Goal: Navigation & Orientation: Find specific page/section

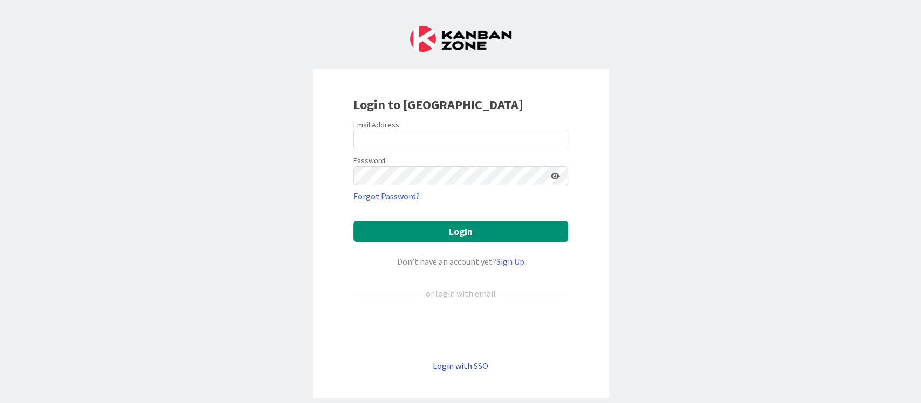
click at [460, 365] on link "Login with SSO" at bounding box center [461, 365] width 56 height 11
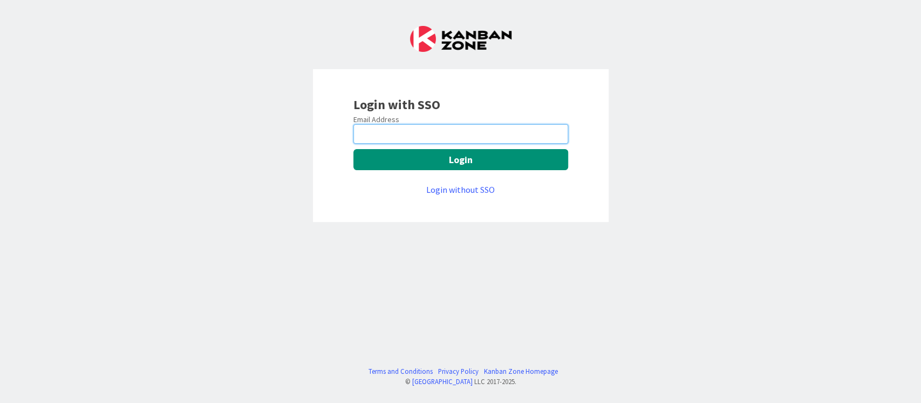
click at [426, 137] on input "email" at bounding box center [460, 133] width 215 height 19
type input "devanshi.jora@mrcglobal.com"
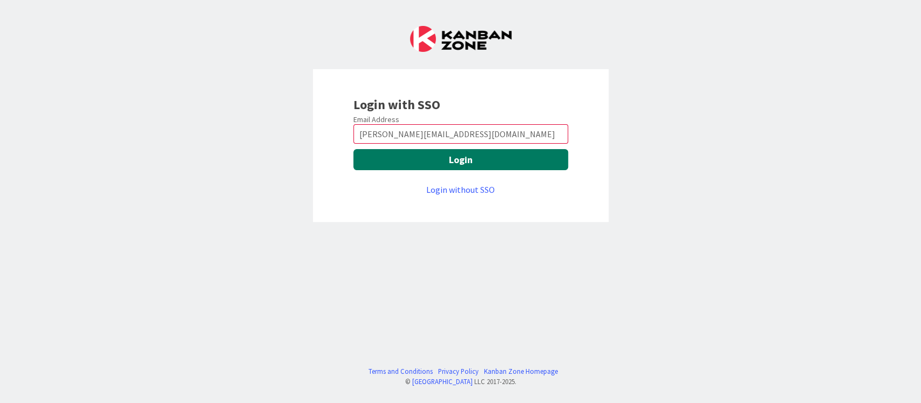
click at [531, 161] on button "Login" at bounding box center [460, 159] width 215 height 21
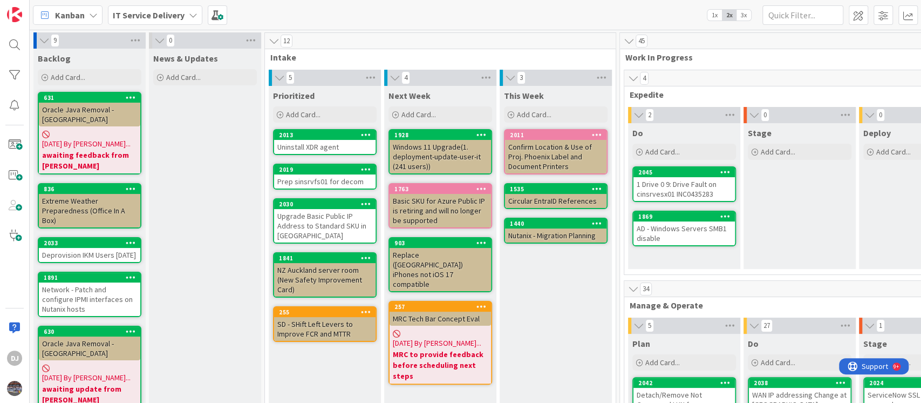
click at [913, 396] on div "9 Backlog Add Card... 631 Oracle Java Removal - CHSSRVJVOSD01 [DATE] By [PERSON…" at bounding box center [476, 216] width 892 height 373
click at [911, 396] on div "9 Backlog Add Card... 631 Oracle Java Removal - CHSSRVJVOSD01 [DATE] By [PERSON…" at bounding box center [476, 216] width 892 height 373
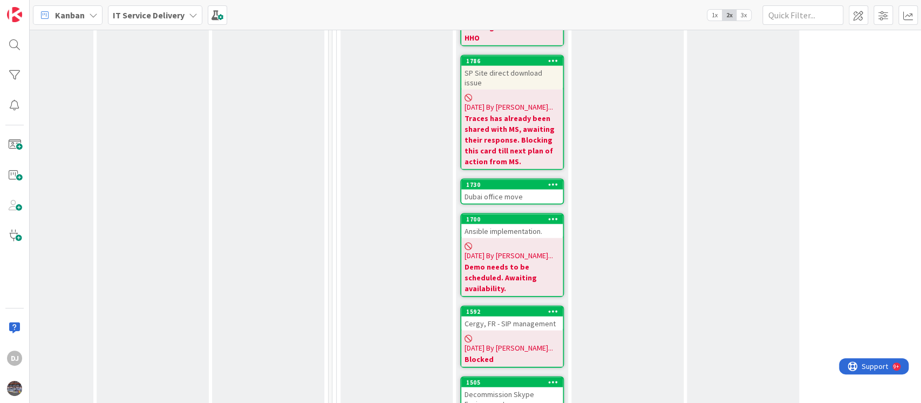
scroll to position [1583, 288]
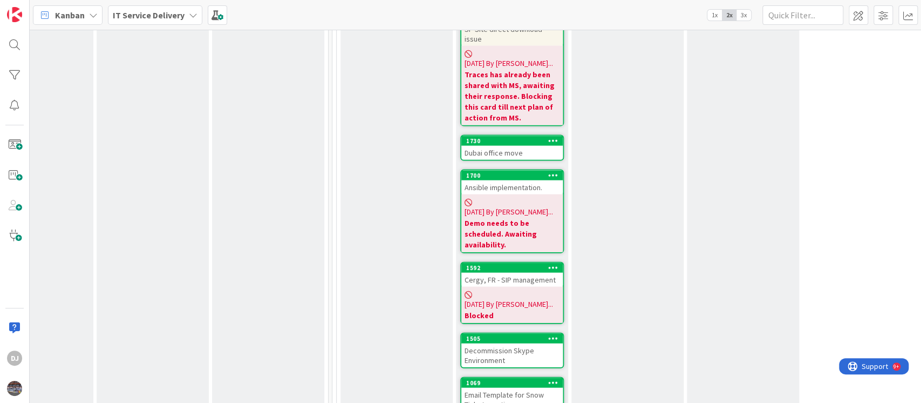
click at [514, 343] on div "Decommission Skype Environment" at bounding box center [511, 355] width 101 height 24
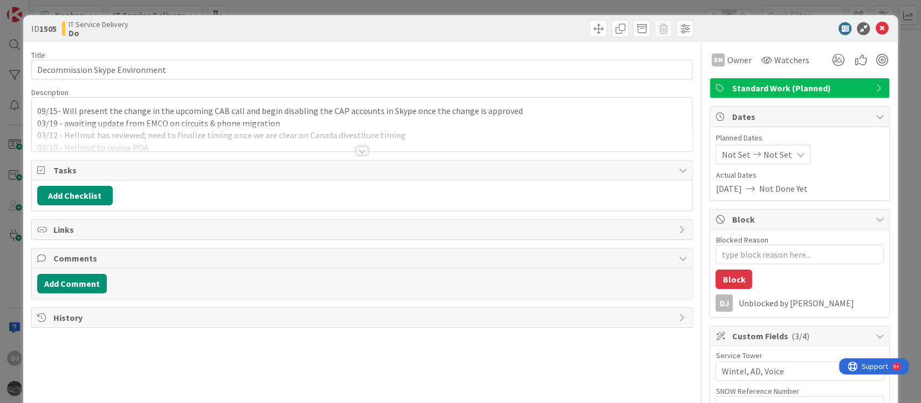
type textarea "x"
click at [742, 248] on textarea "Blocked Reason" at bounding box center [800, 253] width 168 height 19
type textarea "B"
type textarea "x"
type textarea "Bl"
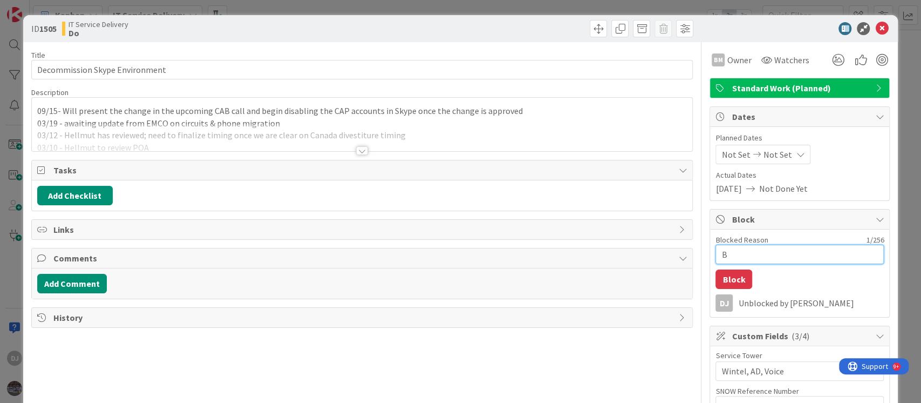
type textarea "x"
type textarea "Blo"
type textarea "x"
type textarea "Bloc"
type textarea "x"
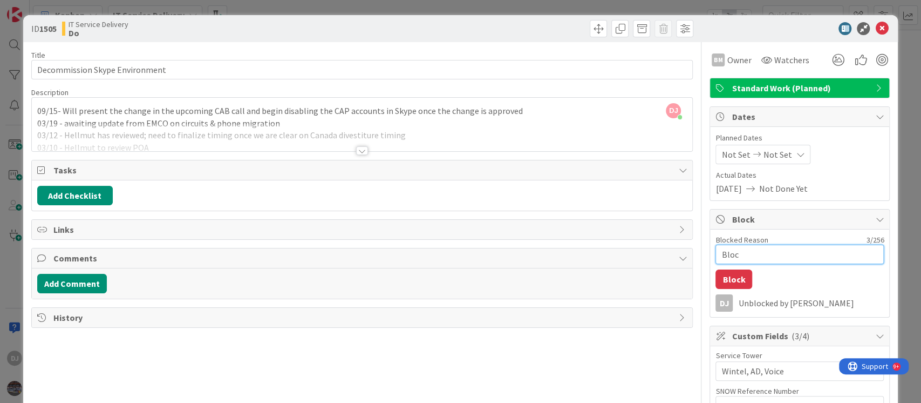
type textarea "Block"
type textarea "x"
type textarea "Blocke"
type textarea "x"
type textarea "Blocked"
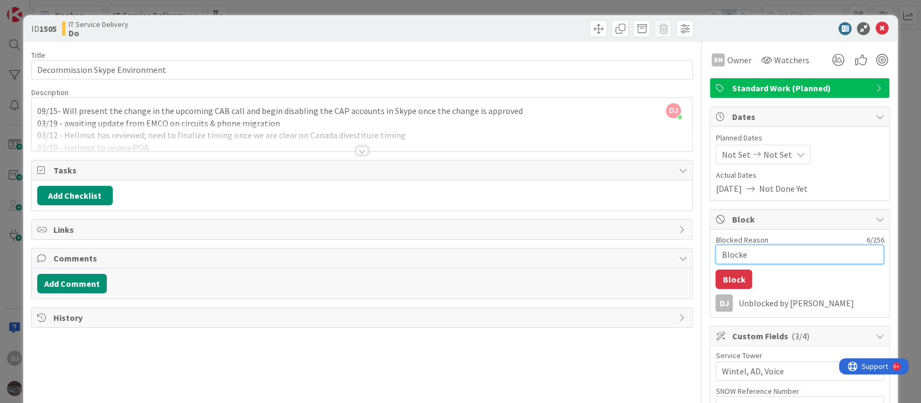
type textarea "x"
type textarea "Blocked"
type textarea "x"
type textarea "Blocked t"
type textarea "x"
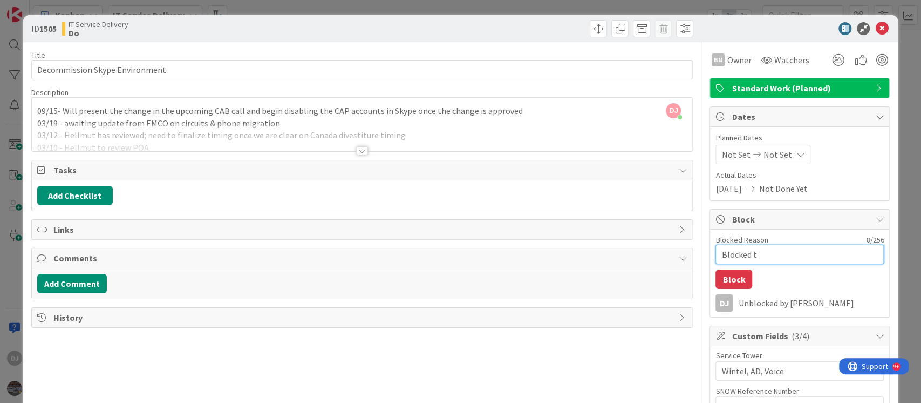
type textarea "Blocked ti"
type textarea "x"
type textarea "Blocked til"
type textarea "x"
type textarea "Blocked till"
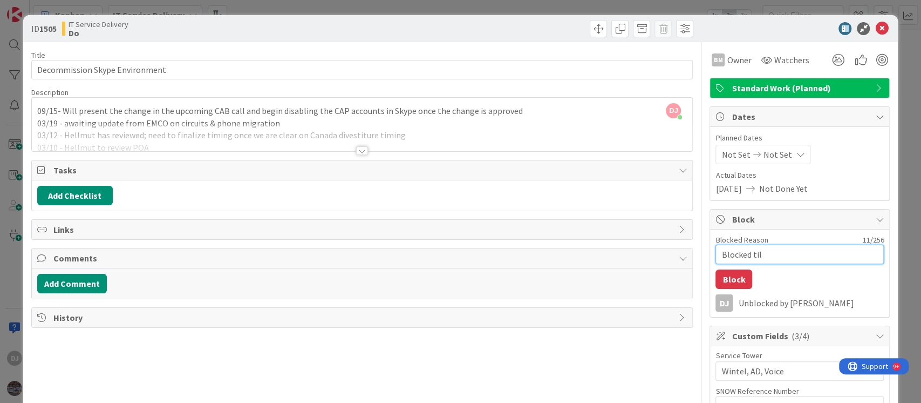
type textarea "x"
type textarea "Blocked till"
type textarea "x"
type textarea "Blocked till T"
type textarea "x"
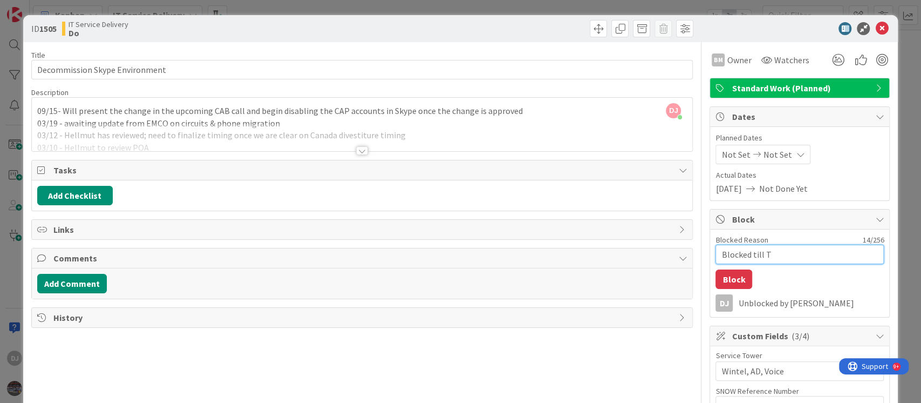
type textarea "Blocked till Th"
type textarea "x"
type textarea "Blocked till Thu"
type textarea "x"
type textarea "Blocked till Thur"
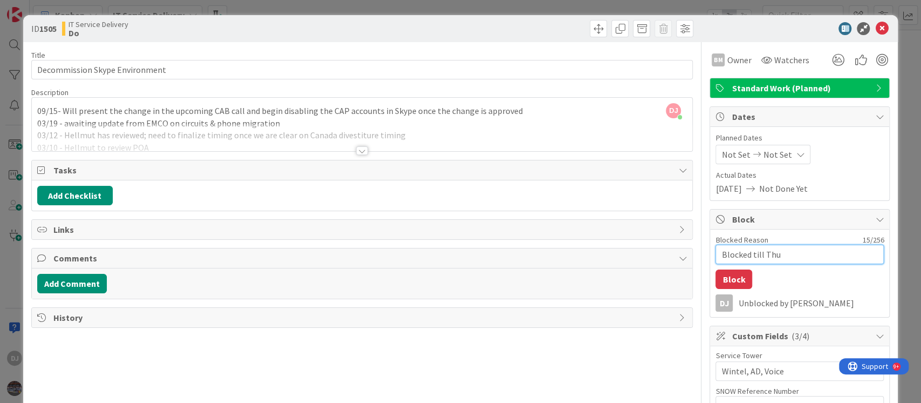
type textarea "x"
type textarea "Blocked till Thurs"
type textarea "x"
type textarea "Blocked till Thursd"
type textarea "x"
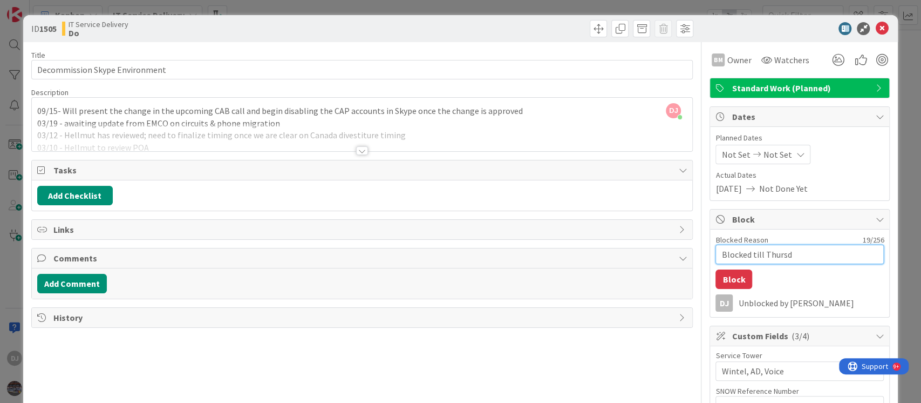
type textarea "Blocked till Thursda"
type textarea "x"
type textarea "Blocked till [DATE]"
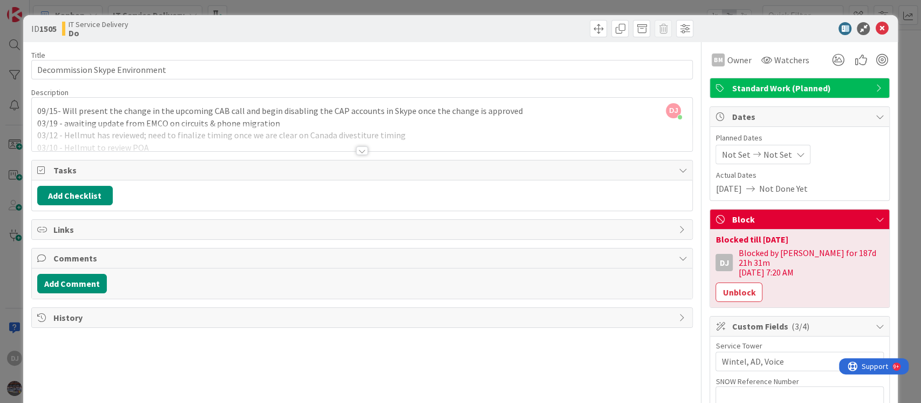
click at [486, 6] on div "ID 1505 IT Service Delivery Do Title 30 / 128 Decommission Skype Environment De…" at bounding box center [460, 201] width 921 height 403
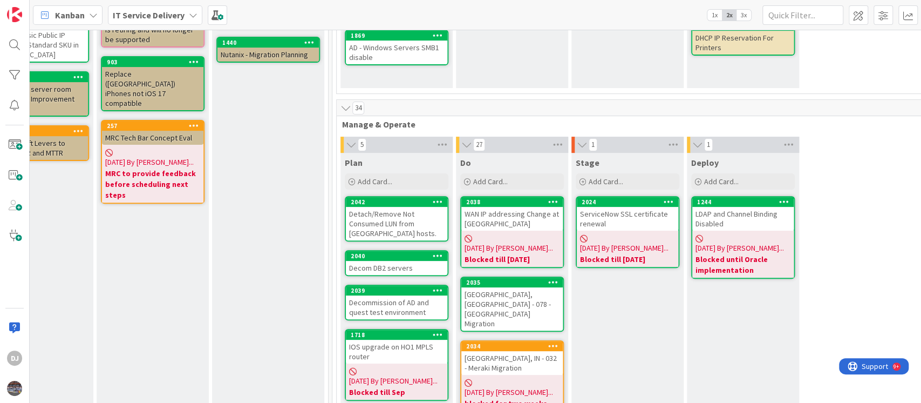
scroll to position [0, 288]
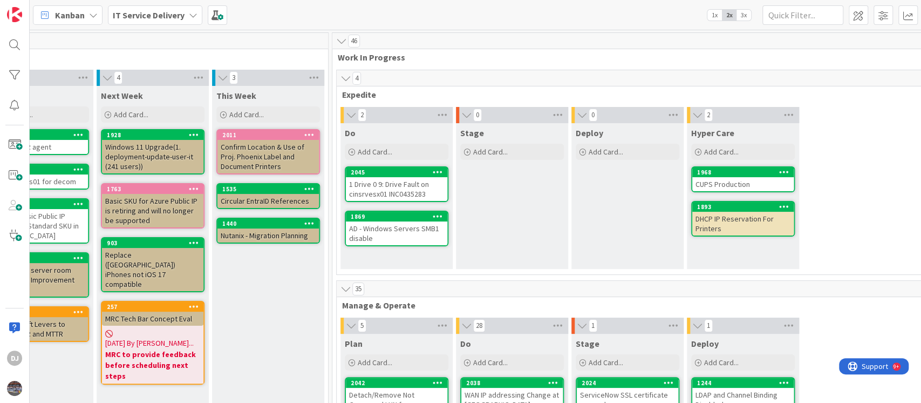
click at [410, 193] on div "1 Drive 0 9: Drive Fault on cinsrvesx01 INC0435283" at bounding box center [396, 189] width 101 height 24
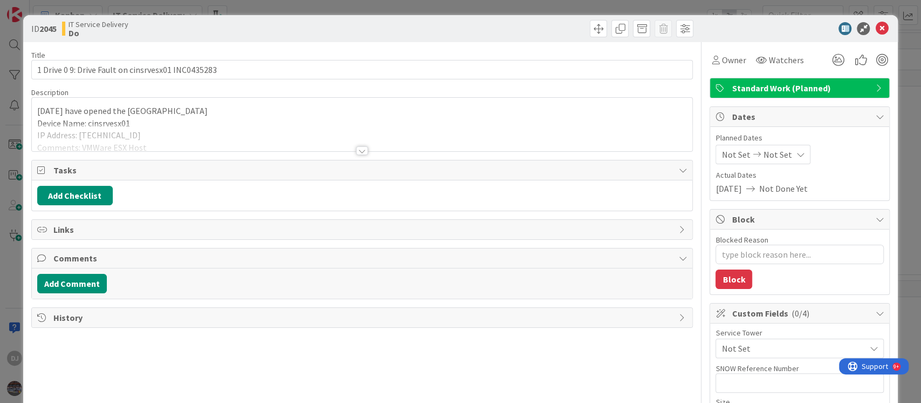
click at [318, 132] on div at bounding box center [362, 138] width 661 height 28
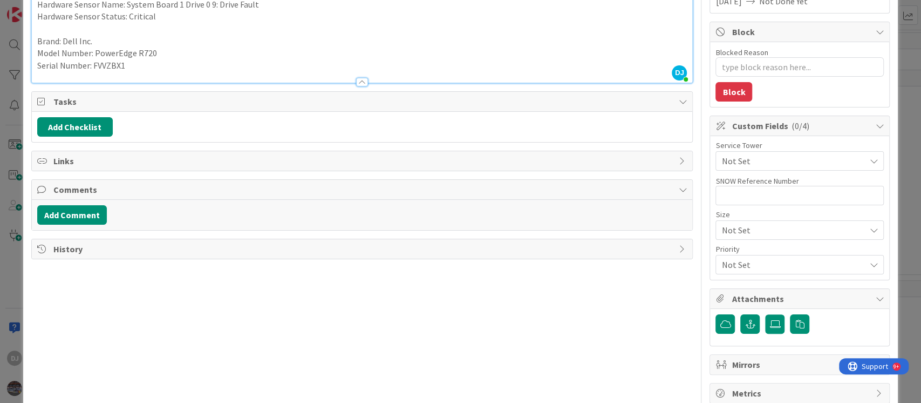
scroll to position [209, 0]
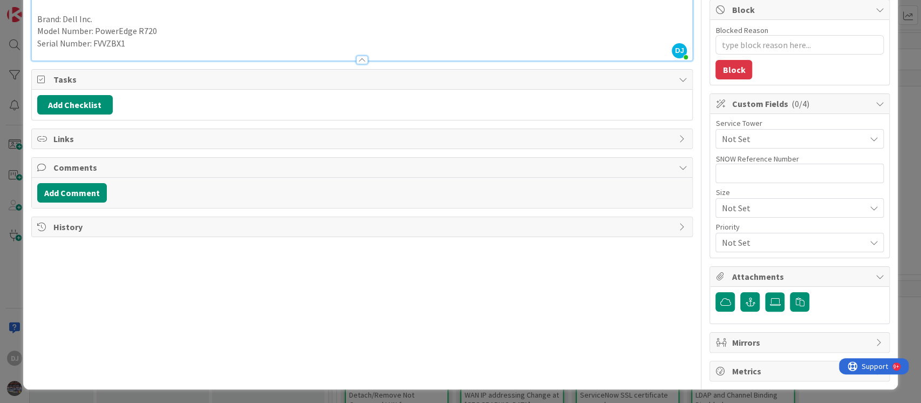
click at [445, 223] on span "History" at bounding box center [363, 226] width 620 height 13
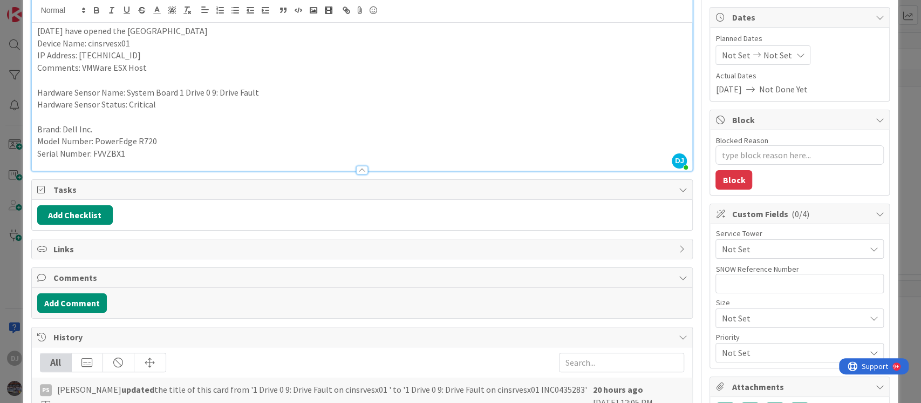
scroll to position [0, 0]
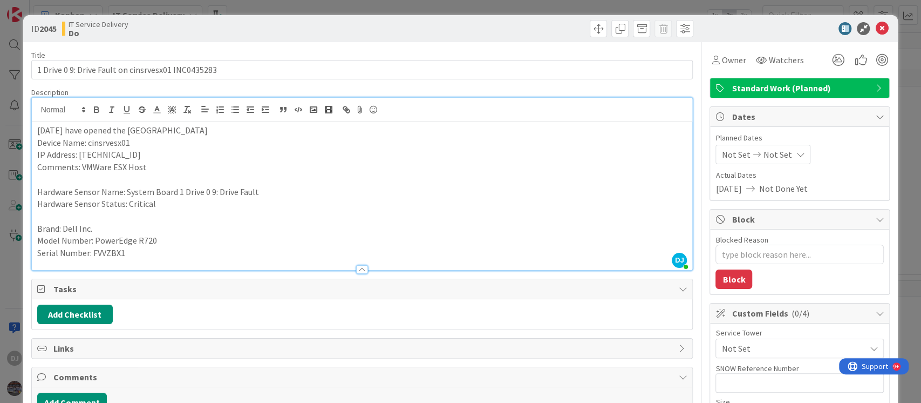
click at [501, 2] on div "ID 2045 IT Service Delivery Do Title 50 / 128 1 Drive 0 9: Drive Fault on cinsr…" at bounding box center [460, 201] width 921 height 403
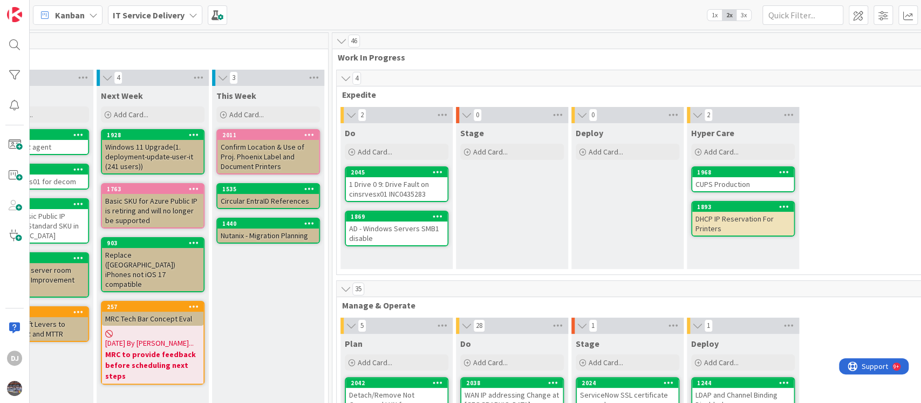
click at [421, 231] on div "AD - Windows Servers SMB1 disable" at bounding box center [396, 233] width 101 height 24
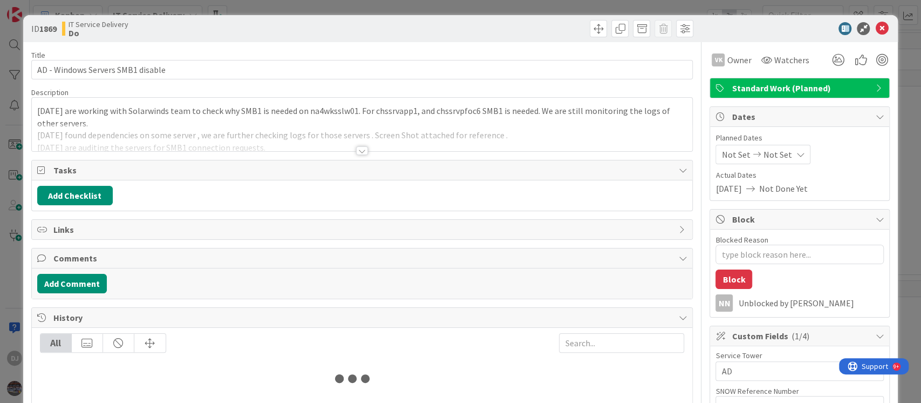
click at [453, 133] on div at bounding box center [362, 138] width 661 height 28
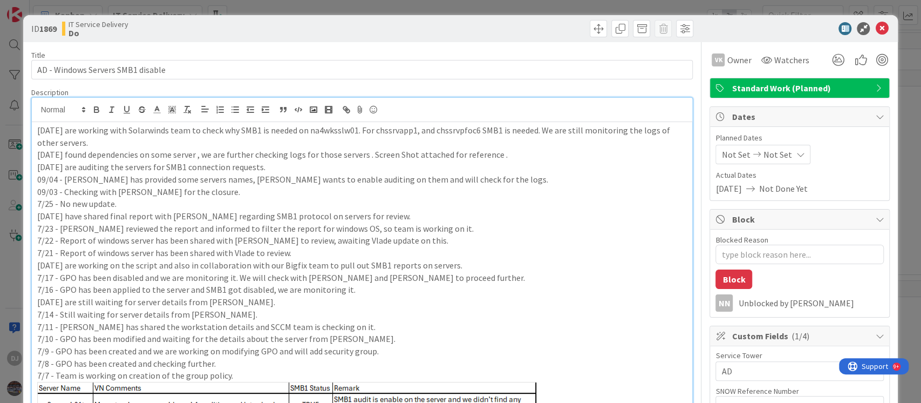
click at [431, 7] on div "ID 1869 IT Service Delivery Do Title 33 / [DATE] - Windows Servers SMB1 disable…" at bounding box center [460, 201] width 921 height 403
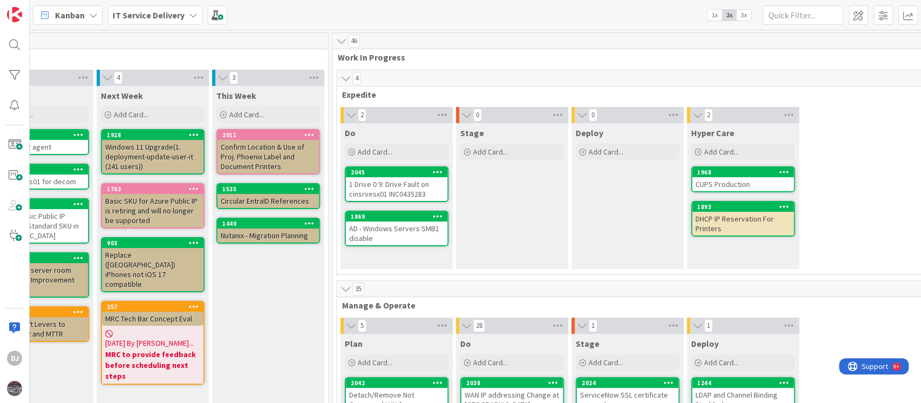
click at [712, 183] on div "CUPS Production" at bounding box center [742, 184] width 101 height 14
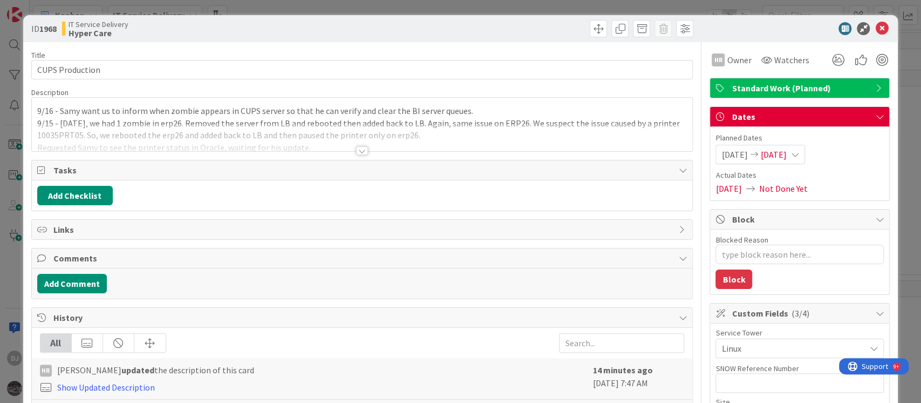
click at [382, 132] on div at bounding box center [362, 138] width 661 height 28
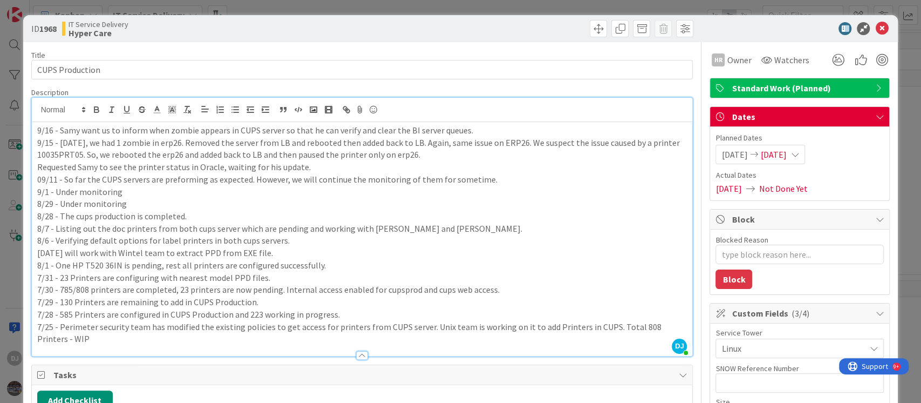
click at [455, 6] on div "ID 1968 IT Service Delivery Hyper Care Title 15 / 128 CUPS Production Descripti…" at bounding box center [460, 201] width 921 height 403
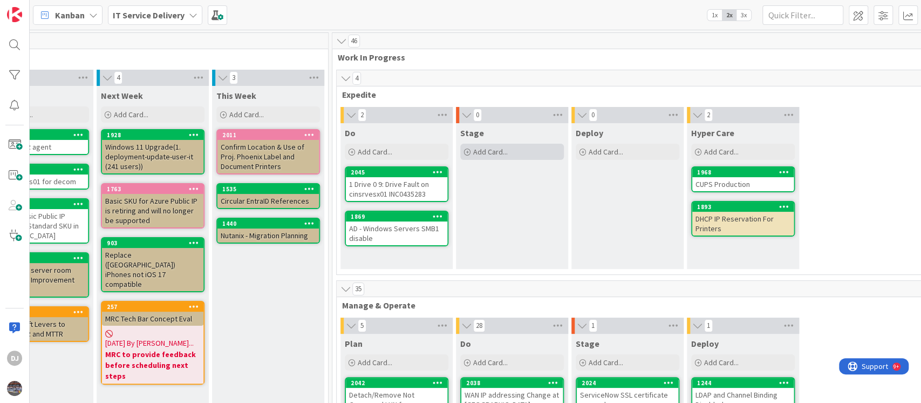
scroll to position [72, 288]
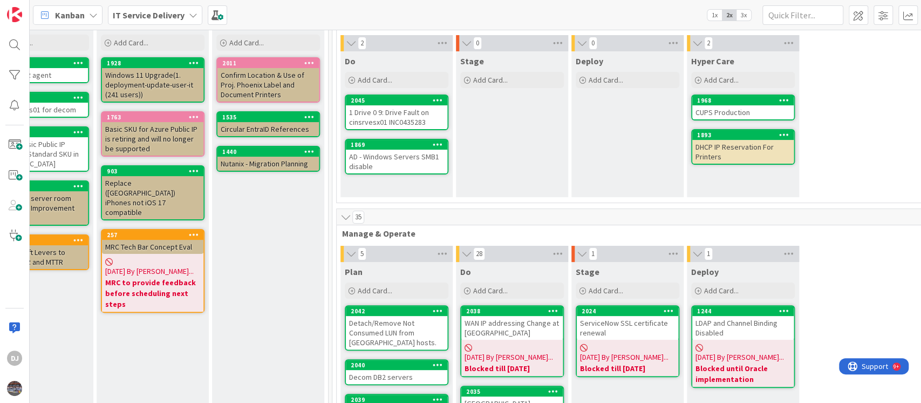
click at [709, 157] on div "DHCP IP Reservation For Printers" at bounding box center [742, 152] width 101 height 24
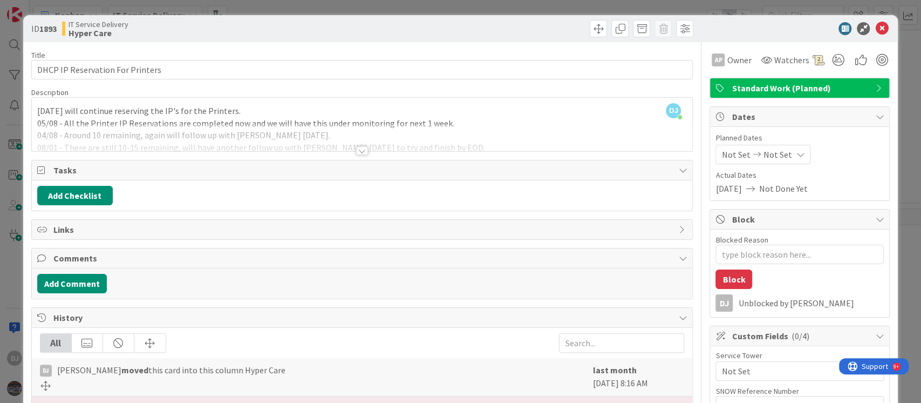
click at [624, 149] on div at bounding box center [362, 138] width 661 height 28
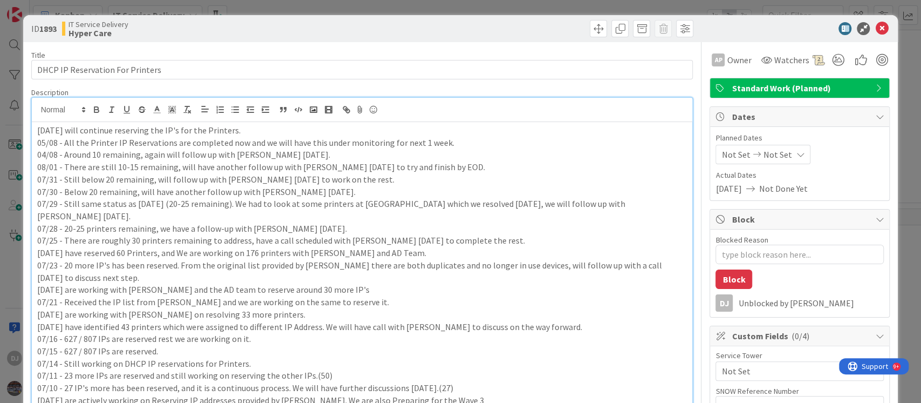
click at [478, 5] on div "ID 1893 IT Service Delivery Hyper Care Title 32 / 128 DHCP IP Reservation For P…" at bounding box center [460, 201] width 921 height 403
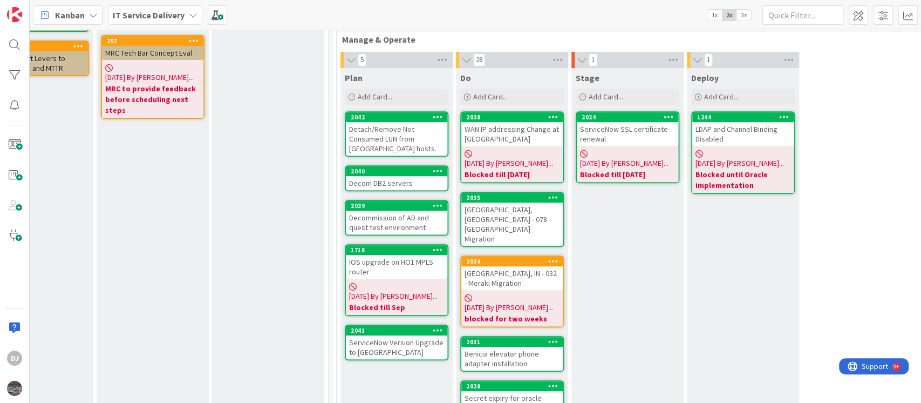
scroll to position [288, 288]
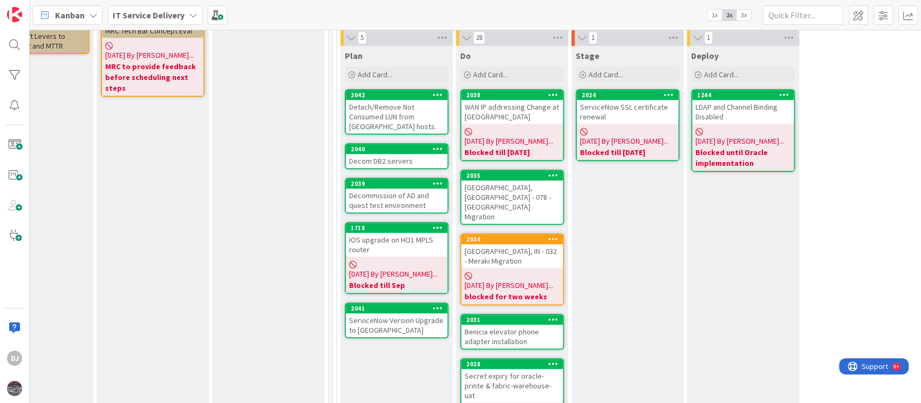
click at [444, 122] on div "Detach/Remove Not Consumed LUN from [GEOGRAPHIC_DATA] hosts." at bounding box center [396, 116] width 101 height 33
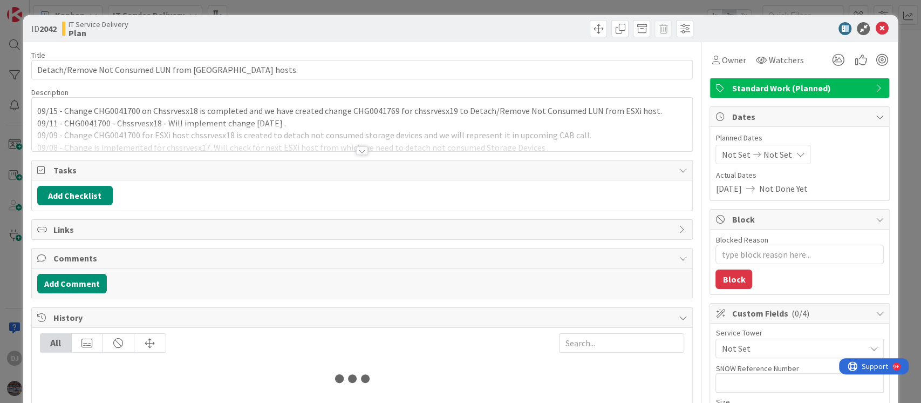
click at [400, 146] on div at bounding box center [362, 138] width 661 height 28
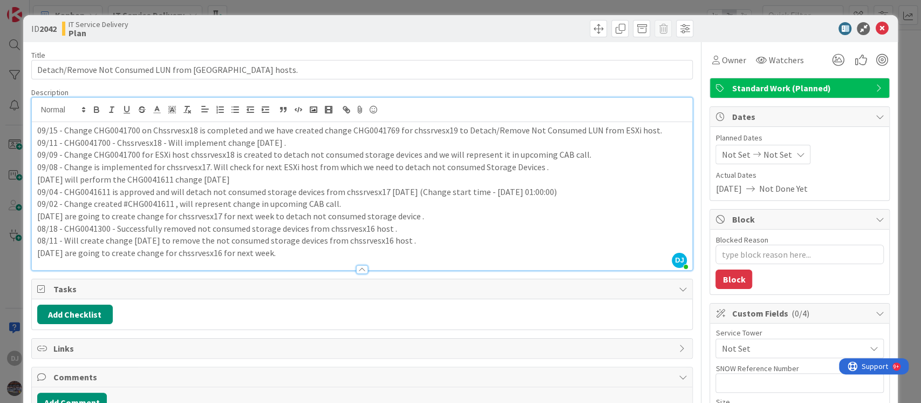
click at [438, 12] on div "ID 2042 IT Service Delivery Plan Title 48 / 128 Detach/Remove Not Consumed LUN …" at bounding box center [460, 201] width 921 height 403
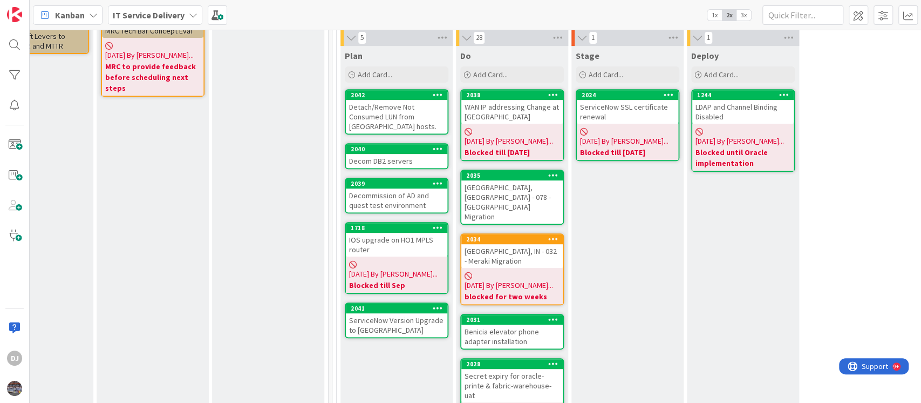
click at [419, 162] on div "Decom DB2 servers" at bounding box center [396, 161] width 101 height 14
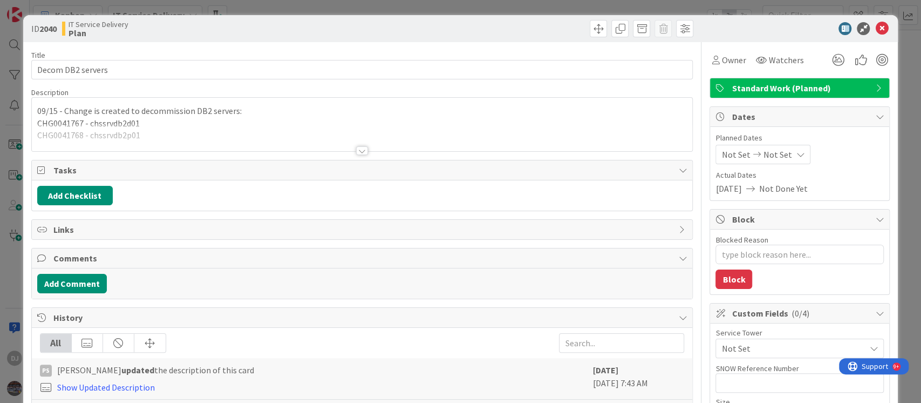
click at [422, 148] on div at bounding box center [362, 138] width 661 height 28
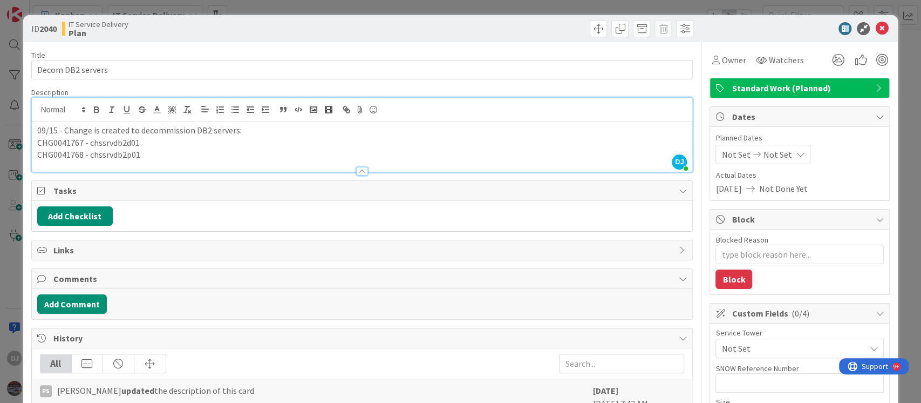
click at [429, 10] on div "ID 2040 IT Service Delivery Plan Title 17 / 128 Decom DB2 servers Description D…" at bounding box center [460, 201] width 921 height 403
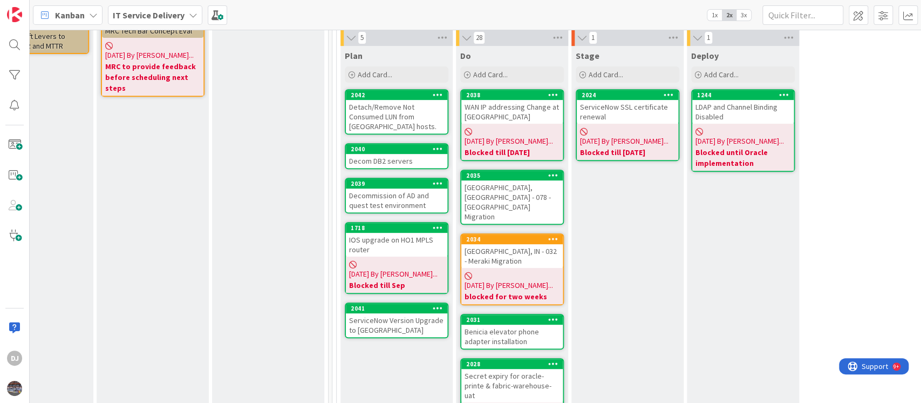
click at [397, 209] on div "Decommission of AD and quest test environment" at bounding box center [396, 200] width 101 height 24
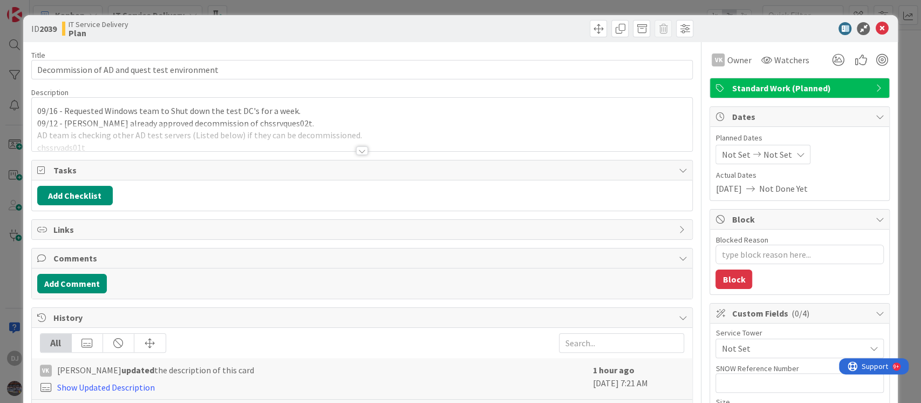
click at [405, 144] on div at bounding box center [362, 138] width 661 height 28
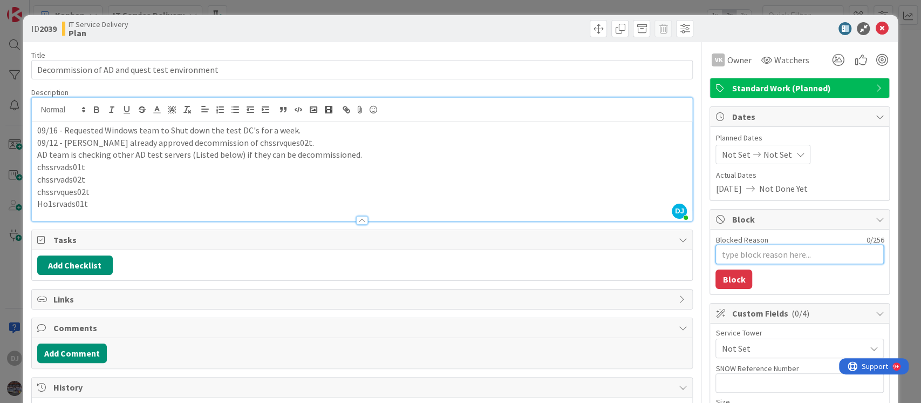
click at [722, 251] on textarea "Blocked Reason" at bounding box center [800, 253] width 168 height 19
type textarea "x"
type textarea "B"
type textarea "x"
type textarea "Bl"
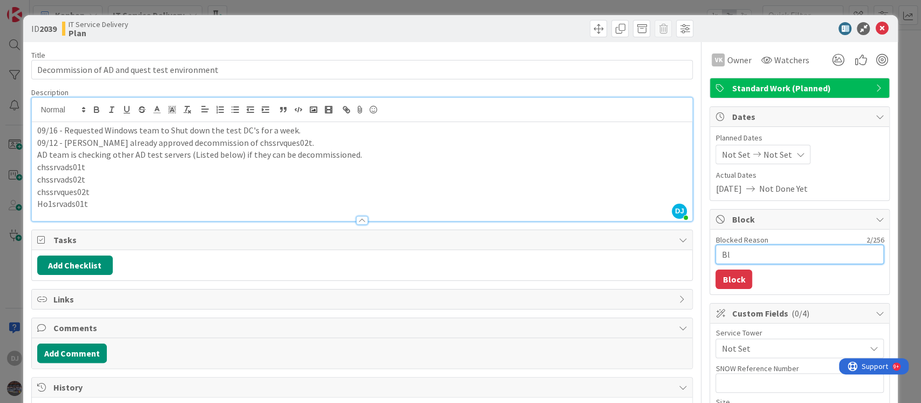
type textarea "x"
type textarea "Blo"
type textarea "x"
type textarea "Bloc"
type textarea "x"
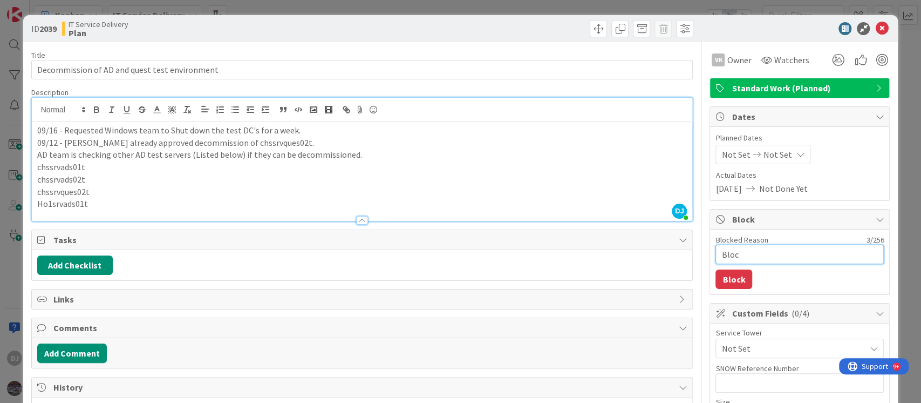
type textarea "Block"
type textarea "x"
type textarea "Blocke"
type textarea "x"
type textarea "Blocked"
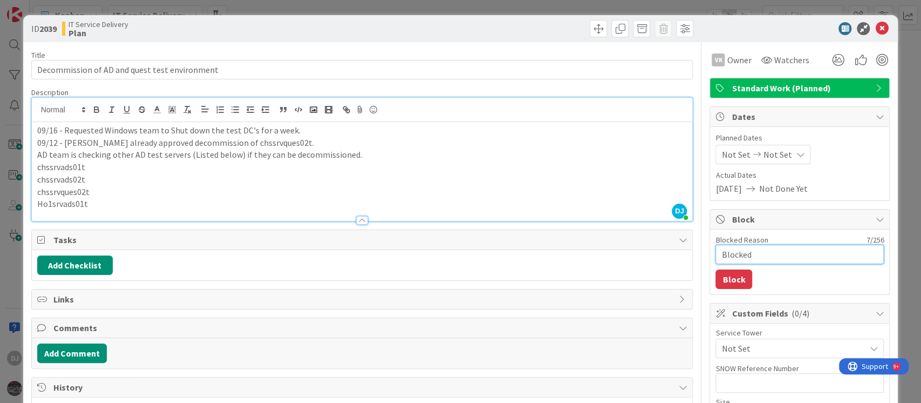
type textarea "x"
type textarea "Blocked"
type textarea "x"
type textarea "Blocked f"
type textarea "x"
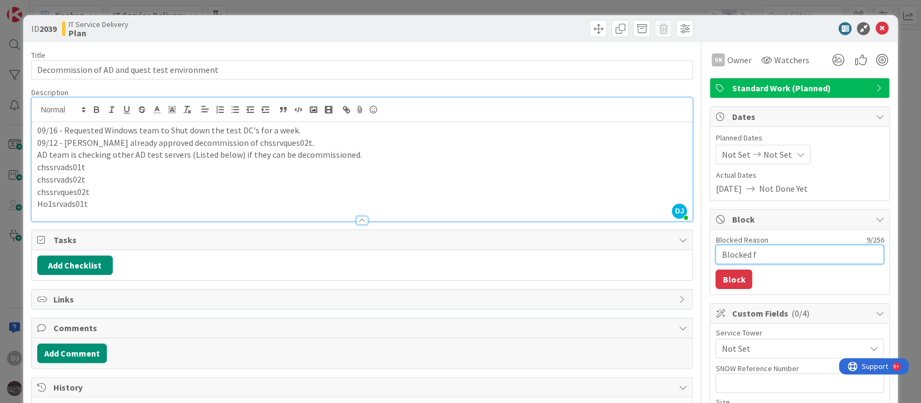
type textarea "Blocked fr"
type textarea "x"
type textarea "Blocked f"
type textarea "x"
type textarea "Blocked fo"
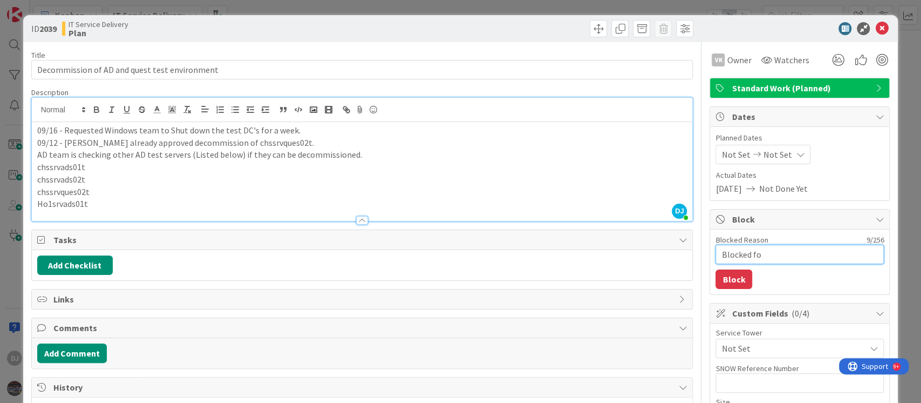
type textarea "x"
type textarea "Blocked for"
type textarea "x"
type textarea "Blocked for"
type textarea "x"
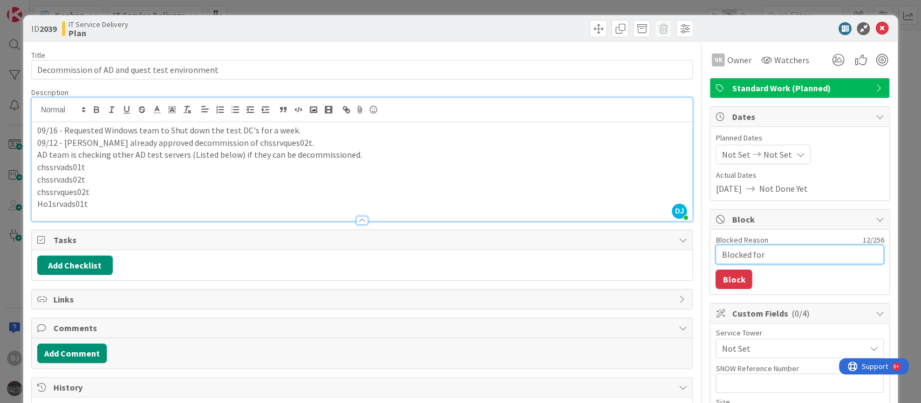
type textarea "Blocked for a"
type textarea "x"
type textarea "Blocked for a"
type textarea "x"
type textarea "Blocked for a w"
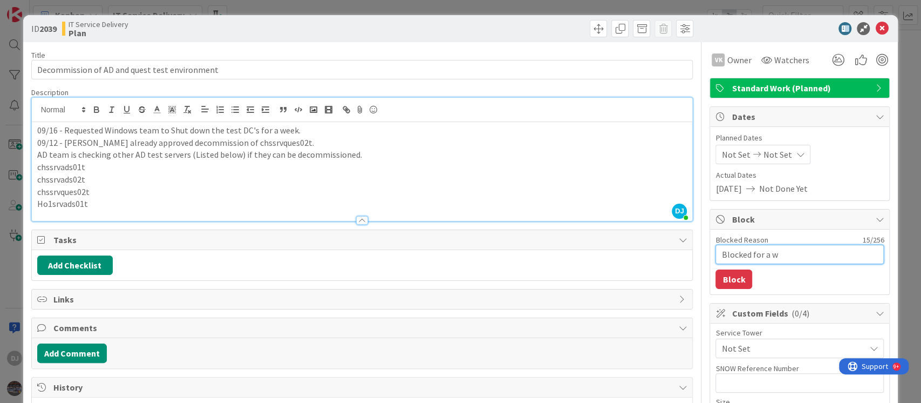
type textarea "x"
type textarea "Blocked for a we"
type textarea "x"
type textarea "Blocked for a wee"
type textarea "x"
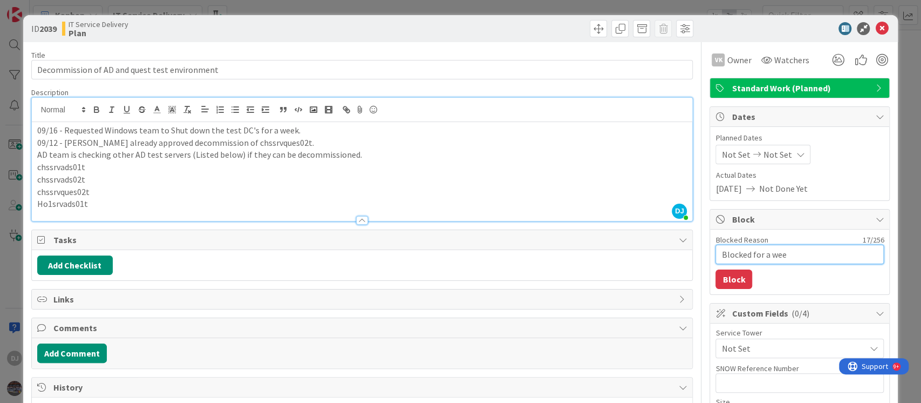
type textarea "Blocked for a week"
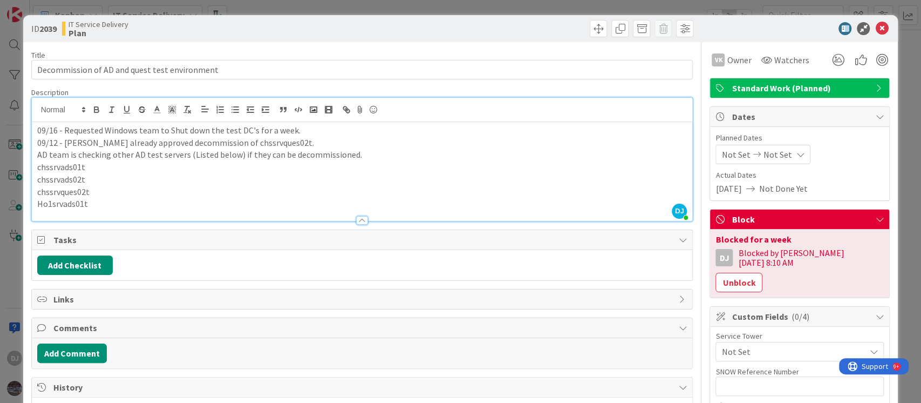
click at [460, 12] on div "ID 2039 IT Service Delivery Plan Title 45 / 128 Decommission of AD and quest te…" at bounding box center [460, 201] width 921 height 403
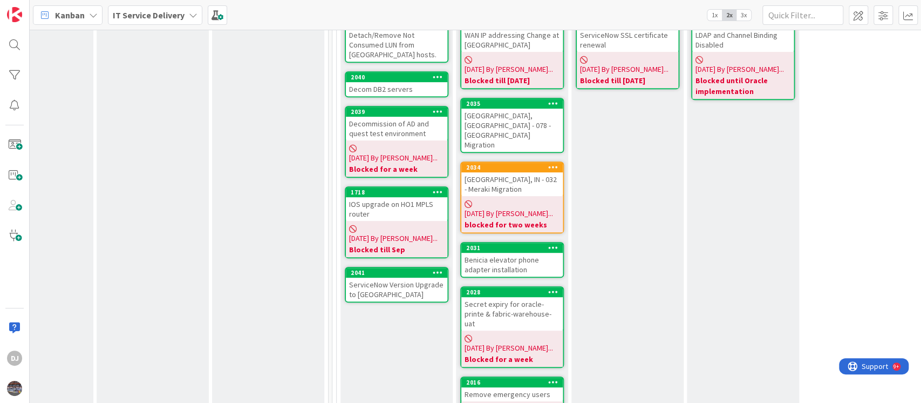
click at [415, 221] on div "[DATE] By [PERSON_NAME]... Blocked till Sep" at bounding box center [396, 239] width 101 height 36
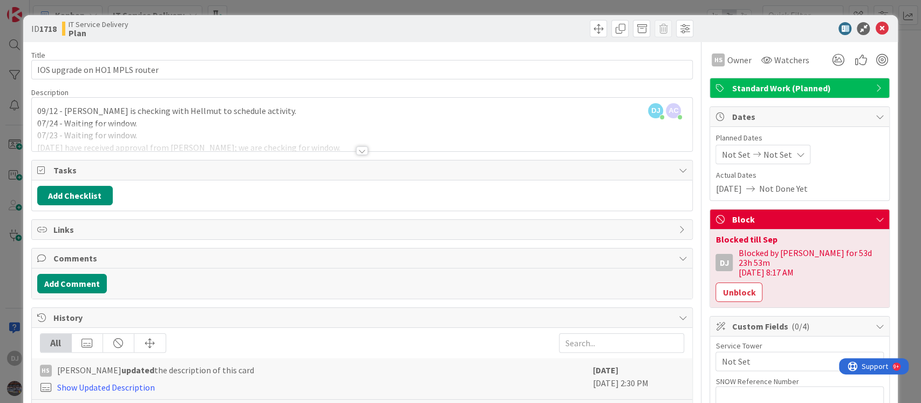
click at [358, 140] on div at bounding box center [362, 138] width 661 height 28
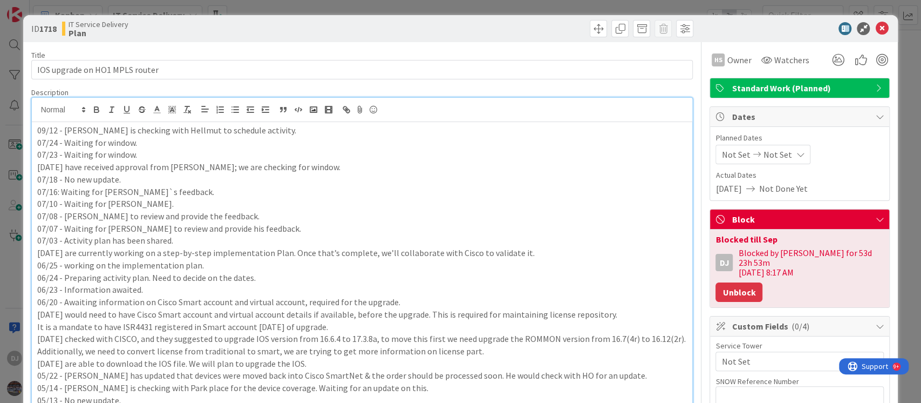
click at [716, 284] on button "Unblock" at bounding box center [739, 291] width 47 height 19
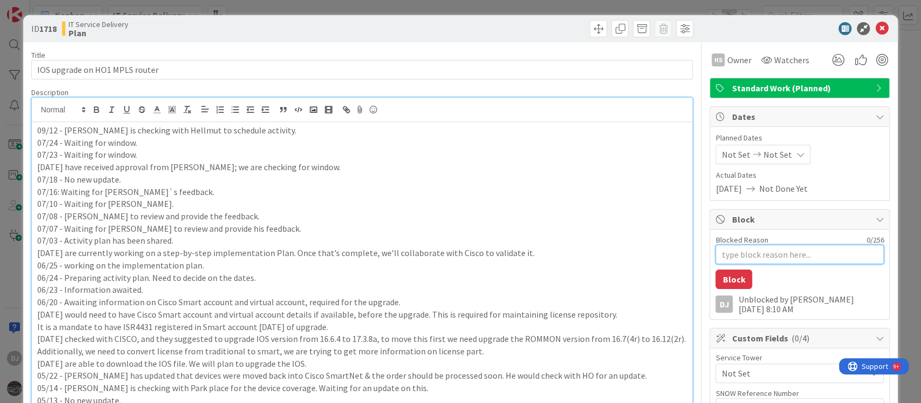
click at [724, 254] on textarea "Blocked Reason" at bounding box center [800, 253] width 168 height 19
type textarea "x"
type textarea "B"
type textarea "x"
type textarea "Bl"
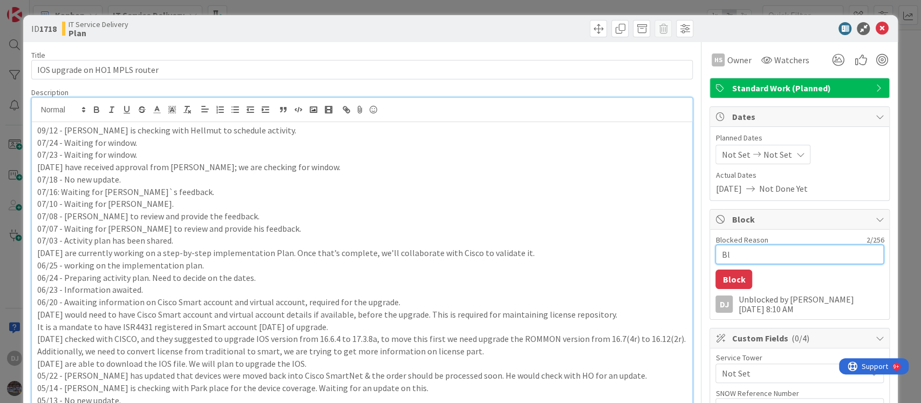
type textarea "x"
type textarea "Blo"
type textarea "x"
type textarea "Bloc"
type textarea "x"
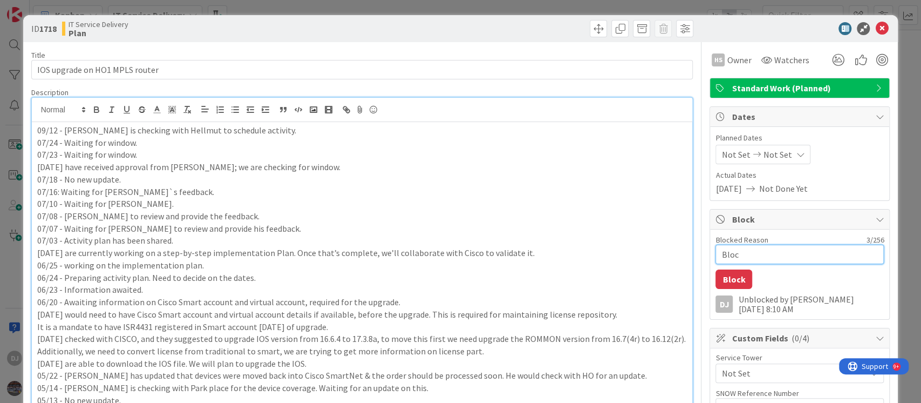
type textarea "Block"
type textarea "x"
type textarea "Blocke"
type textarea "x"
type textarea "Blocked"
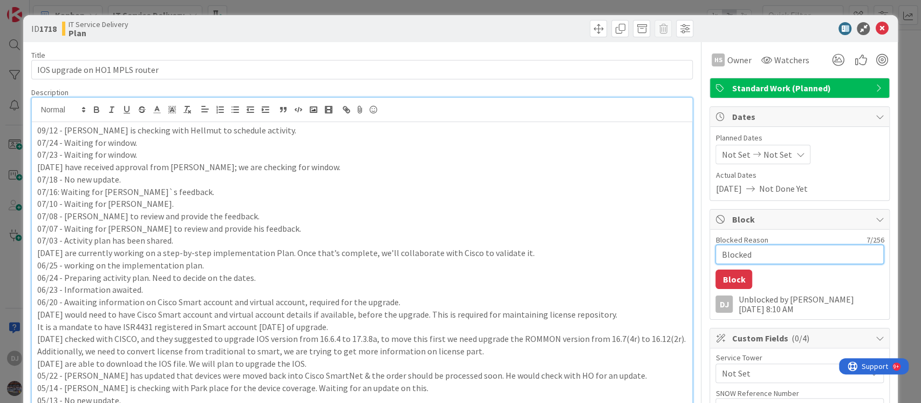
type textarea "x"
type textarea "Blocked"
type textarea "x"
type textarea "Blocked t"
type textarea "x"
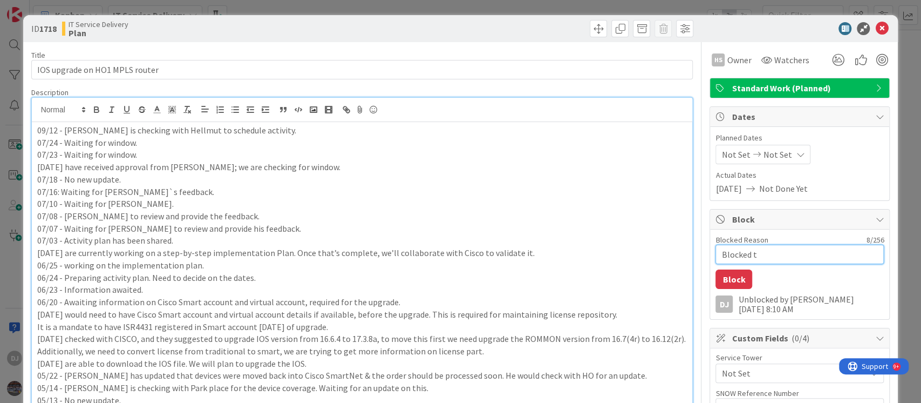
type textarea "Blocked ti"
type textarea "x"
type textarea "Blocked til"
type textarea "x"
type textarea "Blocked till"
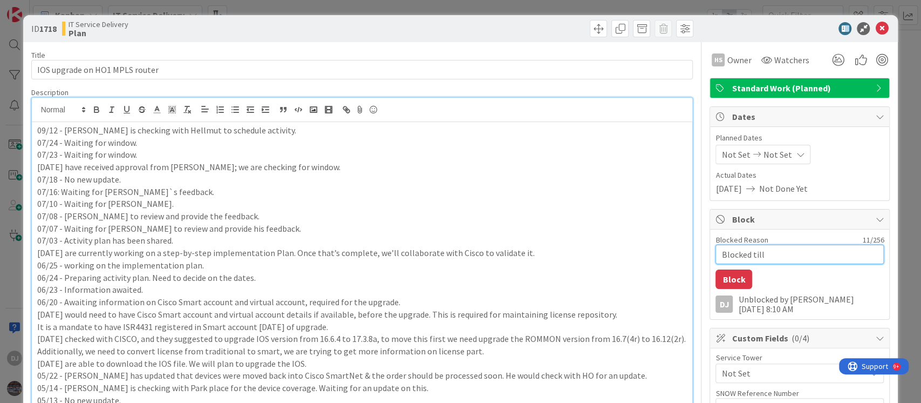
type textarea "x"
type textarea "Blocked till"
type textarea "x"
type textarea "Blocked till O"
type textarea "x"
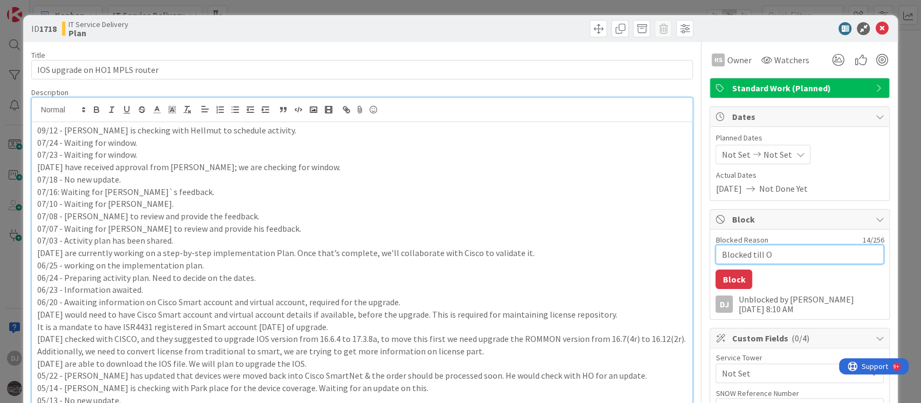
type textarea "Blocked till Oc"
type textarea "x"
type textarea "Blocked till Oct"
type textarea "x"
type textarea "Blocked till Oct"
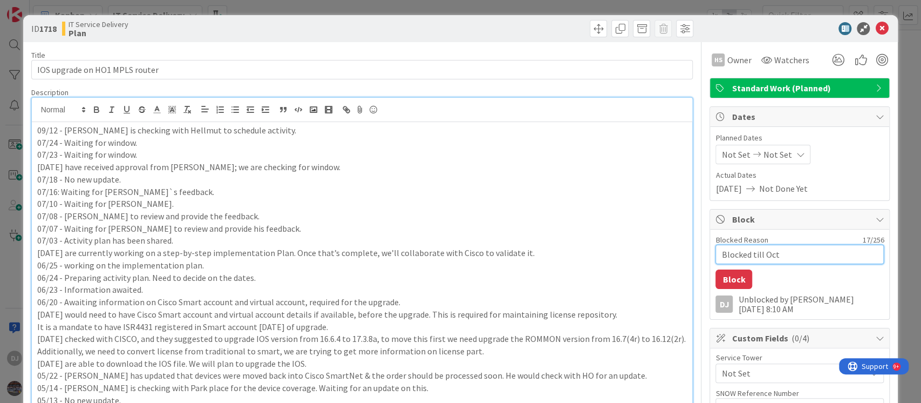
type textarea "x"
type textarea "Blocked till Oct w"
type textarea "x"
type textarea "Blocked till Oct"
type textarea "x"
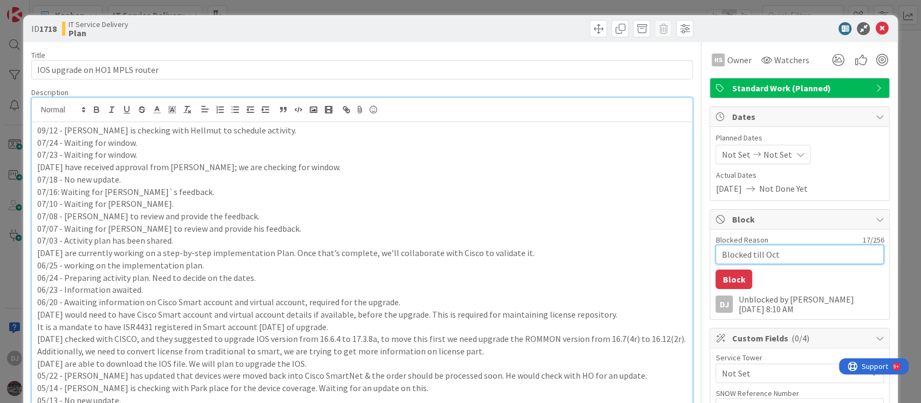
type textarea "Blocked till Oct e"
type textarea "x"
type textarea "Blocked till Oct en"
type textarea "x"
type textarea "Blocked till Oct end"
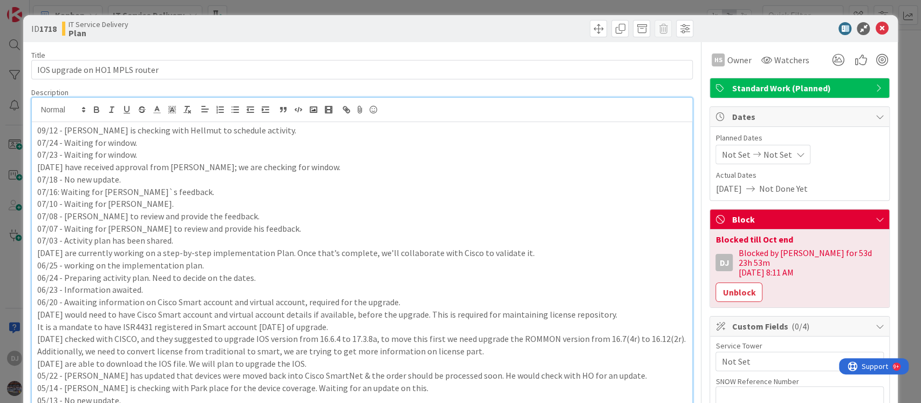
click at [461, 4] on div "ID 1718 IT Service Delivery Plan Title 30 / 128 IOS upgrade on HO1 MPLS router …" at bounding box center [460, 201] width 921 height 403
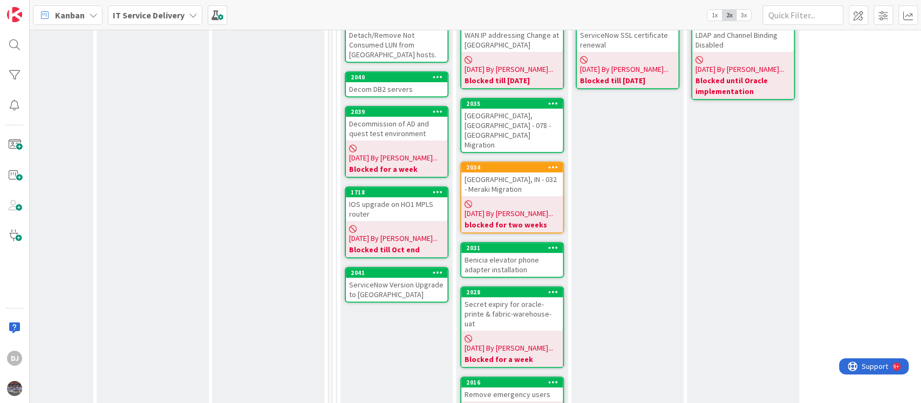
click at [397, 277] on div "ServiceNow Version Upgrade to [GEOGRAPHIC_DATA]" at bounding box center [396, 289] width 101 height 24
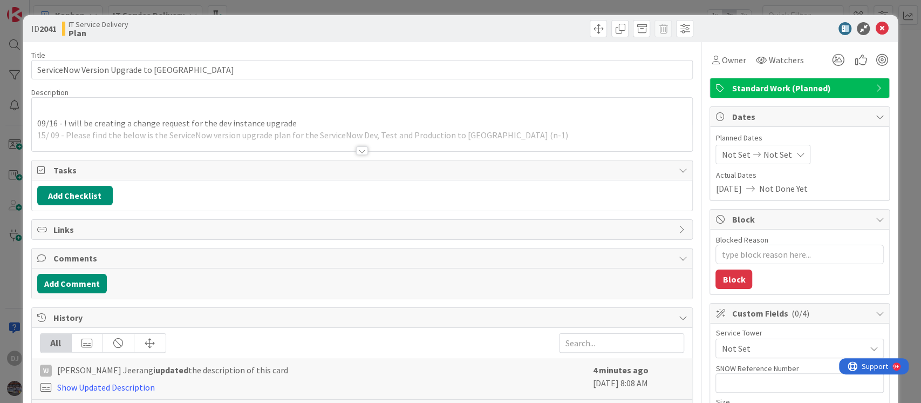
click at [470, 133] on div at bounding box center [362, 138] width 661 height 28
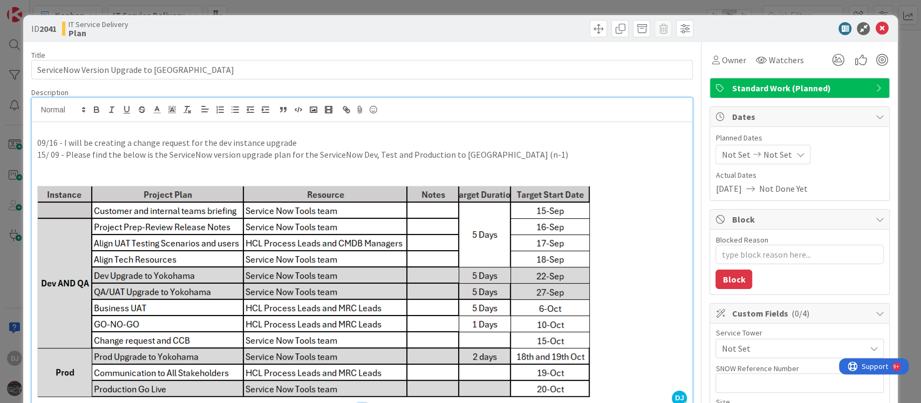
click at [486, 9] on div "ID 2041 IT Service Delivery Plan Title 38 / 128 ServiceNow Version Upgrade to […" at bounding box center [460, 201] width 921 height 403
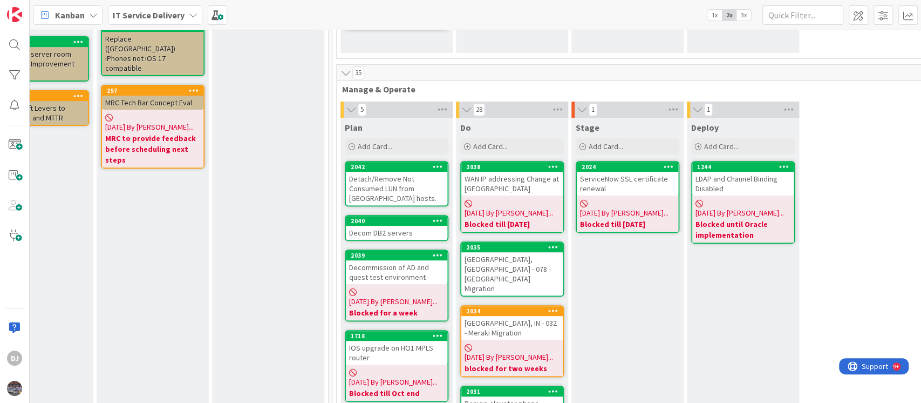
scroll to position [359, 288]
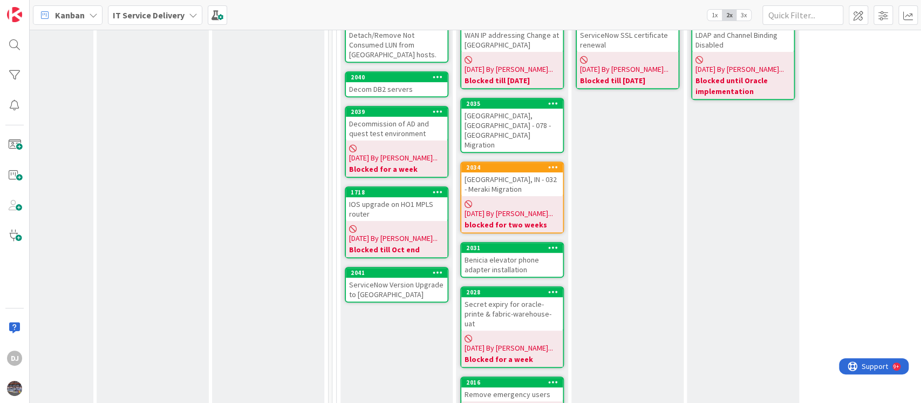
click at [515, 108] on div "[GEOGRAPHIC_DATA], [GEOGRAPHIC_DATA] - 078 - [GEOGRAPHIC_DATA] Migration" at bounding box center [511, 129] width 101 height 43
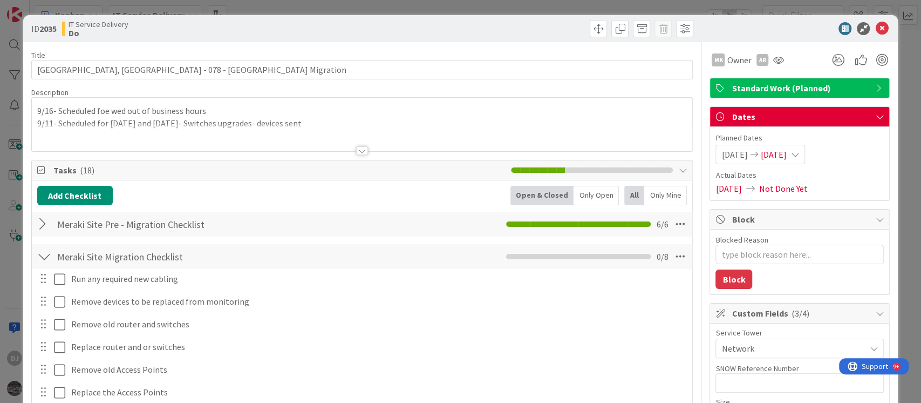
click at [450, 137] on div at bounding box center [362, 138] width 661 height 28
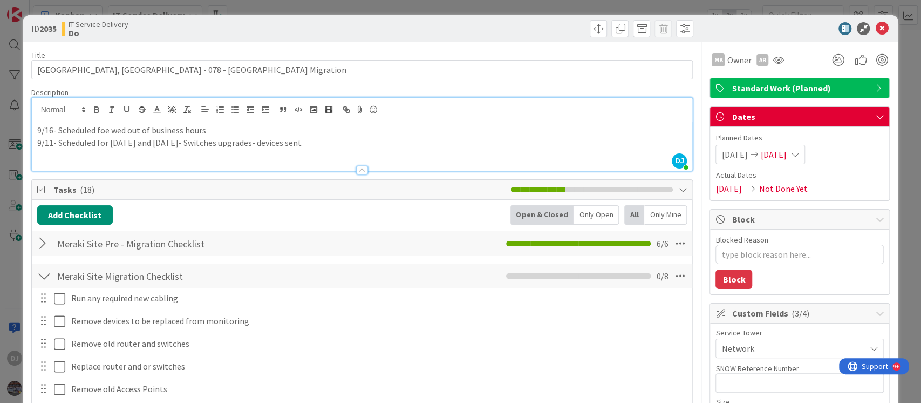
click at [495, 4] on div "ID 2035 IT Service Delivery Do Title 35 / 128 [GEOGRAPHIC_DATA], [GEOGRAPHIC_DA…" at bounding box center [460, 201] width 921 height 403
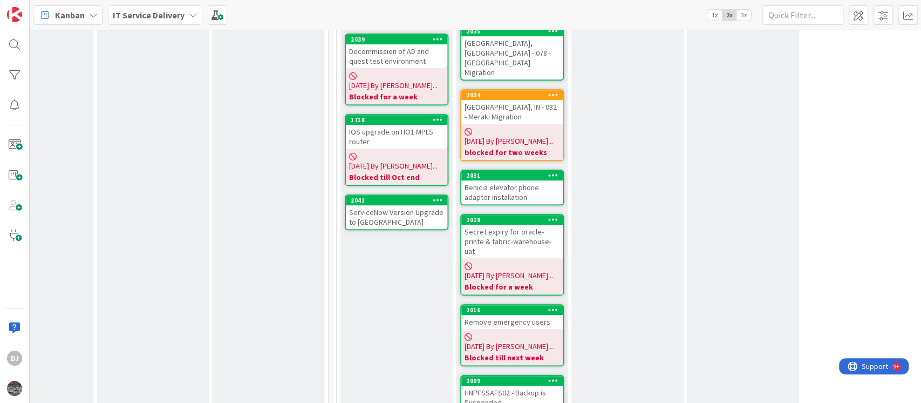
click at [528, 180] on div "Benicia elevator phone adapter installation" at bounding box center [511, 192] width 101 height 24
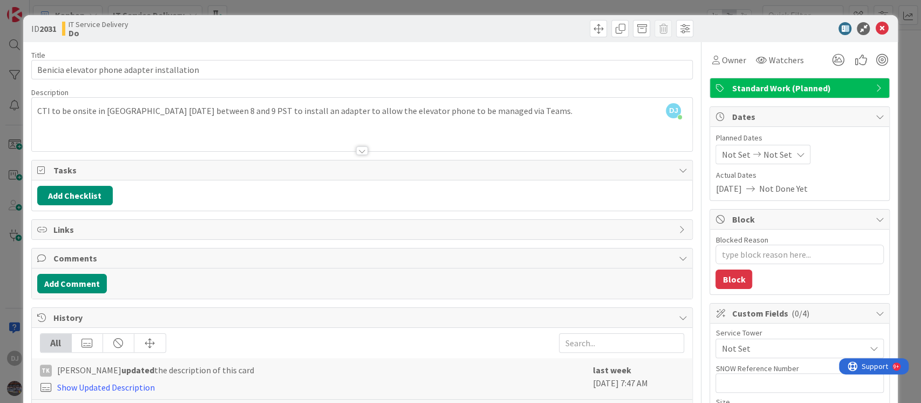
click at [492, 10] on div "ID 2031 IT Service Delivery Do Title 43 / 128 Benicia elevator phone adapter in…" at bounding box center [460, 201] width 921 height 403
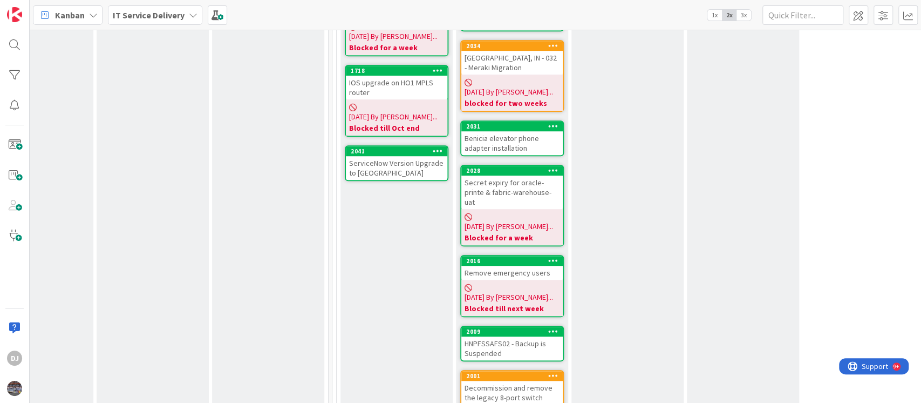
scroll to position [504, 288]
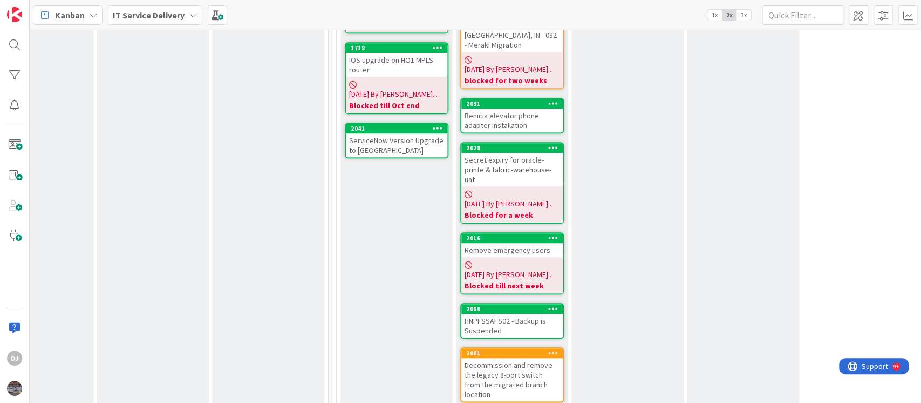
click at [526, 243] on div "Remove emergency users" at bounding box center [511, 250] width 101 height 14
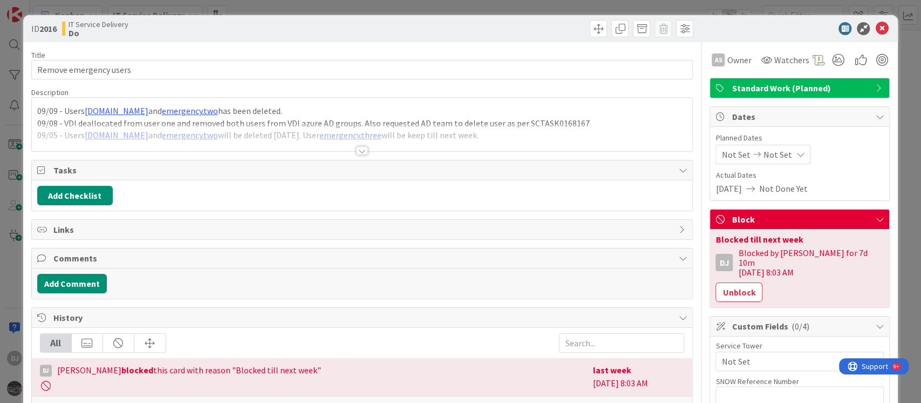
click at [499, 137] on div at bounding box center [362, 138] width 661 height 28
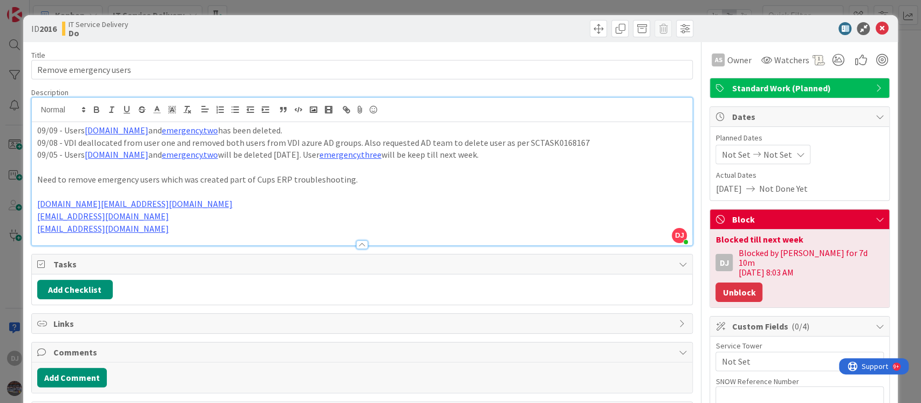
click at [720, 287] on button "Unblock" at bounding box center [739, 291] width 47 height 19
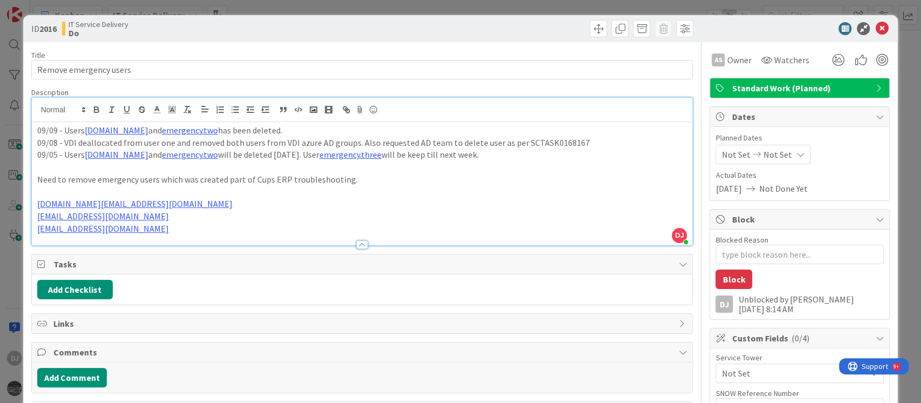
drag, startPoint x: 721, startPoint y: 243, endPoint x: 721, endPoint y: 249, distance: 6.5
click at [721, 244] on div "Blocked Reason 0 / 256" at bounding box center [800, 249] width 168 height 29
click at [721, 250] on textarea "Blocked Reason" at bounding box center [800, 253] width 168 height 19
type textarea "x"
type textarea "B"
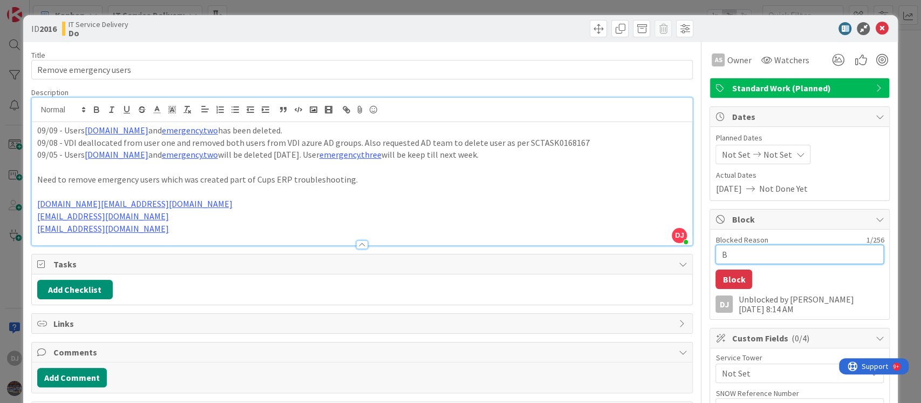
type textarea "x"
type textarea "Bl"
type textarea "x"
type textarea "Blo"
type textarea "x"
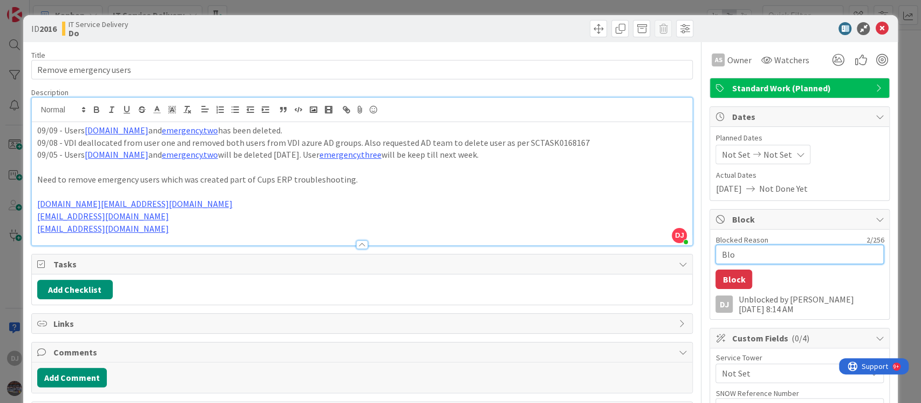
type textarea "Bloc"
type textarea "x"
type textarea "Block"
type textarea "x"
type textarea "Blocke"
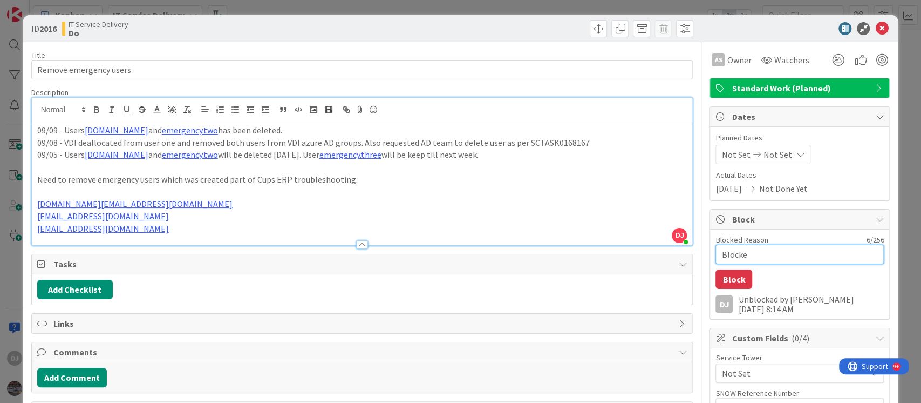
type textarea "x"
type textarea "Blocked"
type textarea "x"
type textarea "Blocked"
type textarea "x"
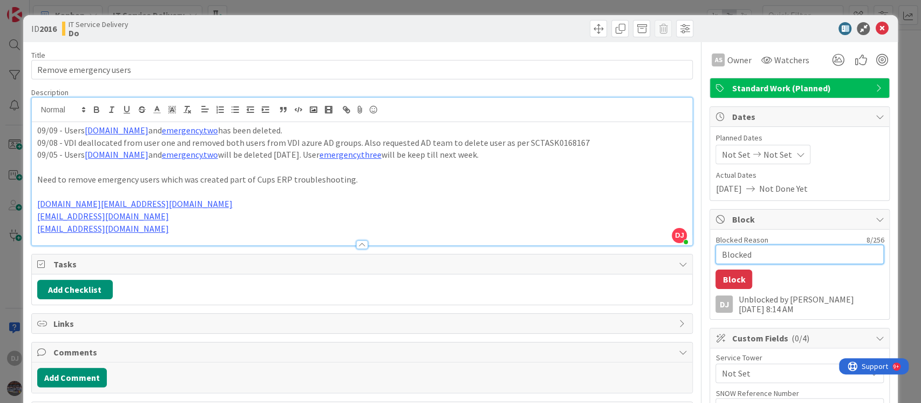
type textarea "Blocked f"
type textarea "x"
type textarea "Blocked fo"
type textarea "x"
type textarea "Blocked for"
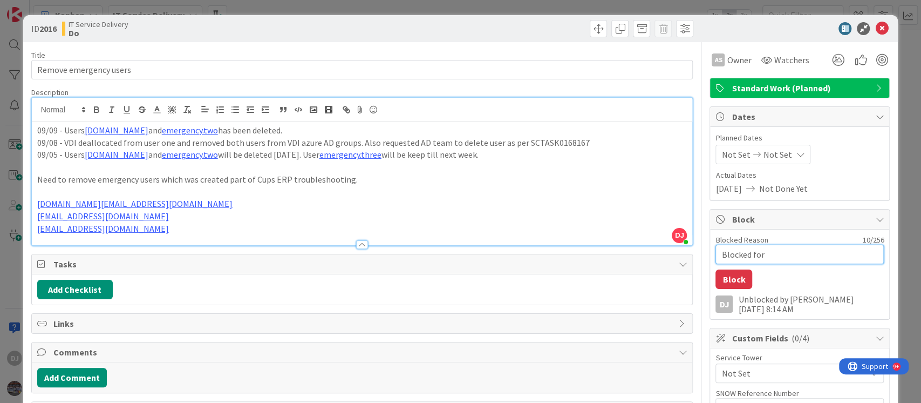
type textarea "x"
type textarea "Blocked for"
type textarea "x"
type textarea "Blocked for 4"
type textarea "x"
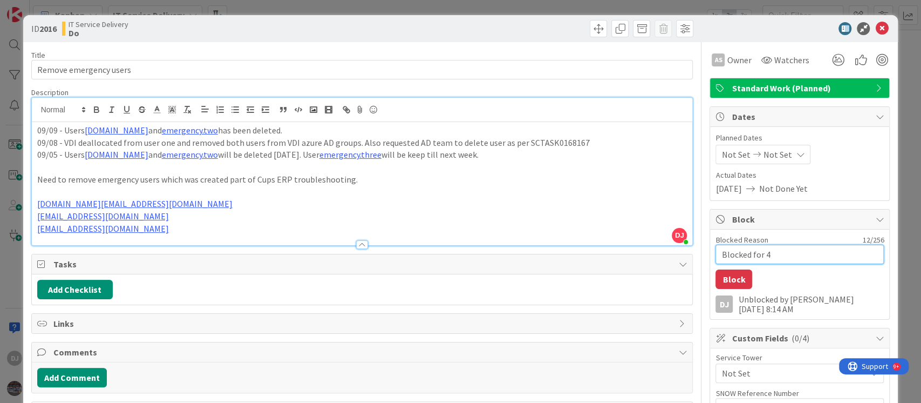
type textarea "Blocked for 4"
type textarea "x"
type textarea "Blocked for 4 w"
type textarea "x"
type textarea "Blocked for 4 we"
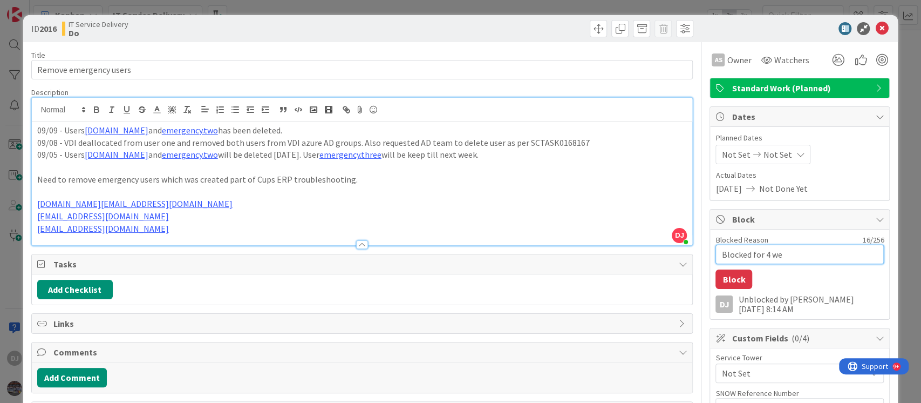
type textarea "x"
type textarea "Blocked for 4 wee"
type textarea "x"
type textarea "Blocked for 4 week"
type textarea "x"
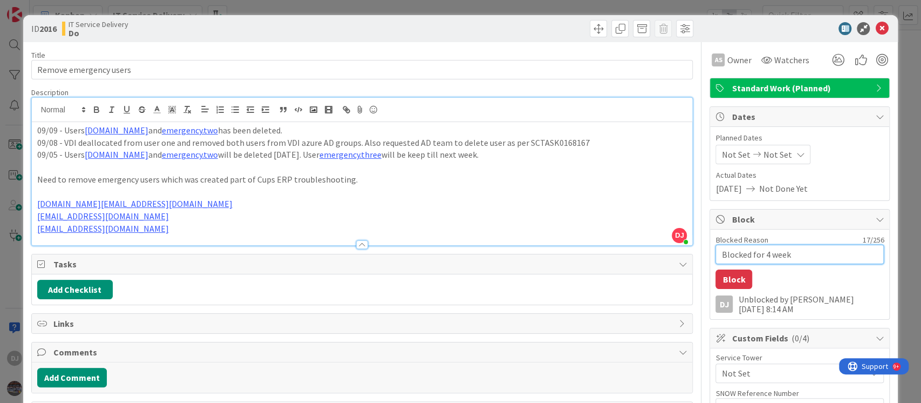
type textarea "Blocked for 4 weeks"
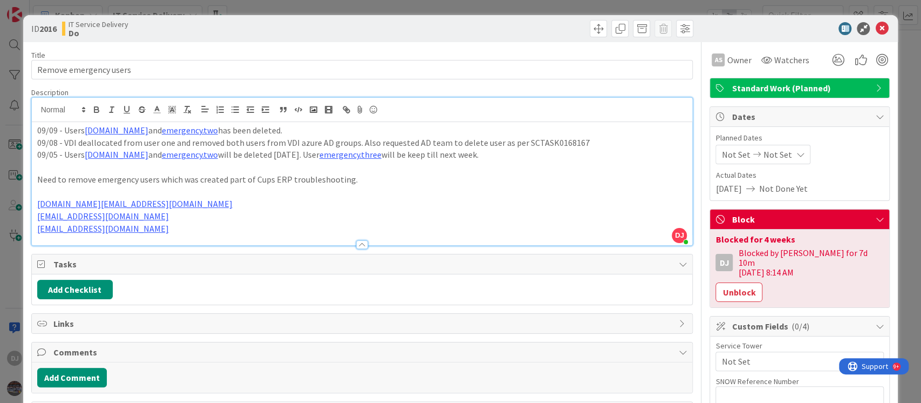
drag, startPoint x: 728, startPoint y: 281, endPoint x: 742, endPoint y: 272, distance: 16.0
click at [728, 282] on button "Unblock" at bounding box center [739, 291] width 47 height 19
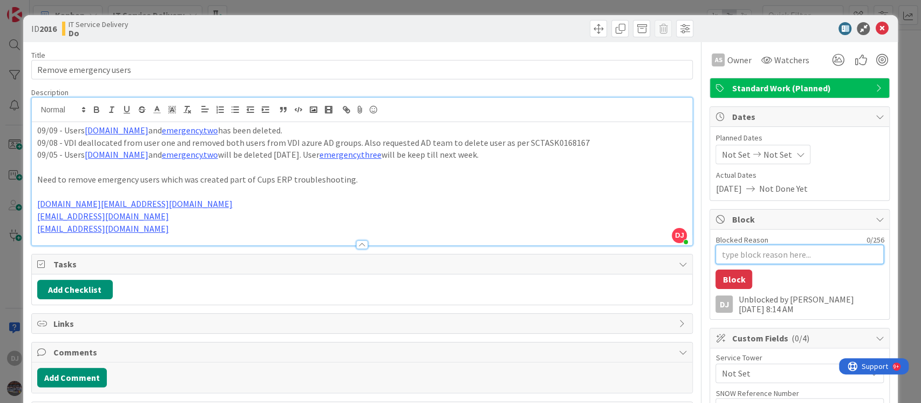
click at [737, 253] on textarea "Blocked Reason" at bounding box center [800, 253] width 168 height 19
type textarea "x"
type textarea "B"
type textarea "x"
type textarea "Bl"
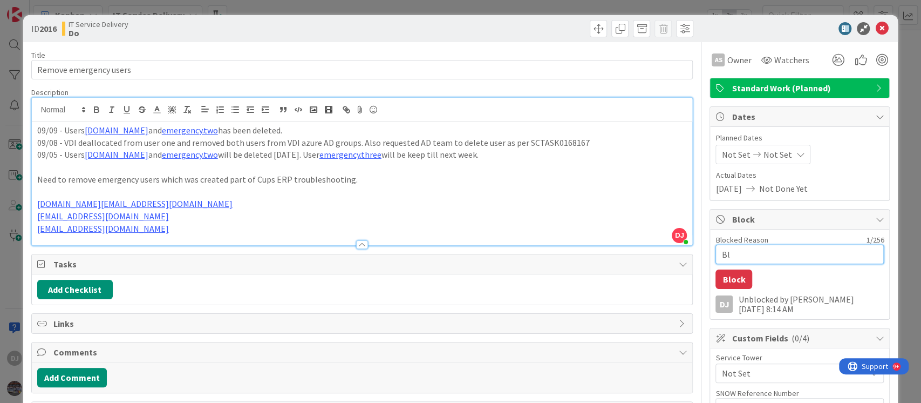
type textarea "x"
type textarea "Blo"
type textarea "x"
type textarea "Bloc"
type textarea "x"
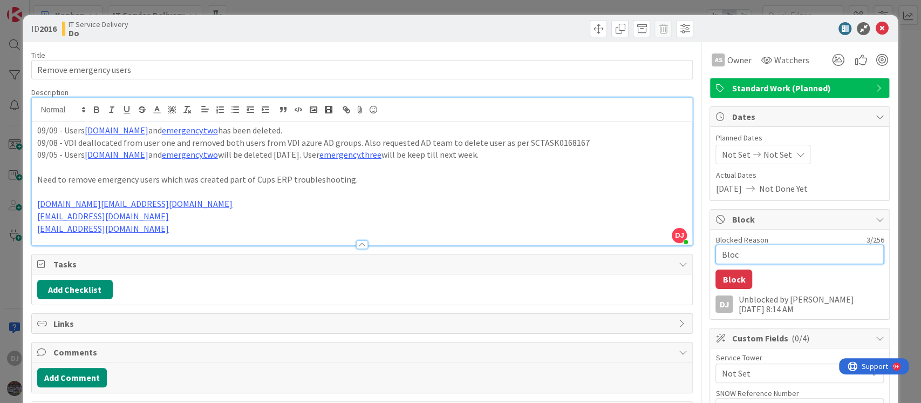
type textarea "Block"
type textarea "x"
type textarea "Blocke"
type textarea "x"
type textarea "Blocked"
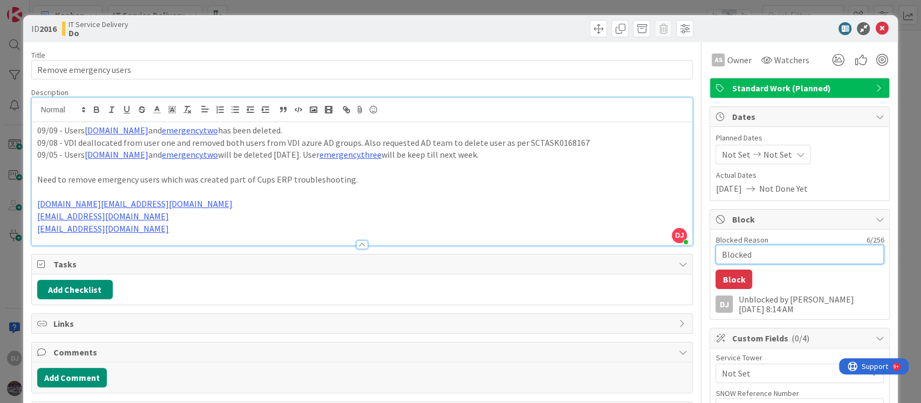
type textarea "x"
type textarea "Blocked"
type textarea "x"
type textarea "Blocked f"
type textarea "x"
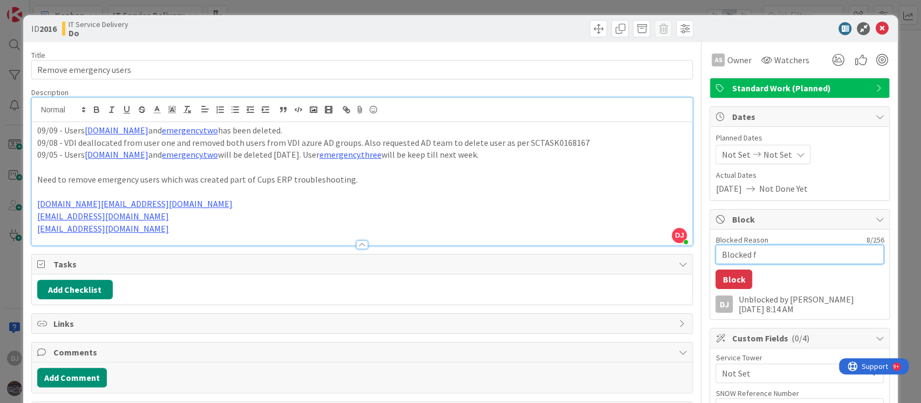
type textarea "Blocked fo"
type textarea "x"
type textarea "Blocked for"
type textarea "x"
type textarea "Blocked for"
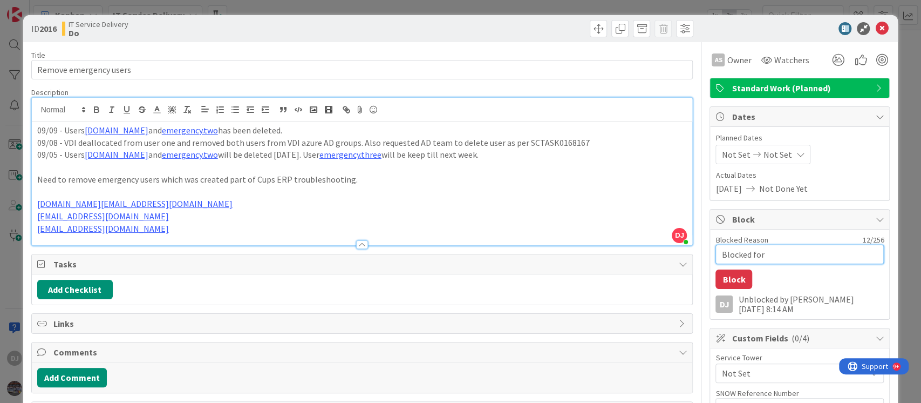
type textarea "x"
type textarea "Blocked for 2"
type textarea "x"
type textarea "Blocked for 2 w"
type textarea "x"
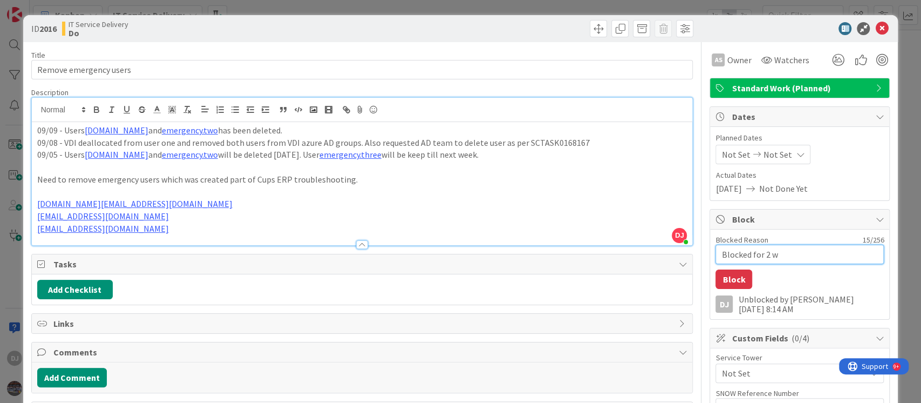
type textarea "Blocked for 2 we"
type textarea "x"
type textarea "Blocked for 2 wee"
type textarea "x"
type textarea "Blocked for 2 week"
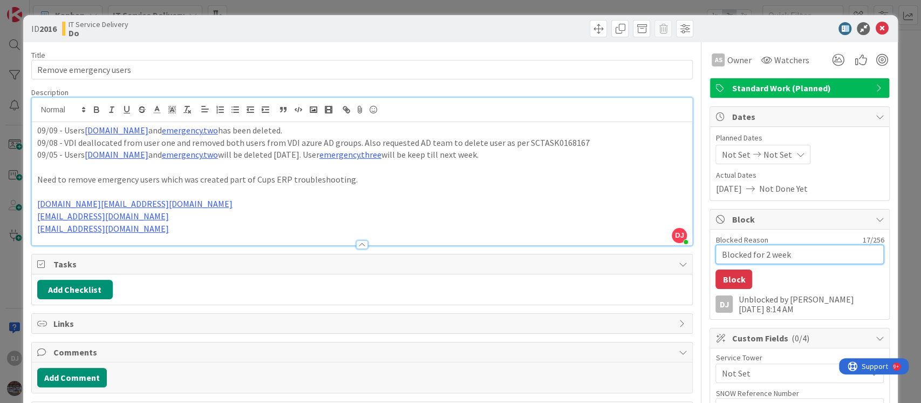
type textarea "x"
type textarea "Blocked for 2 weeks"
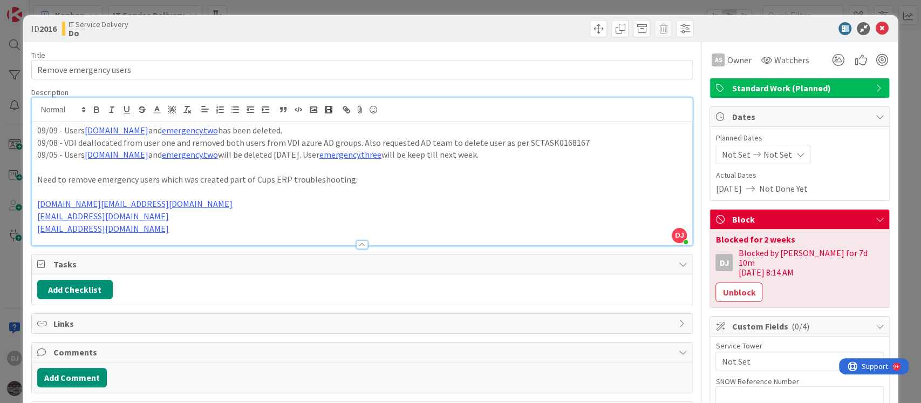
click at [515, 3] on div "ID 2016 IT Service Delivery Do Title 22 / 128 Remove emergency users Descriptio…" at bounding box center [460, 201] width 921 height 403
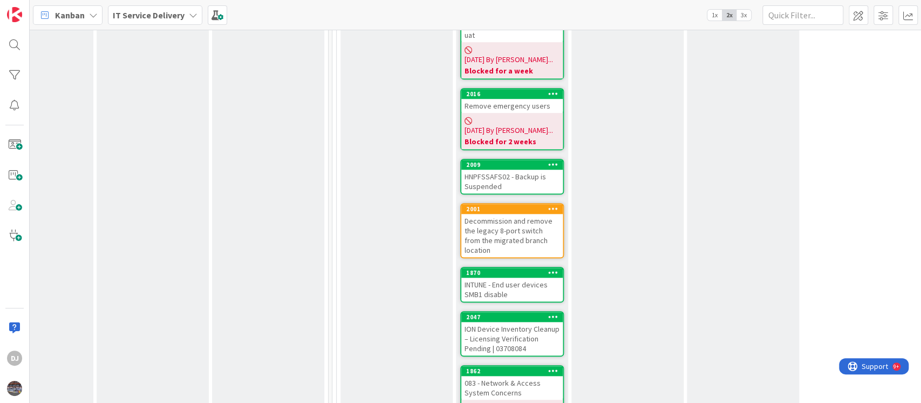
click at [538, 169] on div "HNPFSSAFS02 - Backup is Suspended" at bounding box center [511, 181] width 101 height 24
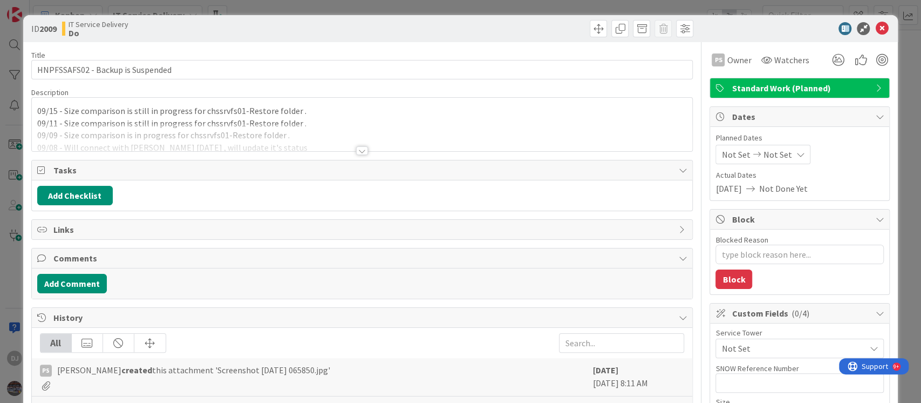
click at [485, 127] on div at bounding box center [362, 138] width 661 height 28
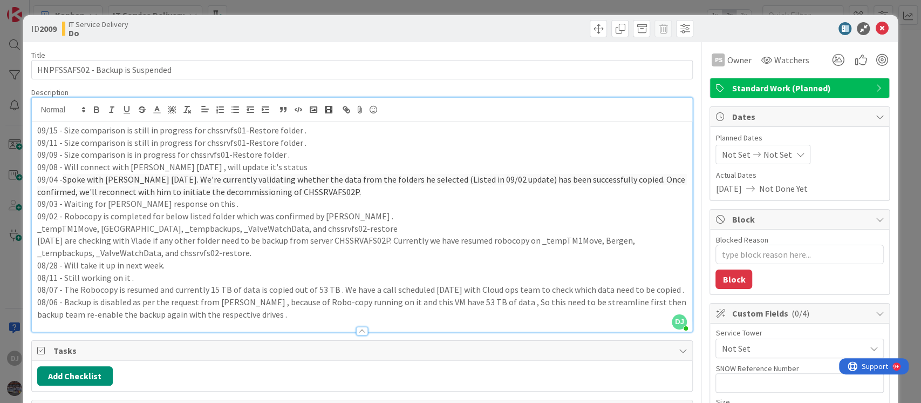
click at [372, 7] on div "ID 2009 IT Service Delivery Do Title 33 / 128 HNPFSSAFS02 - Backup is Suspended…" at bounding box center [460, 201] width 921 height 403
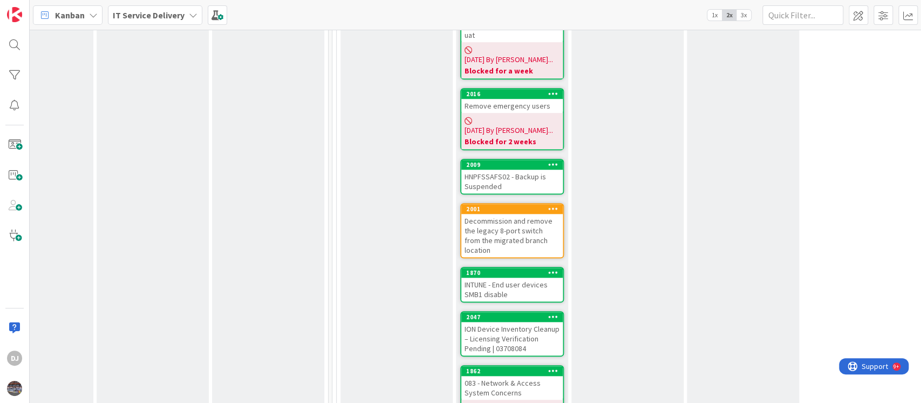
click at [535, 214] on div "Decommission and remove the legacy 8-port switch from the migrated branch locat…" at bounding box center [511, 235] width 101 height 43
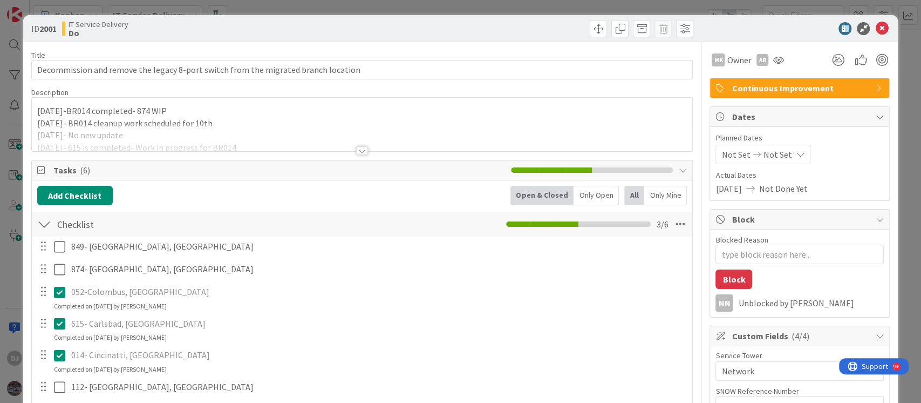
drag, startPoint x: 364, startPoint y: 134, endPoint x: 384, endPoint y: 166, distance: 37.9
click at [364, 134] on div at bounding box center [362, 138] width 661 height 28
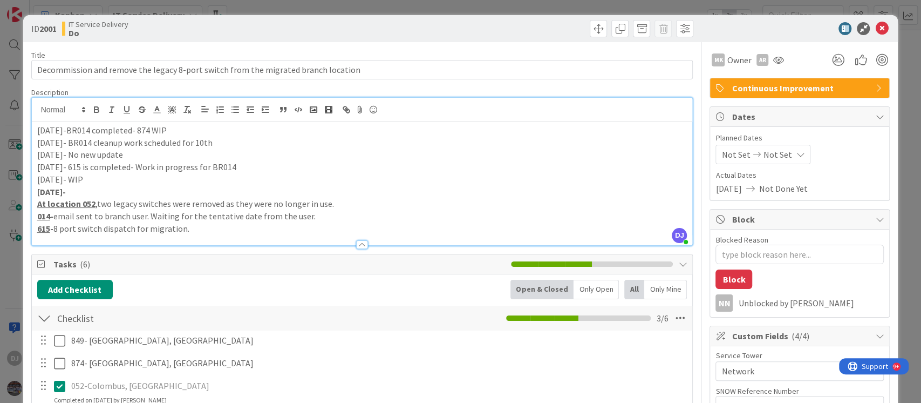
click at [378, 7] on div "ID 2001 IT Service Delivery Do Title 82 / 128 Decommission and remove the legac…" at bounding box center [460, 201] width 921 height 403
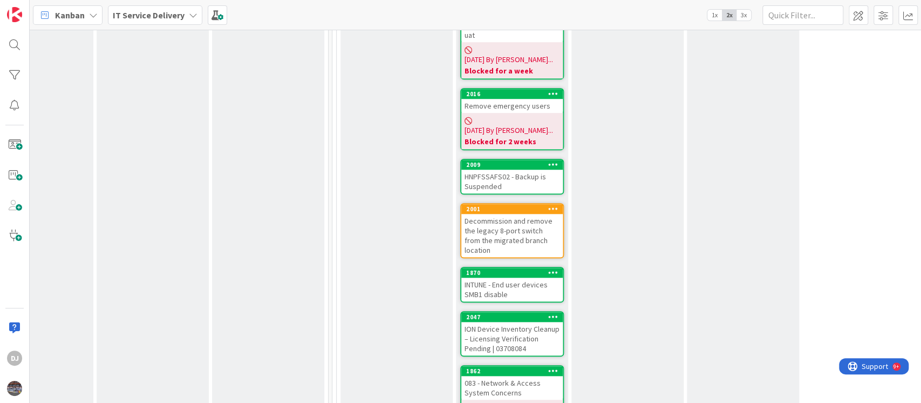
click at [548, 277] on div "INTUNE - End user devices SMB1 disable" at bounding box center [511, 289] width 101 height 24
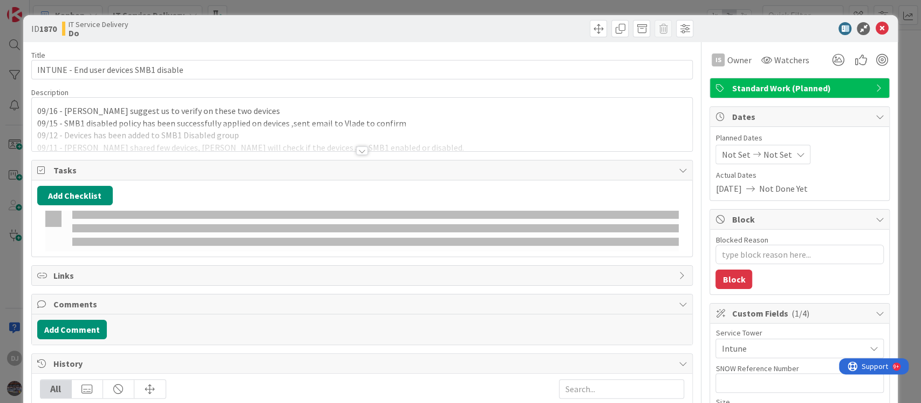
click at [462, 138] on div at bounding box center [362, 138] width 661 height 28
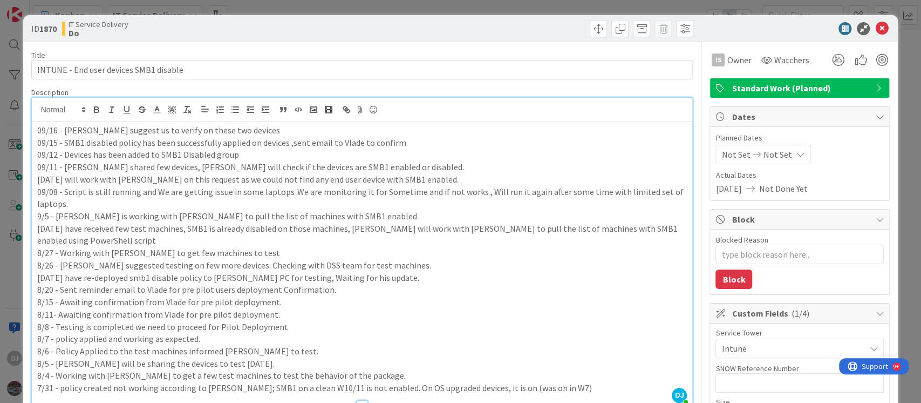
click at [466, 8] on div "ID 1870 IT Service Delivery Do Title 38 / 128 INTUNE - End user devices SMB1 di…" at bounding box center [460, 201] width 921 height 403
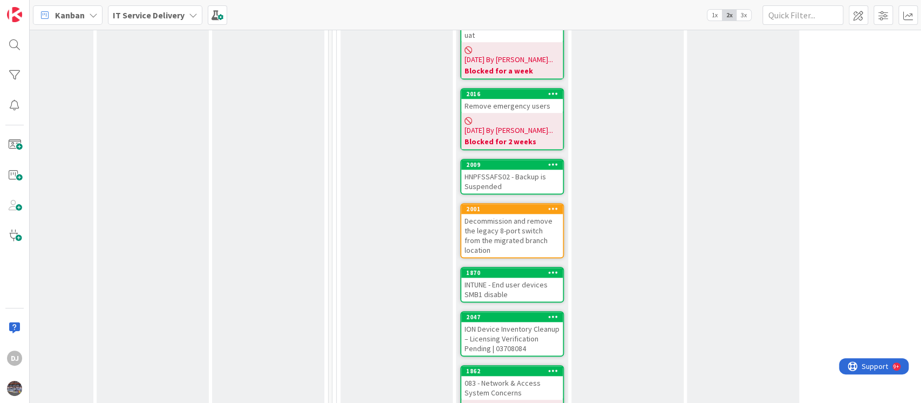
click at [557, 322] on div "ION Device Inventory Cleanup – Licensing Verification Pending | 03708084" at bounding box center [511, 338] width 101 height 33
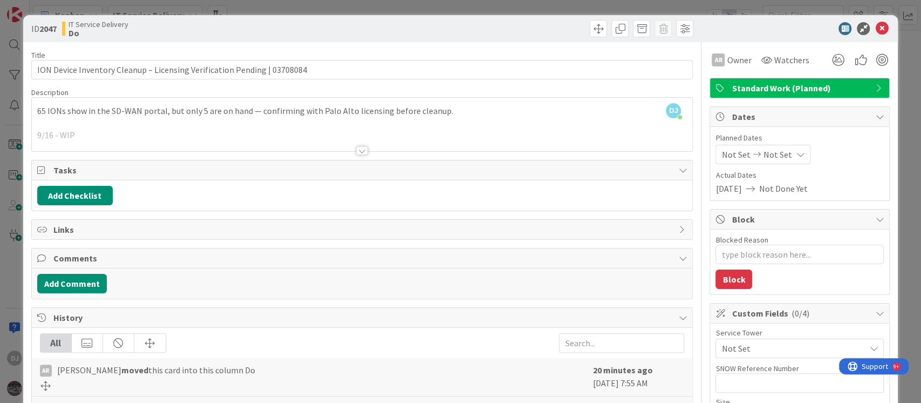
click at [406, 139] on div at bounding box center [362, 138] width 661 height 28
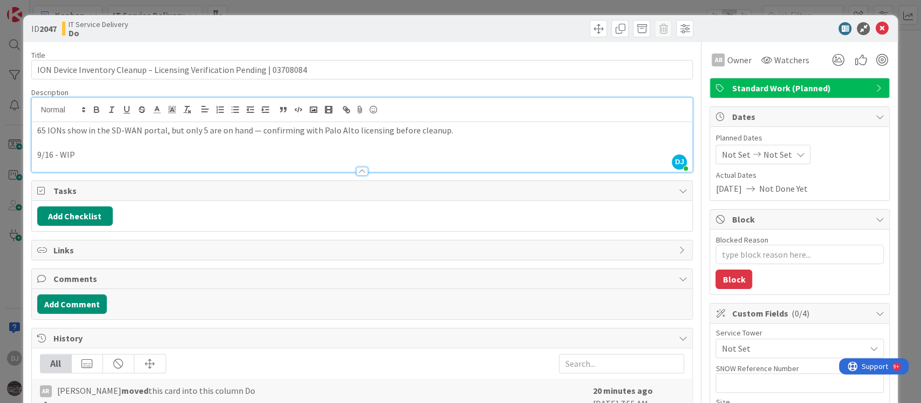
click at [538, 331] on span "History" at bounding box center [363, 337] width 620 height 13
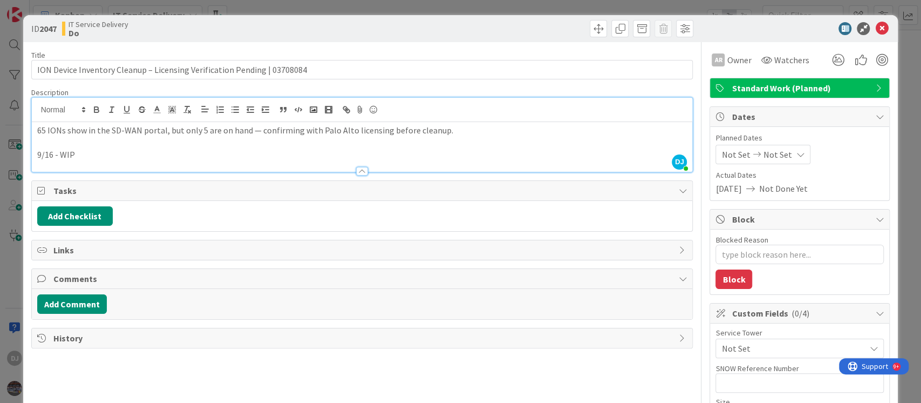
click at [503, 9] on div "ID 2047 IT Service Delivery Do Title 73 / 128 ION Device Inventory Cleanup – Li…" at bounding box center [460, 201] width 921 height 403
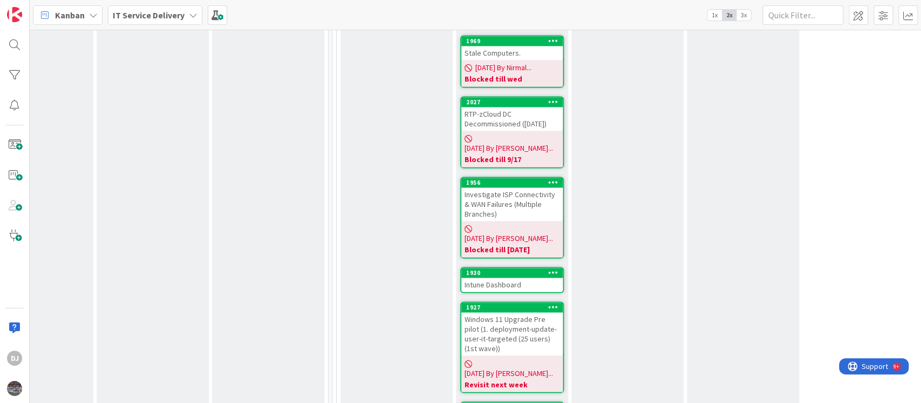
scroll to position [1079, 288]
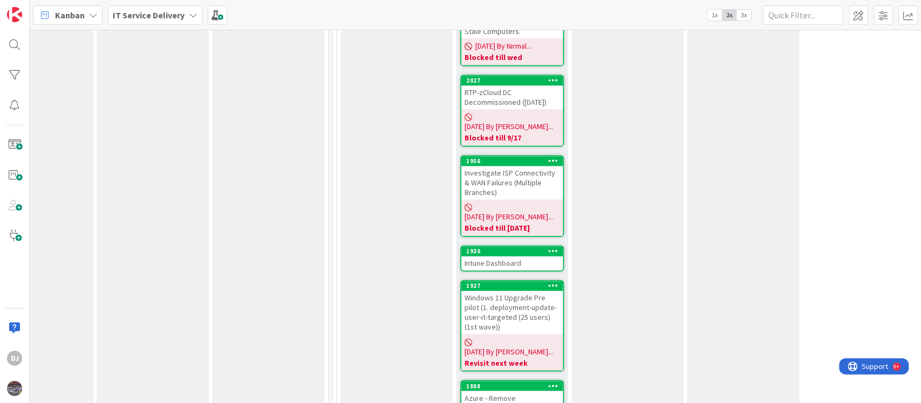
click at [501, 256] on div "Intune Dashboard" at bounding box center [511, 263] width 101 height 14
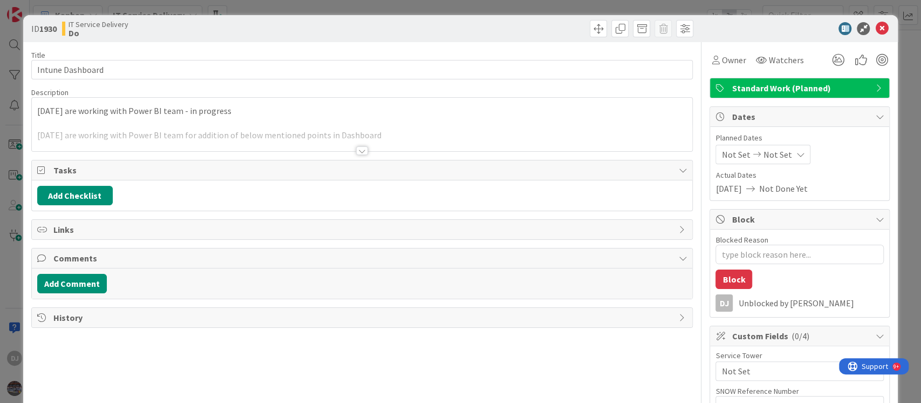
click at [501, 150] on div at bounding box center [362, 138] width 661 height 28
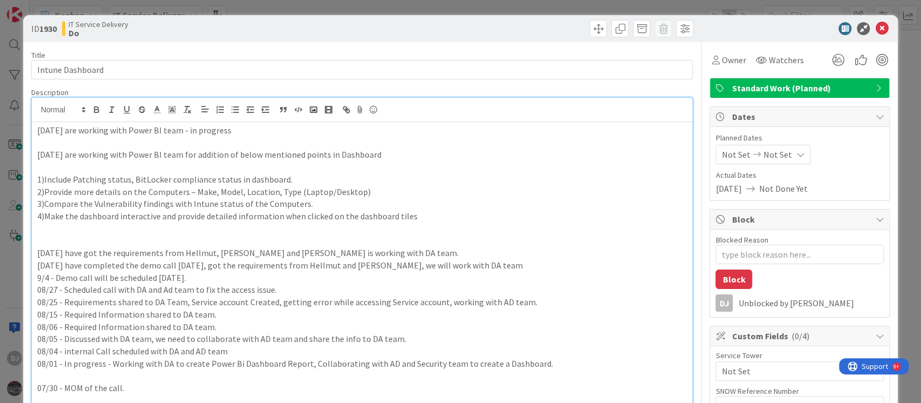
click at [496, 11] on div "ID 1930 IT Service Delivery Do Title 16 / 128 Intune Dashboard Description DJ […" at bounding box center [460, 201] width 921 height 403
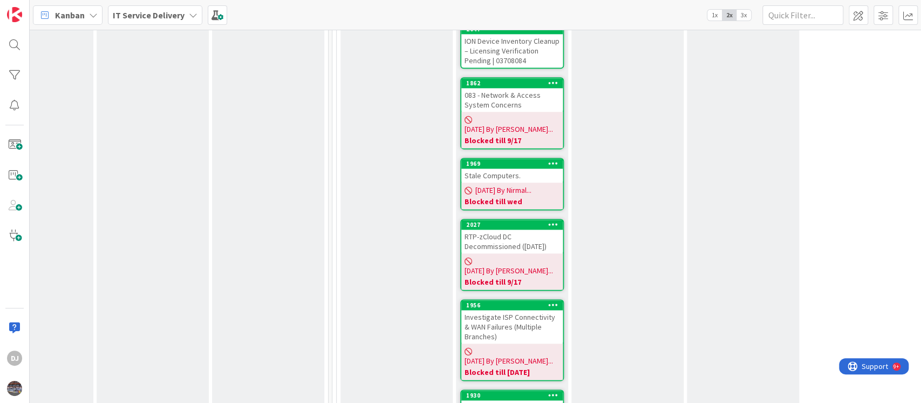
click at [518, 310] on div "Investigate ISP Connectivity & WAN Failures (Multiple Branches)" at bounding box center [511, 326] width 101 height 33
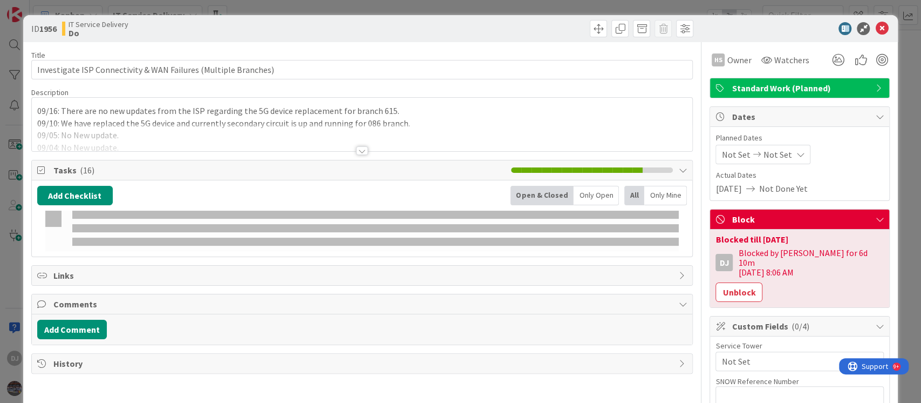
click at [486, 125] on div at bounding box center [362, 138] width 661 height 28
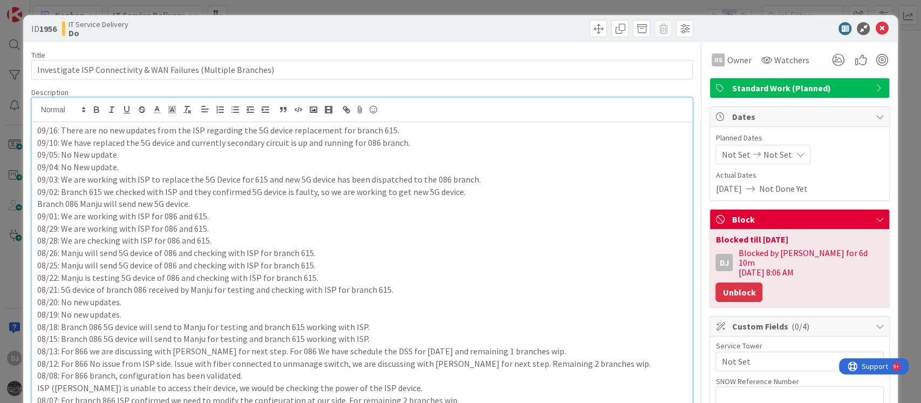
click at [719, 282] on button "Unblock" at bounding box center [739, 291] width 47 height 19
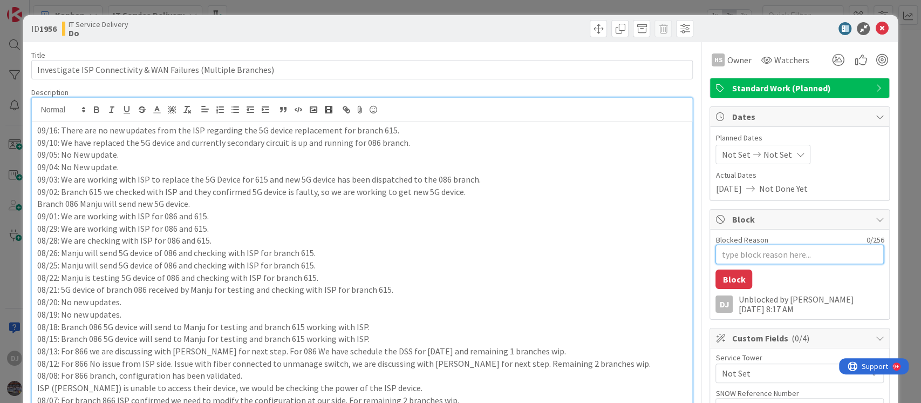
drag, startPoint x: 731, startPoint y: 249, endPoint x: 737, endPoint y: 261, distance: 13.8
click at [731, 249] on textarea "Blocked Reason" at bounding box center [800, 253] width 168 height 19
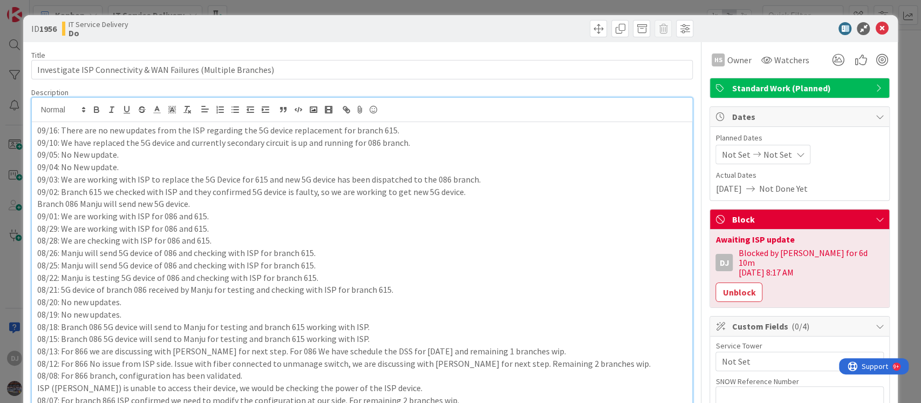
click at [491, 6] on div "ID 1956 IT Service Delivery Do Title 63 / 128 Investigate ISP Connectivity & WA…" at bounding box center [460, 201] width 921 height 403
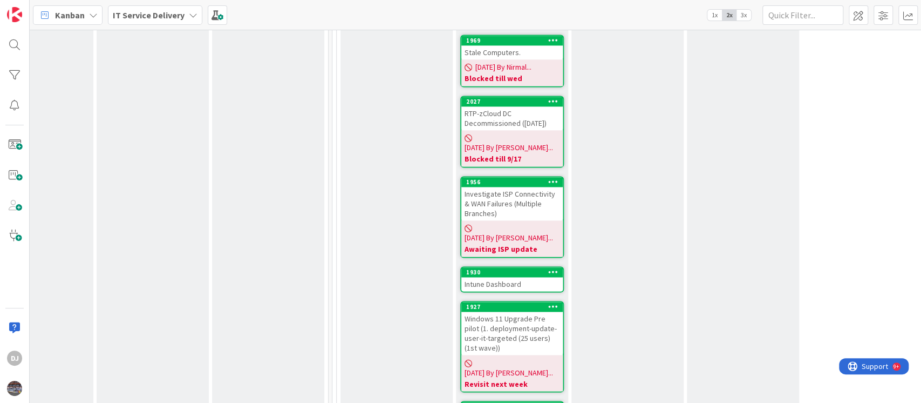
scroll to position [1151, 288]
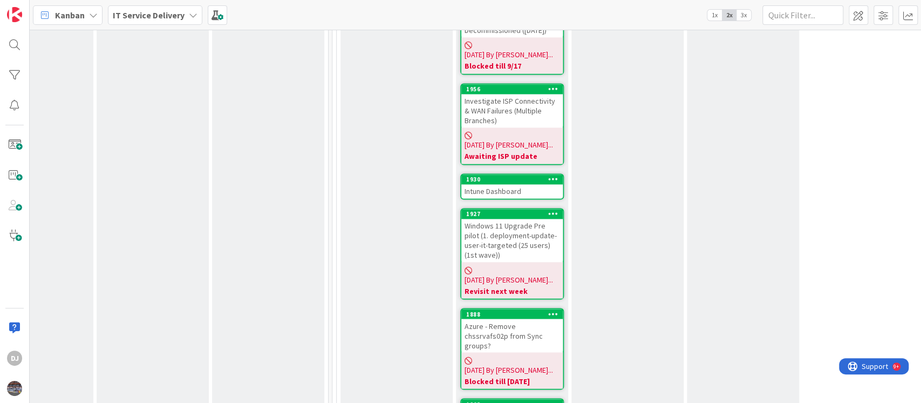
click at [551, 318] on div "Azure - Remove chssrvafs02p from Sync groups?" at bounding box center [511, 334] width 101 height 33
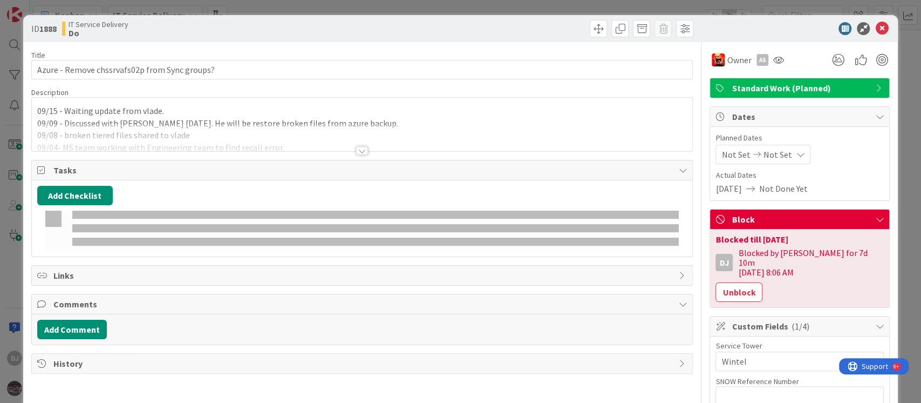
click at [335, 140] on div at bounding box center [362, 138] width 661 height 28
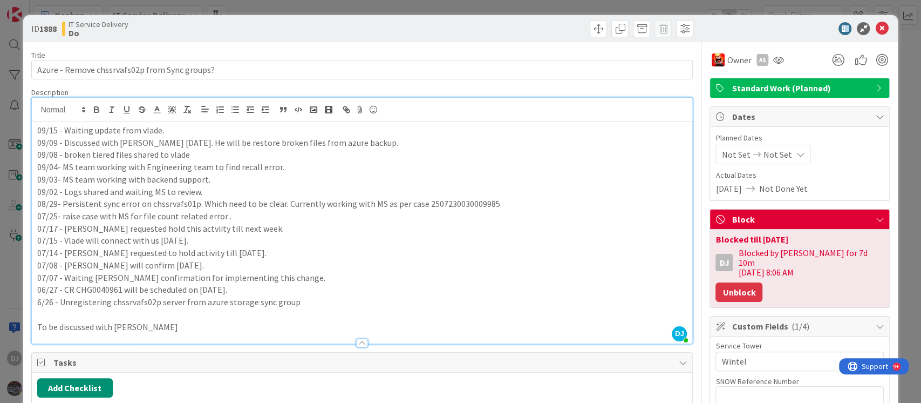
click at [716, 282] on button "Unblock" at bounding box center [739, 291] width 47 height 19
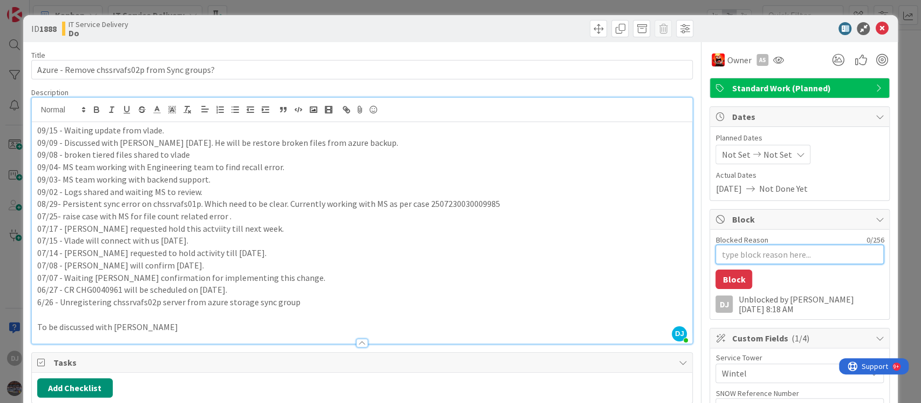
drag, startPoint x: 728, startPoint y: 257, endPoint x: 721, endPoint y: 264, distance: 9.9
click at [727, 257] on textarea "Blocked Reason" at bounding box center [800, 253] width 168 height 19
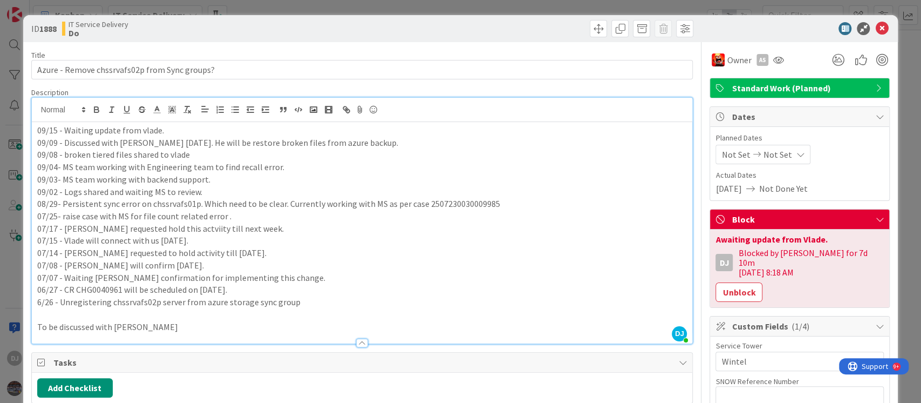
drag, startPoint x: 468, startPoint y: 6, endPoint x: 592, endPoint y: 247, distance: 271.3
click at [467, 6] on div "ID 1888 IT Service Delivery Do Title 45 / 128 Azure - Remove chssrvafs02p from …" at bounding box center [460, 201] width 921 height 403
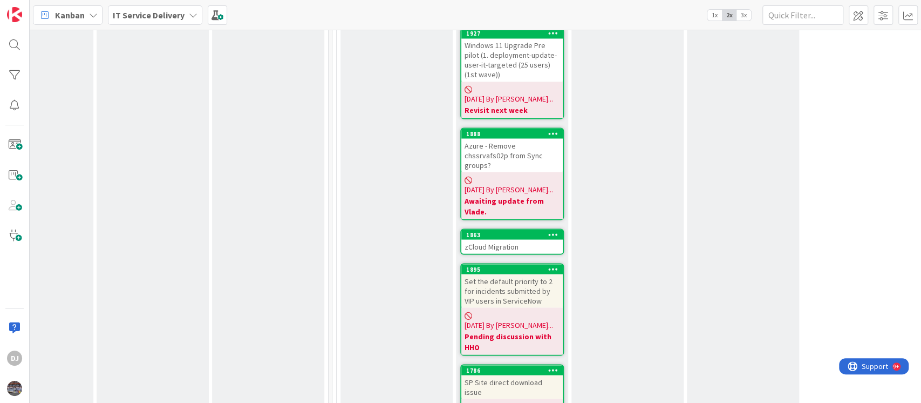
click at [527, 239] on div "zCloud Migration" at bounding box center [511, 246] width 101 height 14
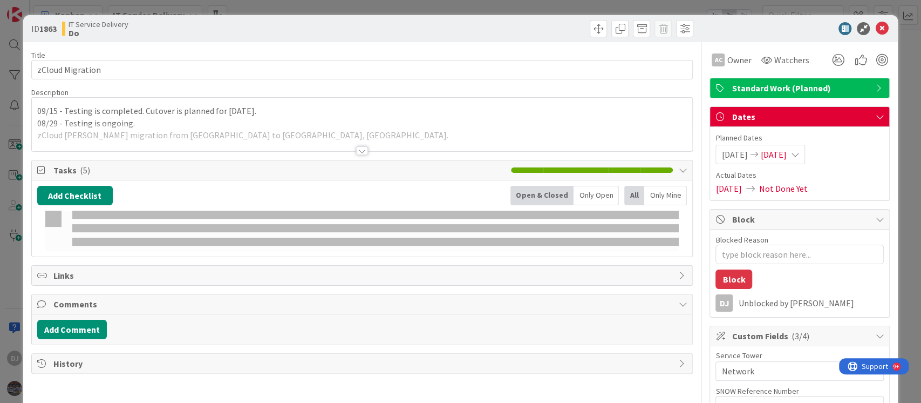
click at [527, 118] on p "08/29 - Testing is ongoing." at bounding box center [362, 123] width 650 height 12
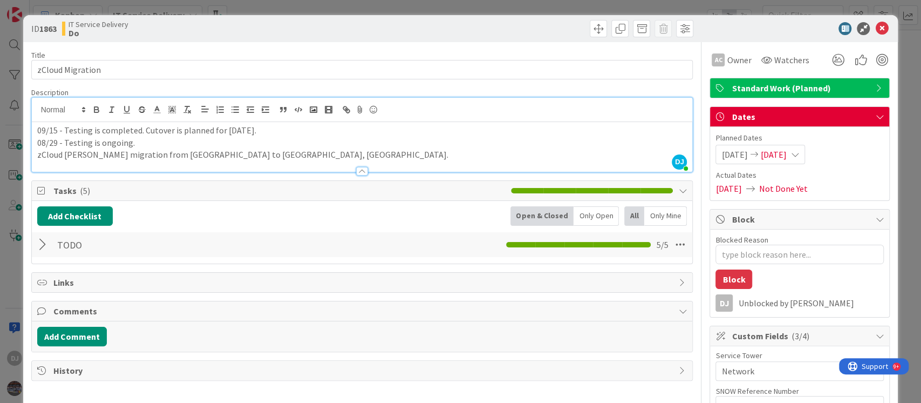
click at [440, 5] on div "ID 1863 IT Service Delivery Do Title 16 / 128 zCloud Migration Description DJ […" at bounding box center [460, 201] width 921 height 403
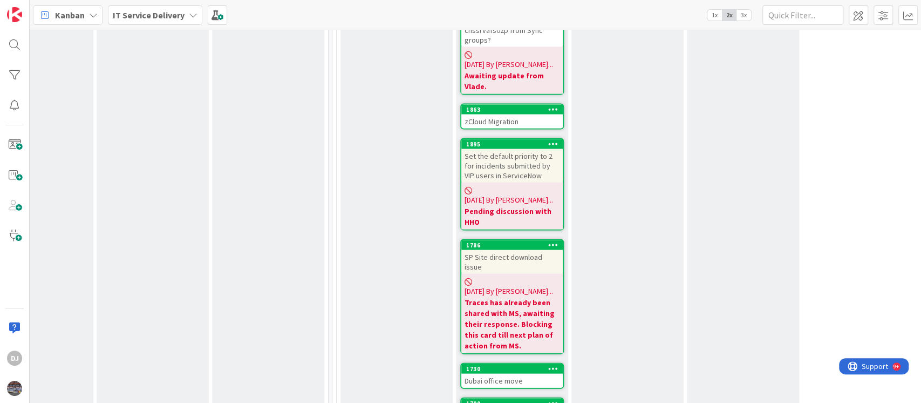
scroll to position [1439, 288]
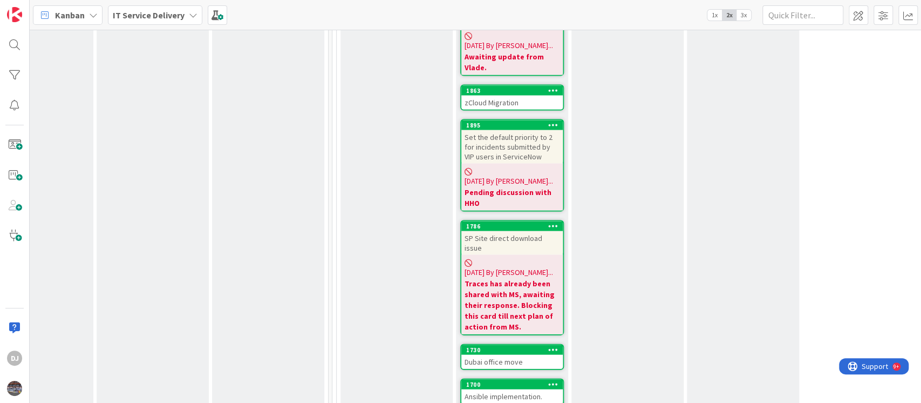
click at [512, 355] on div "Dubai office move" at bounding box center [511, 362] width 101 height 14
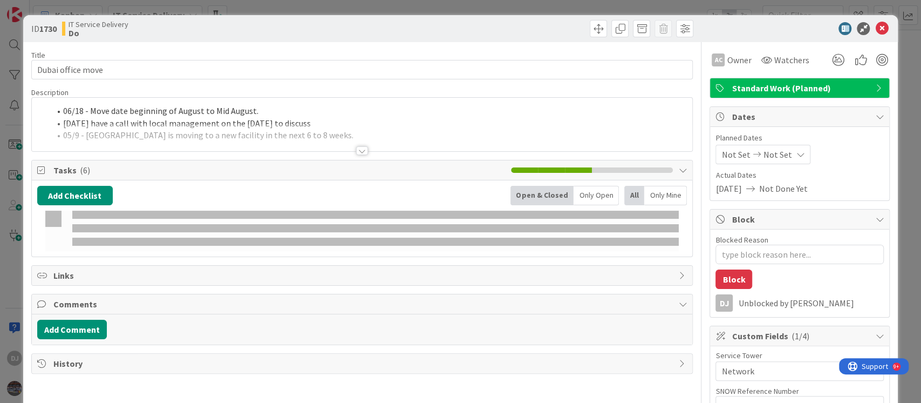
click at [343, 155] on div "Title 17 / 128 Dubai office move Description 06/18 - Move date beginning of Aug…" at bounding box center [362, 365] width 662 height 647
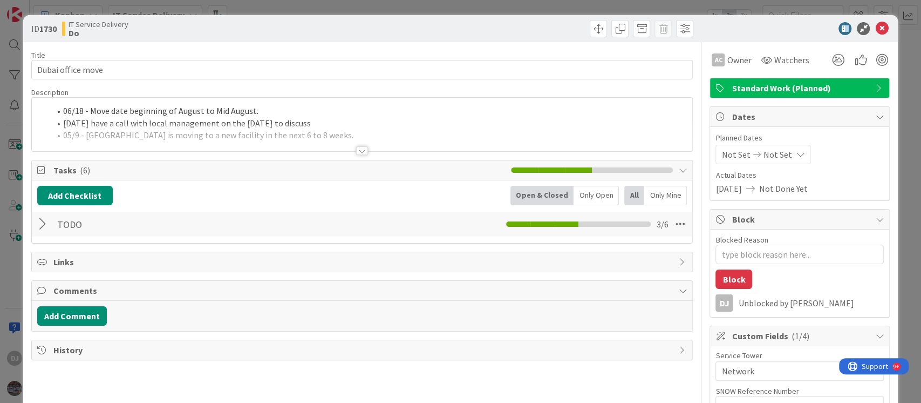
click at [397, 139] on div at bounding box center [362, 138] width 661 height 28
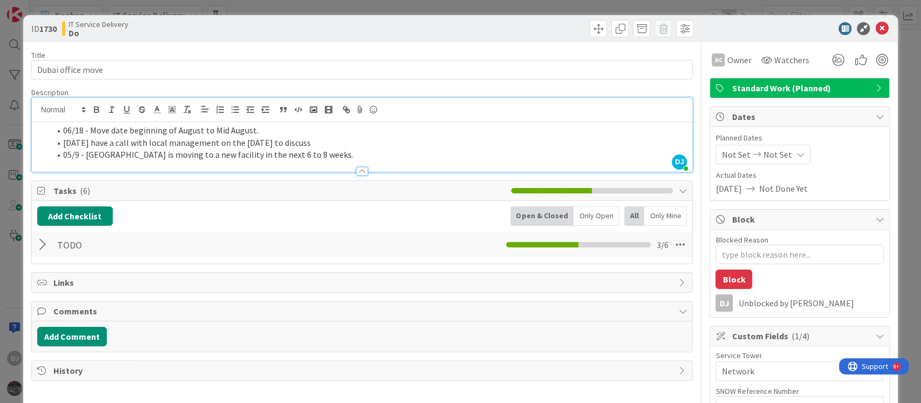
drag, startPoint x: 305, startPoint y: 5, endPoint x: 580, endPoint y: 227, distance: 353.1
click at [305, 5] on div "ID 1730 IT Service Delivery Do Title 17 / 128 Dubai office move Description DJ …" at bounding box center [460, 201] width 921 height 403
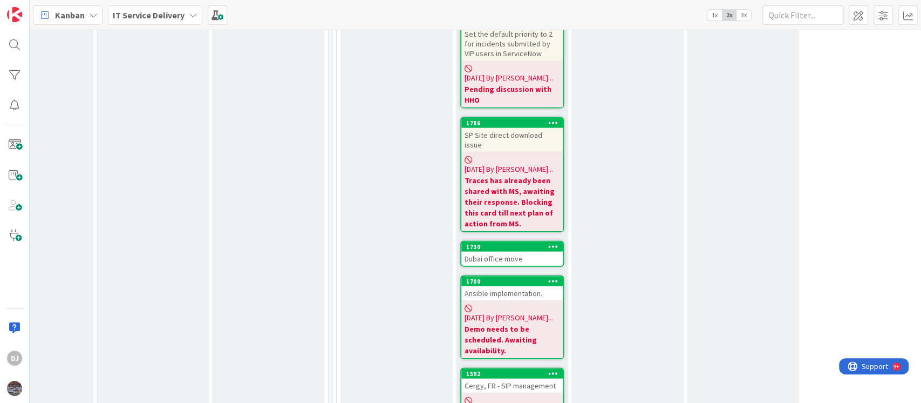
scroll to position [1655, 288]
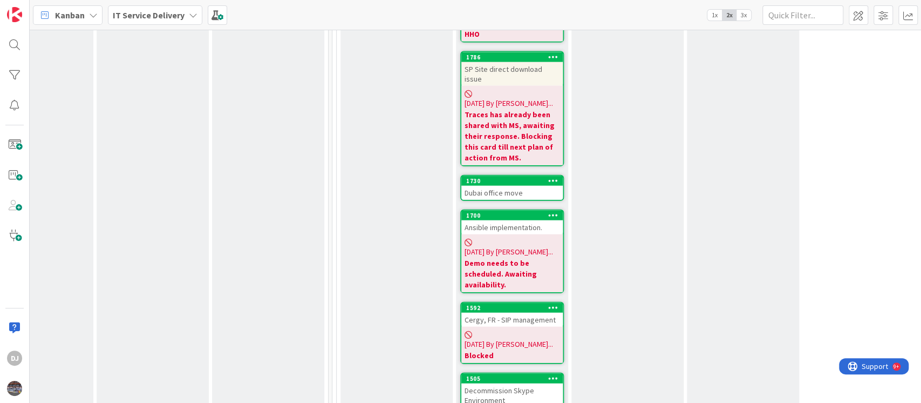
click at [540, 383] on div "Decommission Skype Environment" at bounding box center [511, 395] width 101 height 24
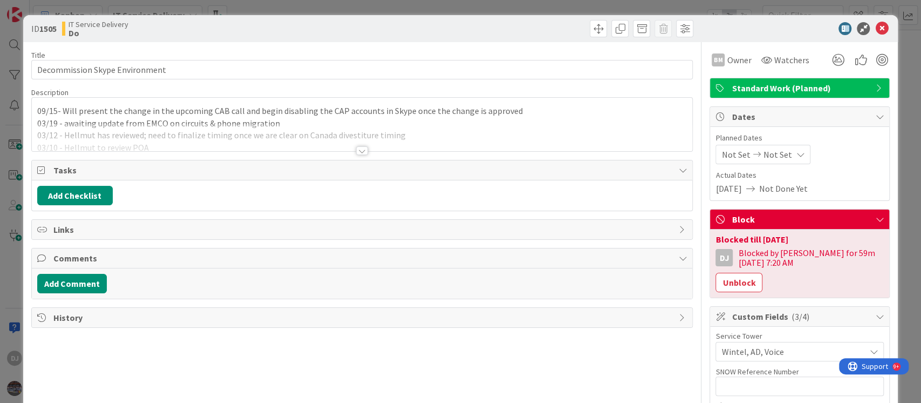
click at [500, 136] on div at bounding box center [362, 138] width 661 height 28
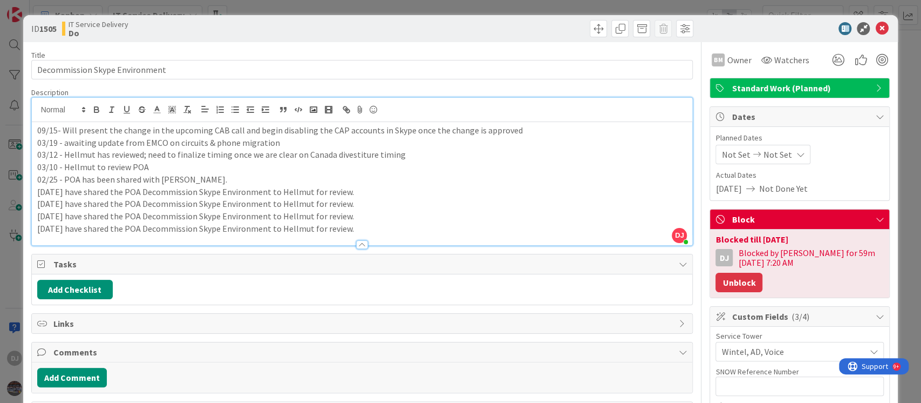
click at [716, 288] on button "Unblock" at bounding box center [739, 282] width 47 height 19
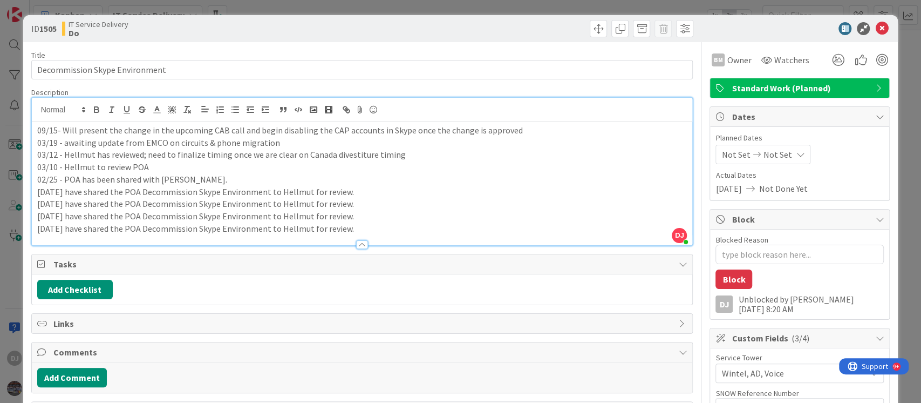
click at [535, 8] on div "ID 1505 IT Service Delivery Do Title 30 / 128 Decommission Skype Environment De…" at bounding box center [460, 201] width 921 height 403
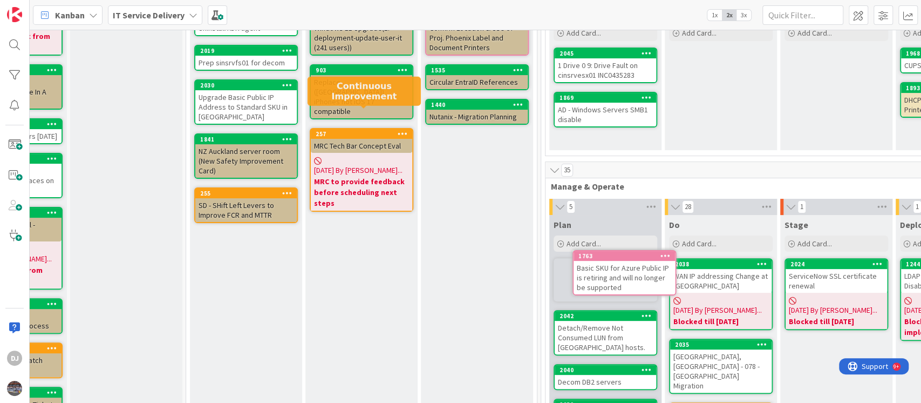
scroll to position [120, 79]
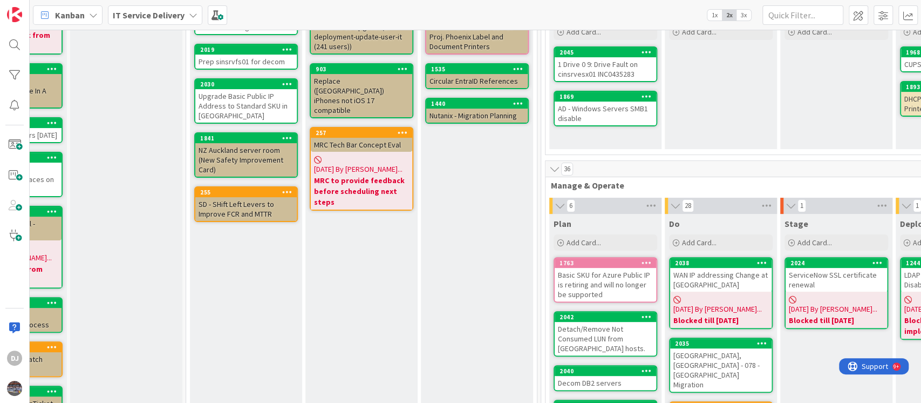
click at [614, 292] on div "Basic SKU for Azure Public IP is retiring and will no longer be supported" at bounding box center [605, 284] width 101 height 33
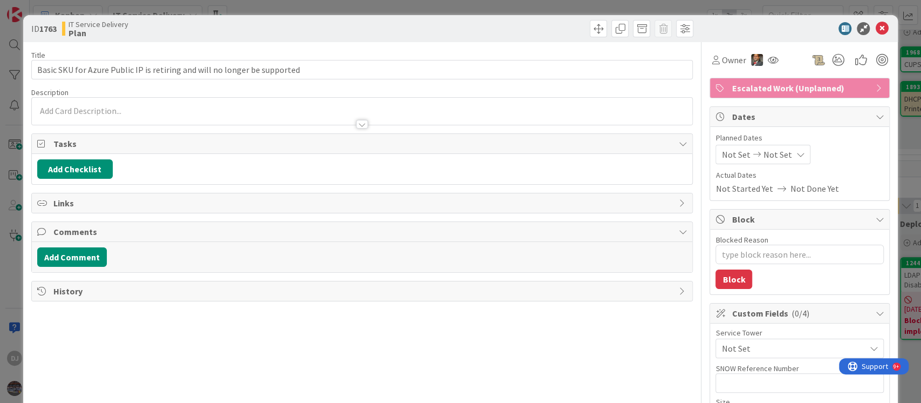
click at [419, 5] on div "ID 1763 IT Service Delivery Plan Title 74 / 128 Basic SKU for Azure Public IP i…" at bounding box center [460, 201] width 921 height 403
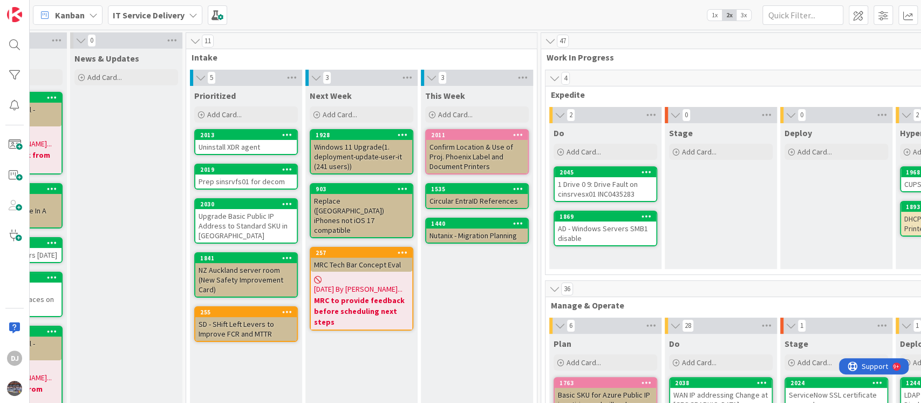
scroll to position [144, 79]
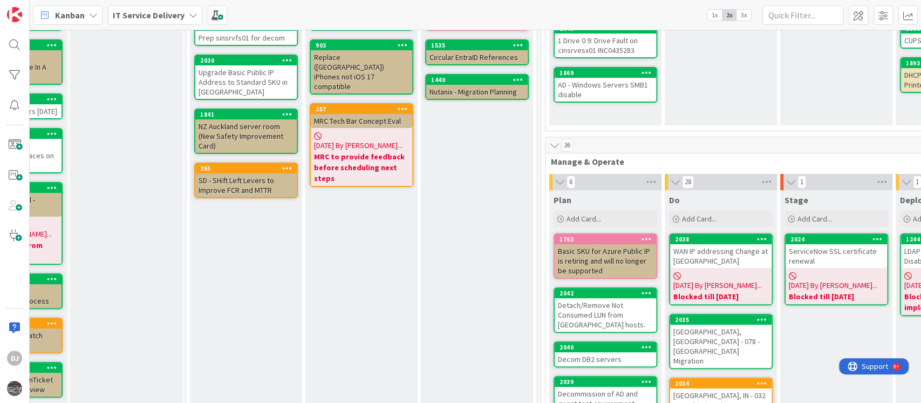
click at [640, 262] on div "Basic SKU for Azure Public IP is retiring and will no longer be supported" at bounding box center [605, 260] width 101 height 33
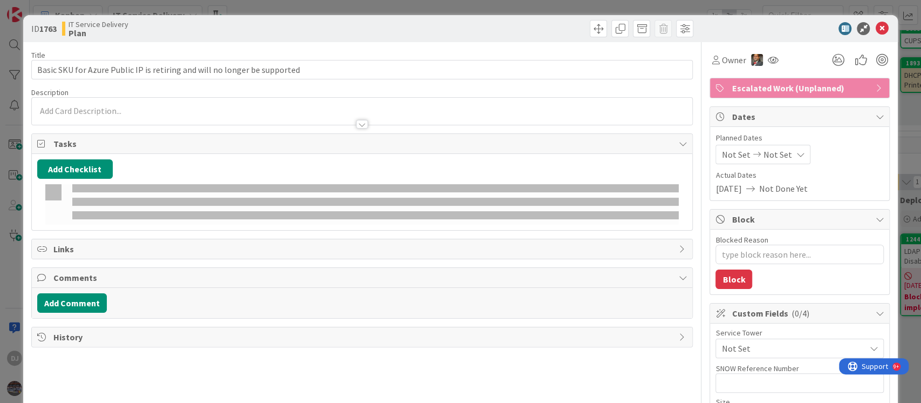
click at [412, 118] on div at bounding box center [362, 118] width 661 height 11
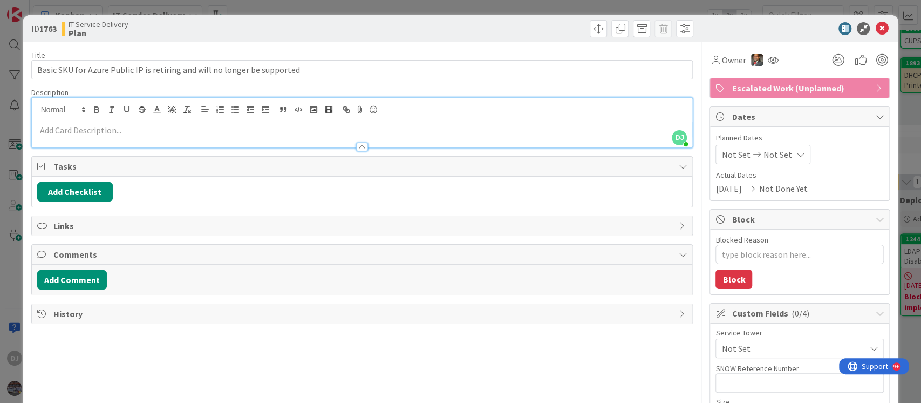
click at [454, 6] on div "ID 1763 IT Service Delivery Plan Title 74 / 128 Basic SKU for Azure Public IP i…" at bounding box center [460, 201] width 921 height 403
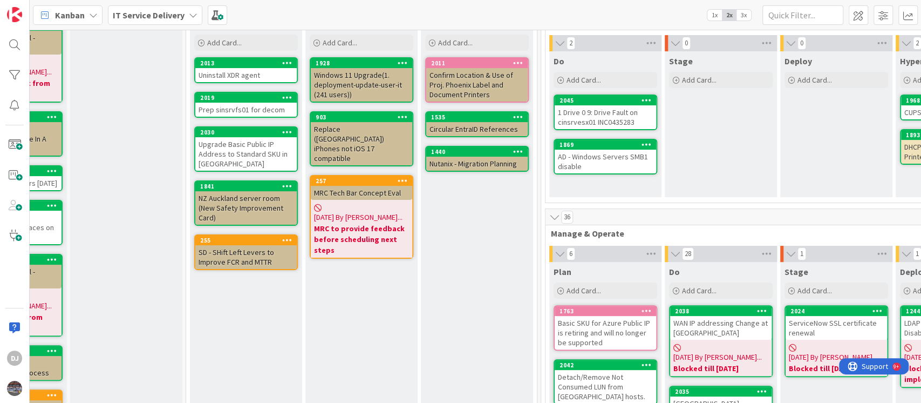
scroll to position [0, 79]
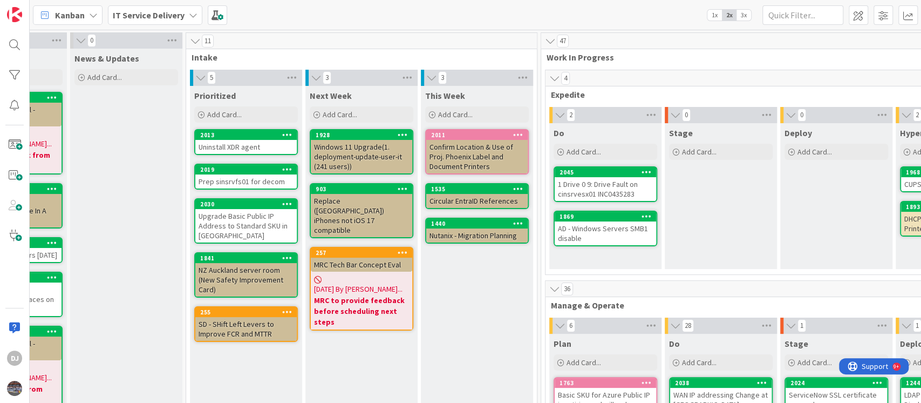
click at [264, 146] on div "Uninstall XDR agent" at bounding box center [245, 147] width 101 height 14
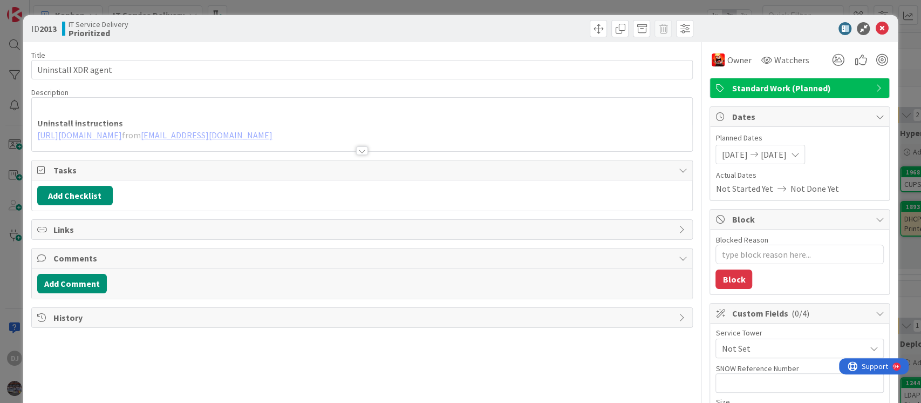
click at [363, 149] on div at bounding box center [362, 138] width 661 height 28
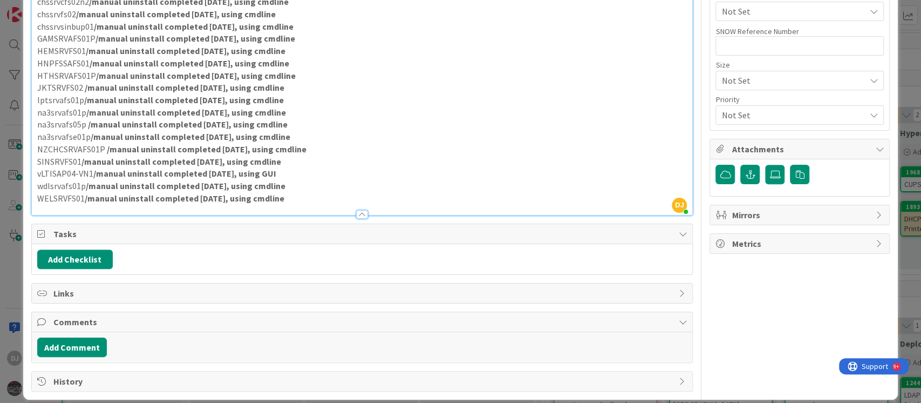
scroll to position [359, 0]
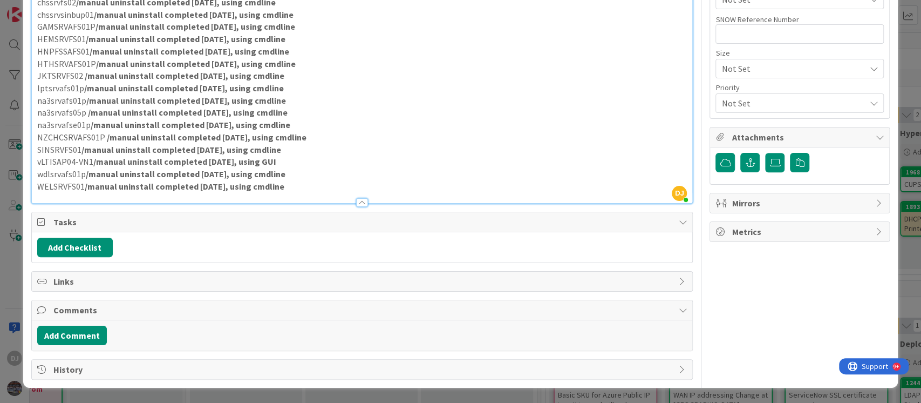
drag, startPoint x: 397, startPoint y: 369, endPoint x: 397, endPoint y: 363, distance: 6.5
click at [397, 369] on span "History" at bounding box center [363, 369] width 620 height 13
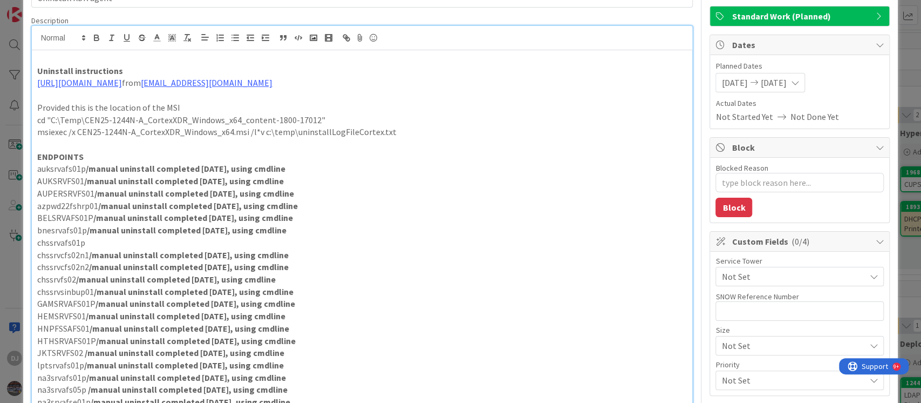
scroll to position [0, 0]
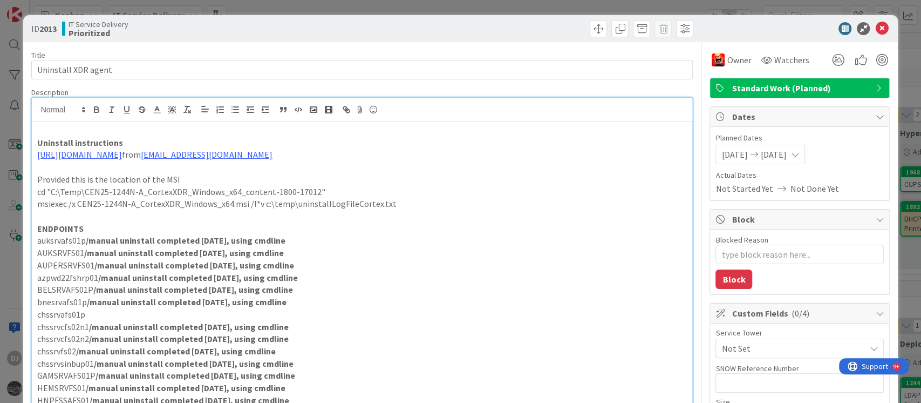
click at [426, 8] on div "ID 2013 IT Service Delivery Prioritized Title 19 / 128 Uninstall XDR agent Desc…" at bounding box center [460, 201] width 921 height 403
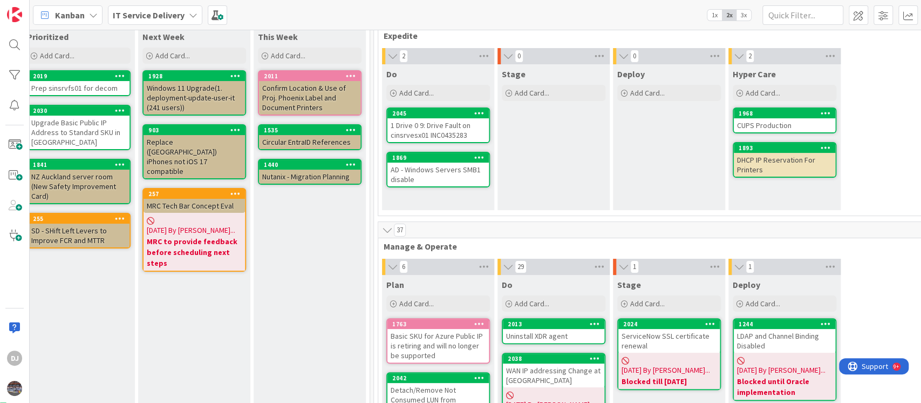
scroll to position [59, 247]
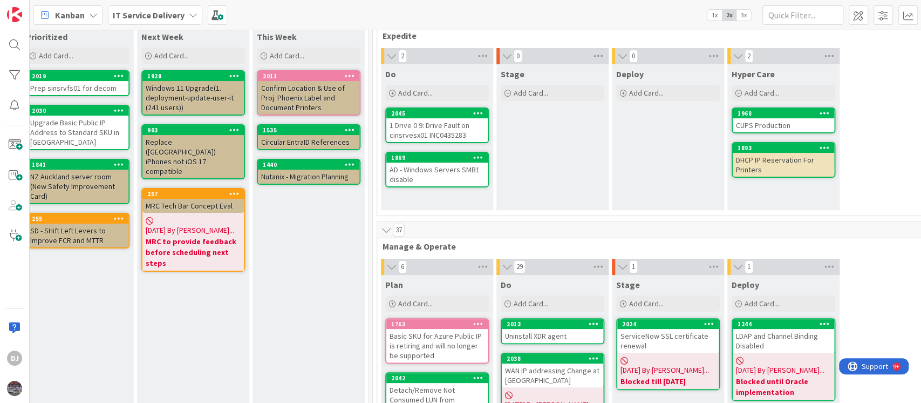
click at [550, 332] on div "Uninstall XDR agent" at bounding box center [552, 336] width 101 height 14
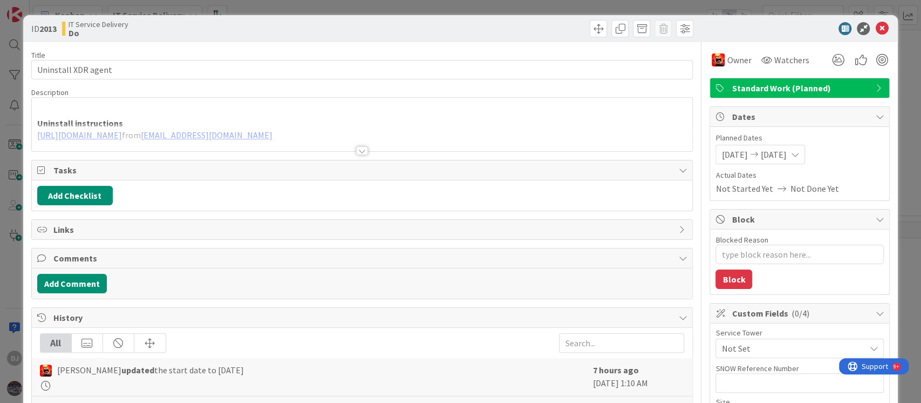
drag, startPoint x: 4, startPoint y: 132, endPoint x: 275, endPoint y: 278, distance: 307.1
click at [4, 132] on div "ID 2013 IT Service Delivery Do Title 19 / 128 Uninstall XDR agent Description U…" at bounding box center [460, 201] width 921 height 403
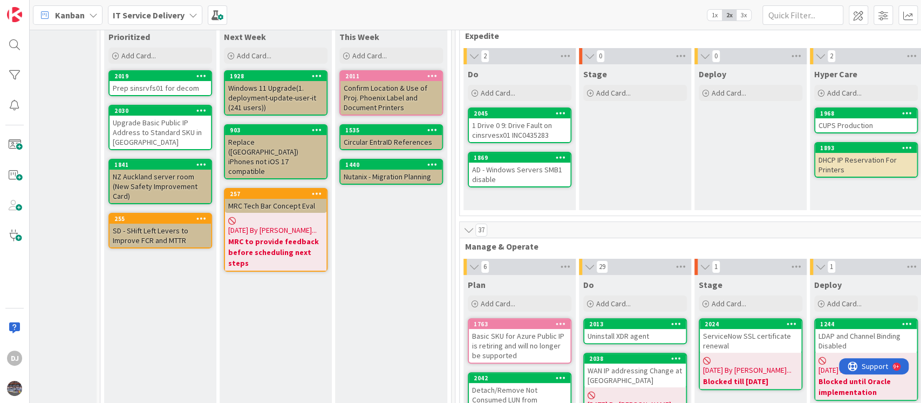
scroll to position [59, 162]
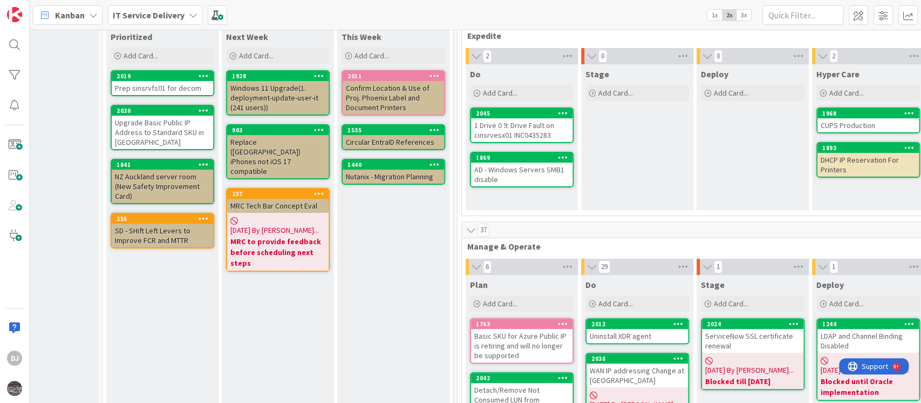
click at [170, 127] on div "Upgrade Basic Public IP Address to Standard SKU in [GEOGRAPHIC_DATA]" at bounding box center [162, 131] width 101 height 33
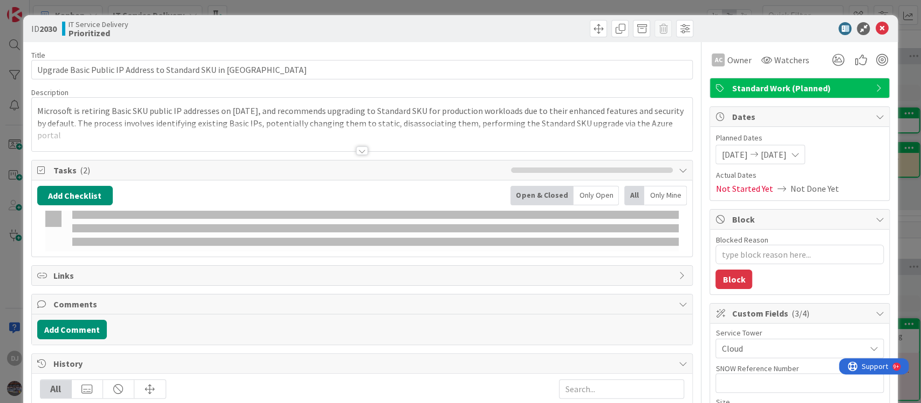
click at [319, 138] on div at bounding box center [362, 138] width 661 height 28
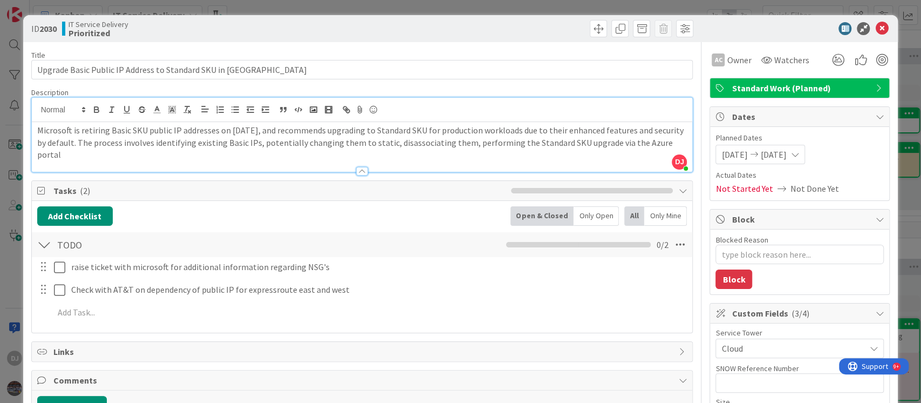
click at [345, 2] on div "ID 2030 IT Service Delivery Prioritized Title 56 / 128 Upgrade Basic Public IP …" at bounding box center [460, 201] width 921 height 403
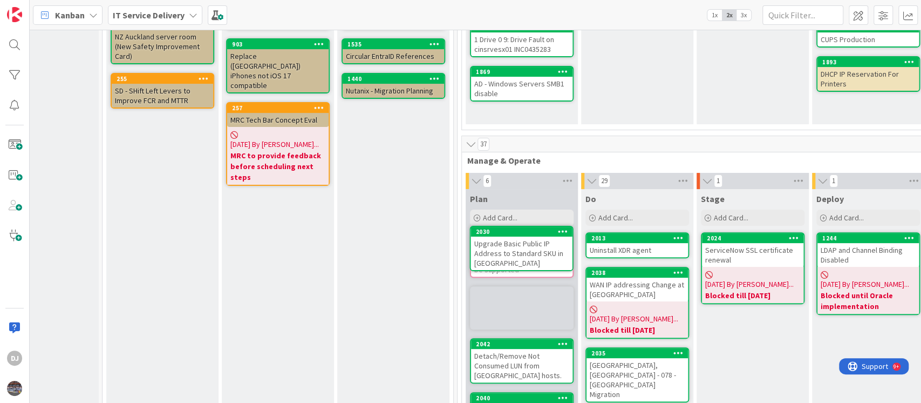
scroll to position [147, 162]
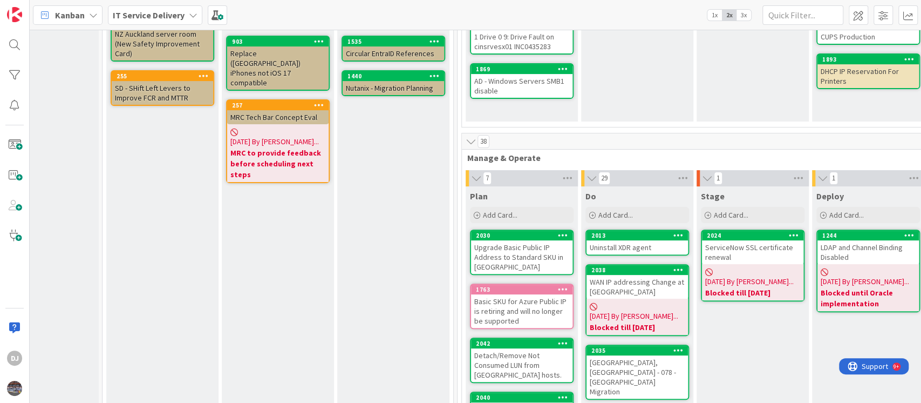
click at [549, 257] on div "Upgrade Basic Public IP Address to Standard SKU in [GEOGRAPHIC_DATA]" at bounding box center [521, 256] width 101 height 33
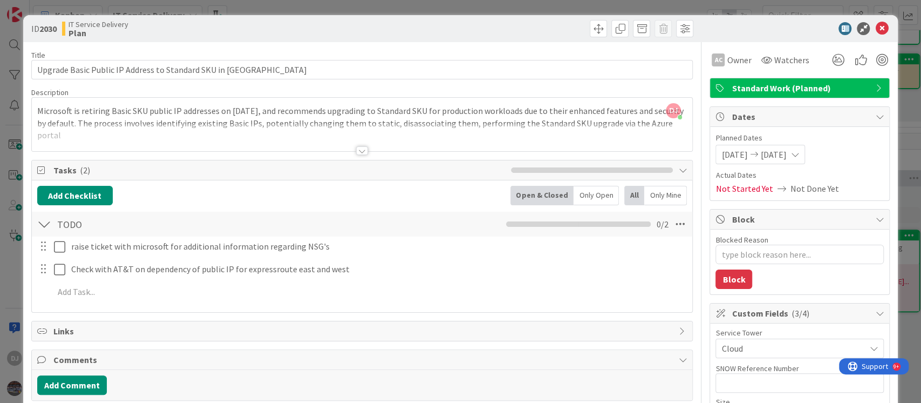
click at [524, 6] on div "ID 2030 IT Service Delivery Plan Title 56 / 128 Upgrade Basic Public IP Address…" at bounding box center [460, 201] width 921 height 403
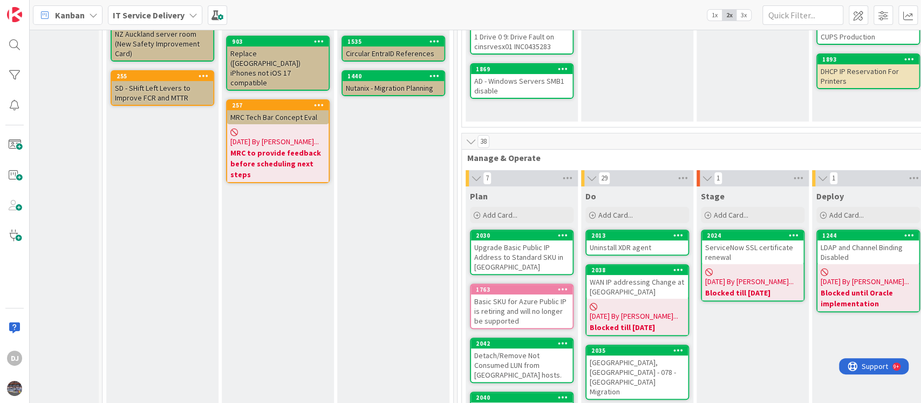
click at [516, 315] on div "Basic SKU for Azure Public IP is retiring and will no longer be supported" at bounding box center [521, 310] width 101 height 33
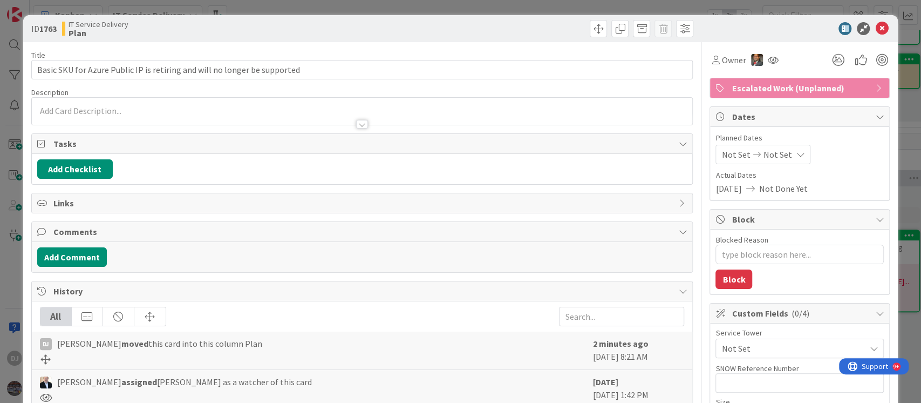
click at [451, 5] on div "ID 1763 IT Service Delivery Plan Title 74 / 128 Basic SKU for Azure Public IP i…" at bounding box center [460, 201] width 921 height 403
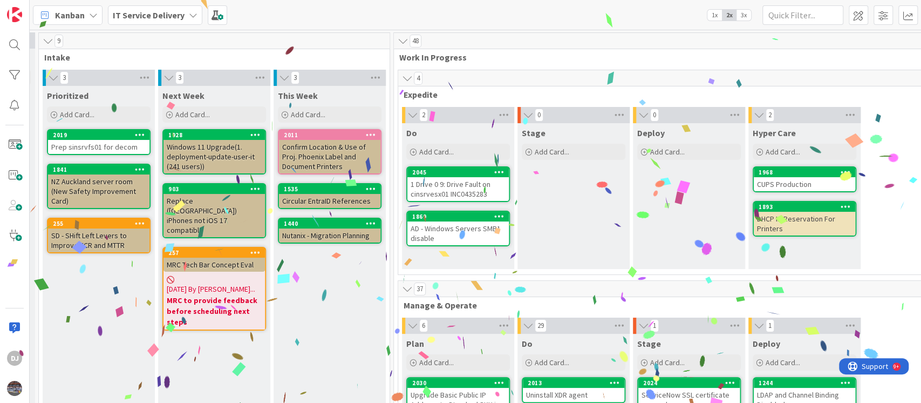
scroll to position [0, 131]
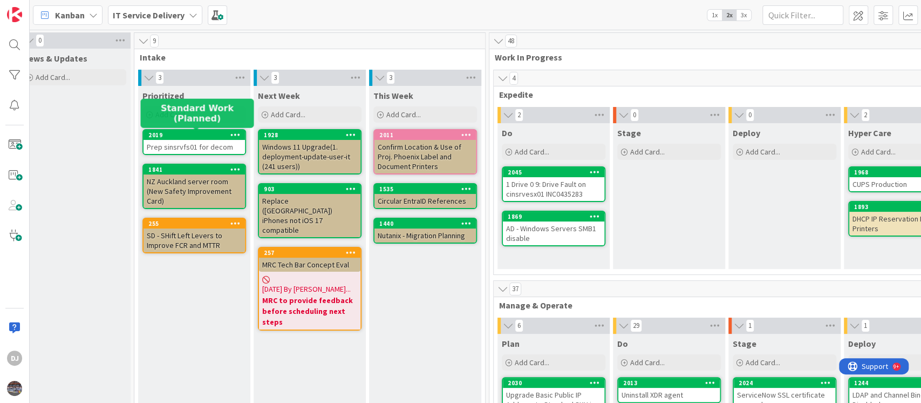
click at [211, 138] on div "2019" at bounding box center [196, 135] width 97 height 8
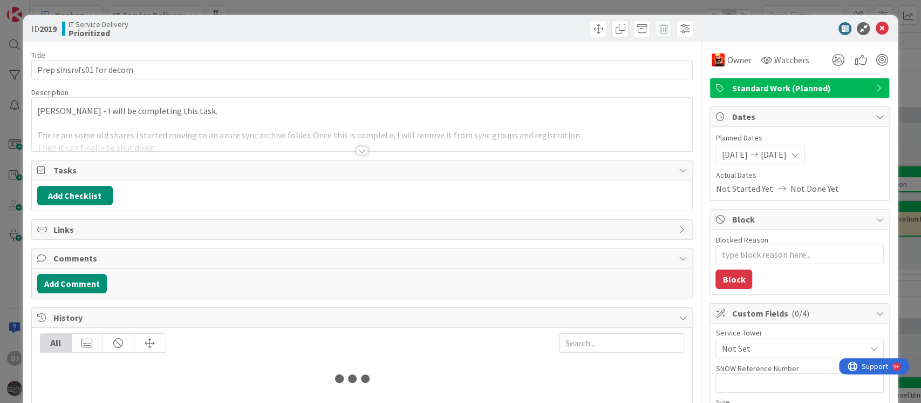
click at [346, 132] on div at bounding box center [362, 138] width 661 height 28
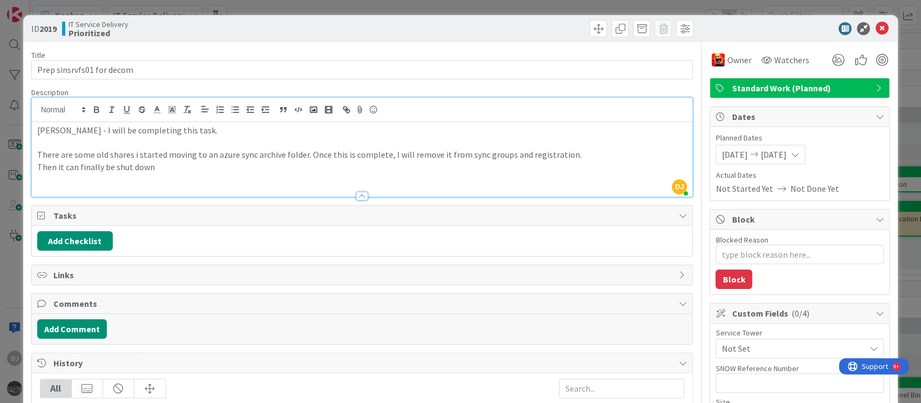
click at [266, 6] on div "ID 2019 IT Service Delivery Prioritized Title 25 / 128 Prep sinsrvfs01 for deco…" at bounding box center [460, 201] width 921 height 403
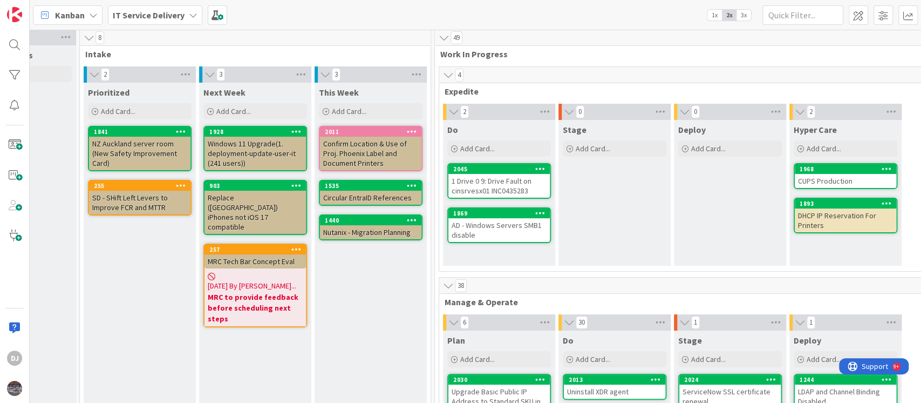
scroll to position [0, 185]
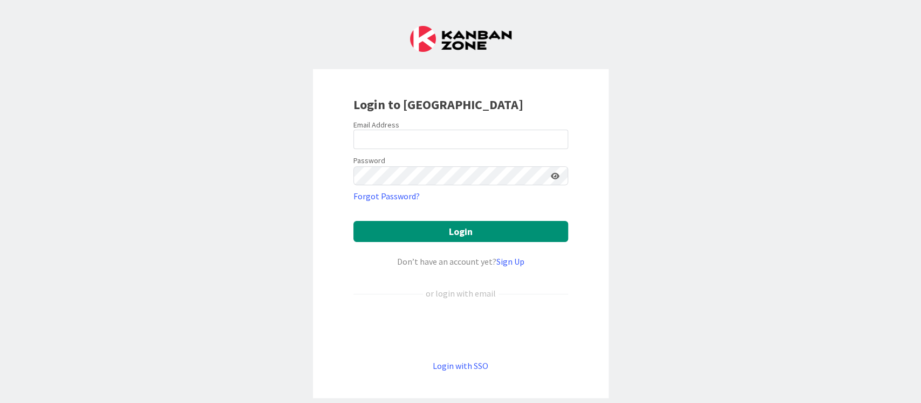
click at [454, 372] on div "Login to [GEOGRAPHIC_DATA] Email Address Password Forgot Password? Login Don’t …" at bounding box center [461, 233] width 296 height 329
click at [454, 368] on link "Login with SSO" at bounding box center [461, 365] width 56 height 11
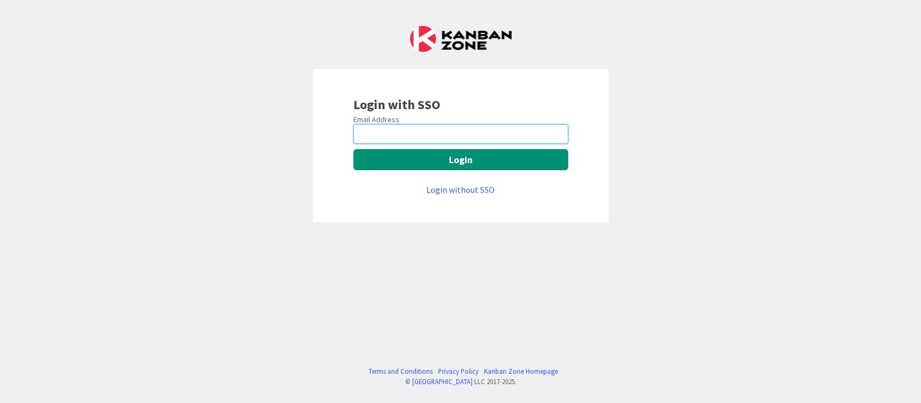
drag, startPoint x: 474, startPoint y: 135, endPoint x: 473, endPoint y: 143, distance: 8.1
click at [473, 134] on input "email" at bounding box center [460, 133] width 215 height 19
type input "devanshi.jora@mrcglobal.com"
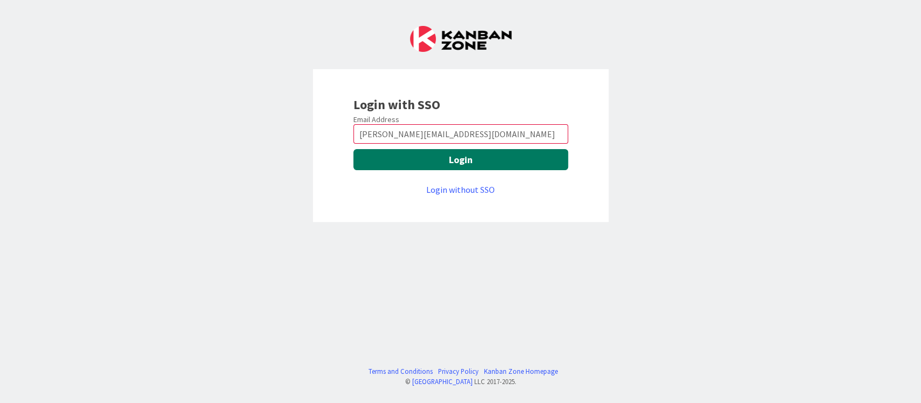
click at [477, 166] on button "Login" at bounding box center [460, 159] width 215 height 21
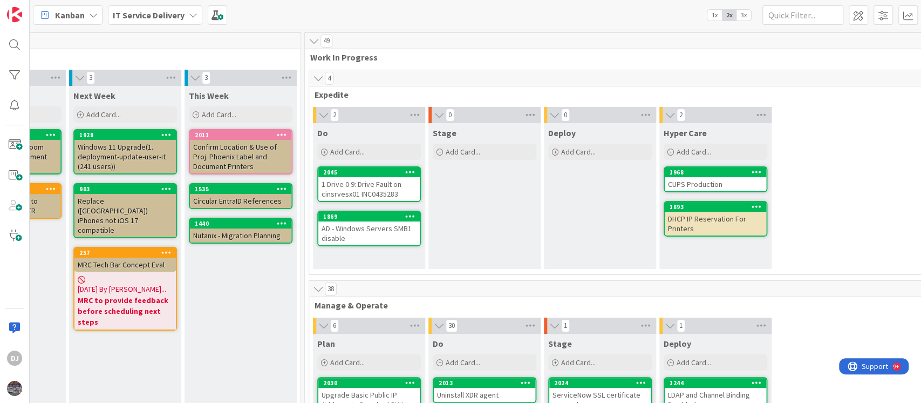
scroll to position [0, 358]
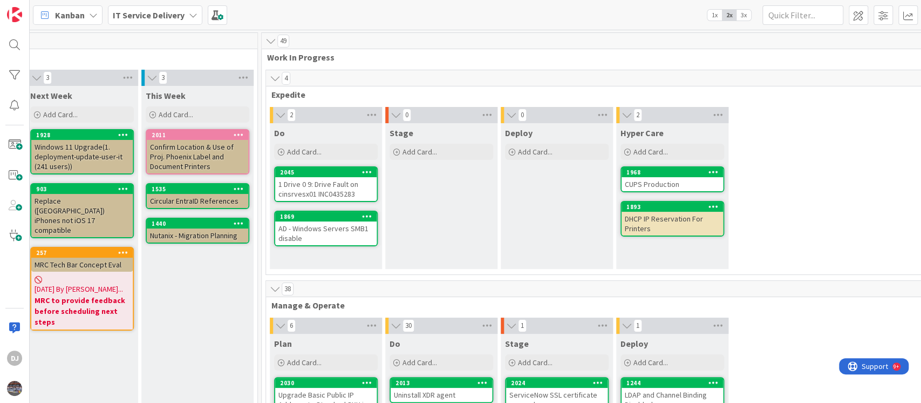
click at [321, 226] on div "AD - Windows Servers SMB1 disable" at bounding box center [325, 233] width 101 height 24
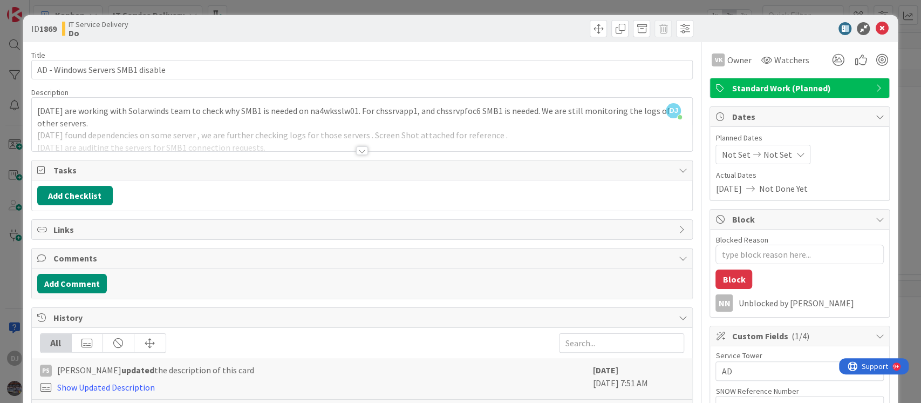
click at [382, 308] on div "History" at bounding box center [362, 318] width 661 height 20
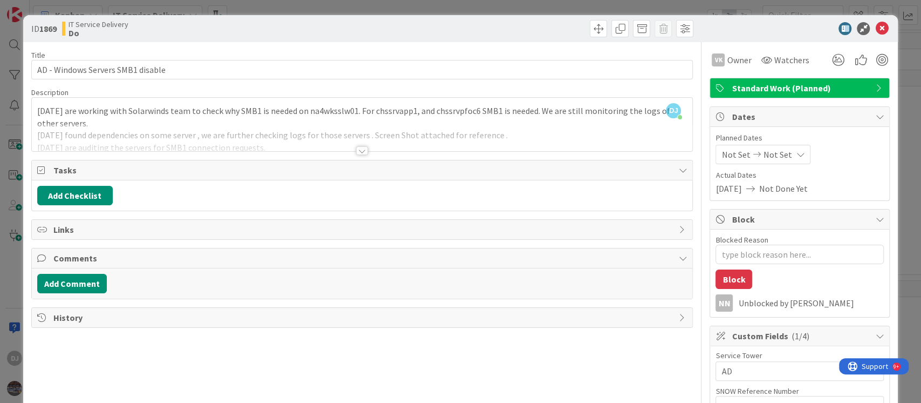
click at [374, 9] on div "ID 1869 IT Service Delivery Do Title 33 / [DATE] - Windows Servers SMB1 disable…" at bounding box center [460, 201] width 921 height 403
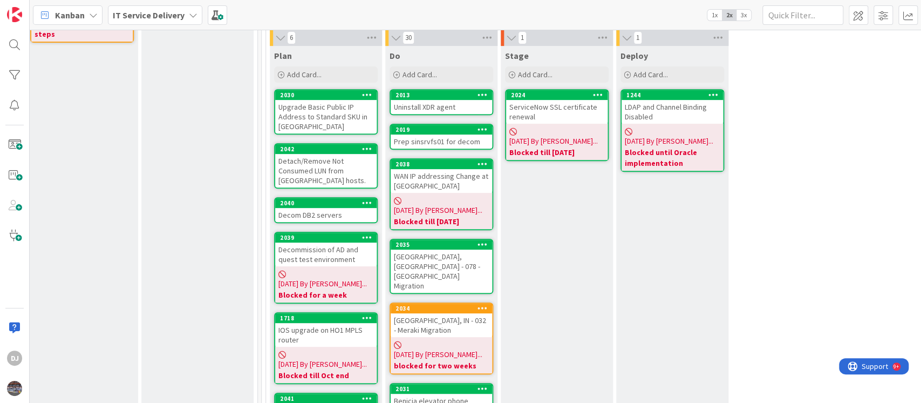
click at [432, 108] on div "Uninstall XDR agent" at bounding box center [441, 107] width 101 height 14
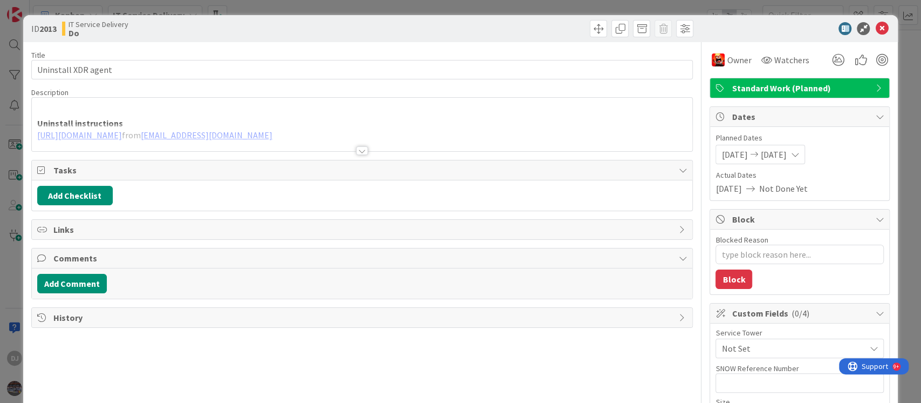
click at [405, 9] on div "ID 2013 IT Service Delivery Do Title 19 / 128 Uninstall XDR agent Description U…" at bounding box center [460, 201] width 921 height 403
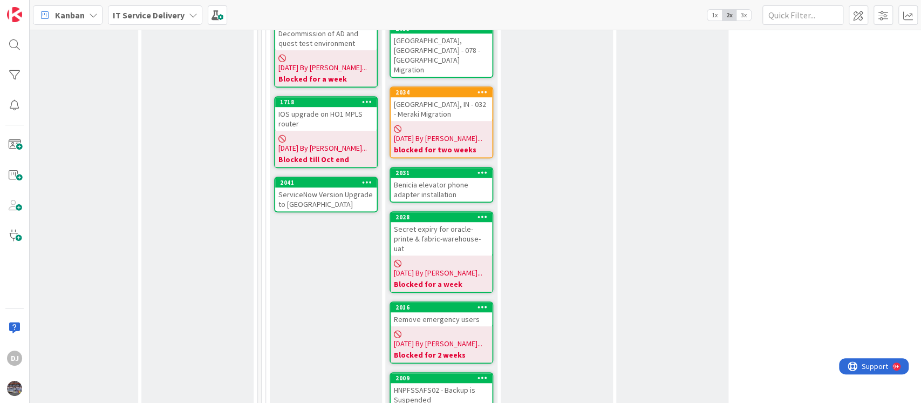
click at [450, 383] on div "HNPFSSAFS02 - Backup is Suspended" at bounding box center [441, 395] width 101 height 24
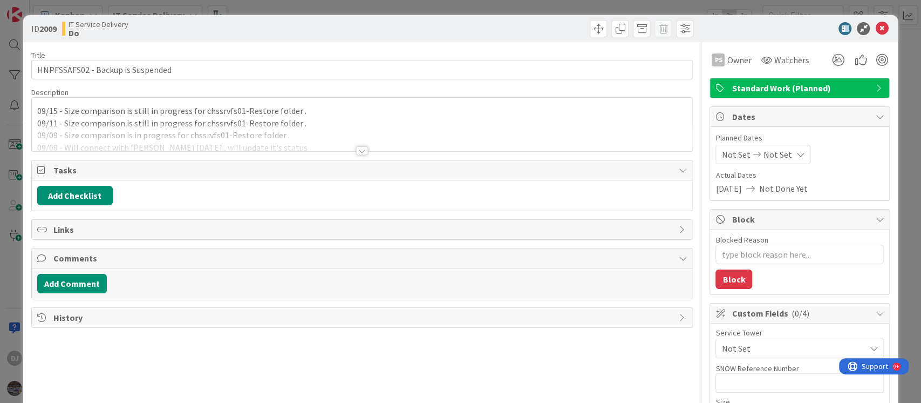
type textarea "x"
click at [384, 9] on div "ID 2009 IT Service Delivery Do Title 33 / 128 HNPFSSAFS02 - Backup is Suspended…" at bounding box center [460, 201] width 921 height 403
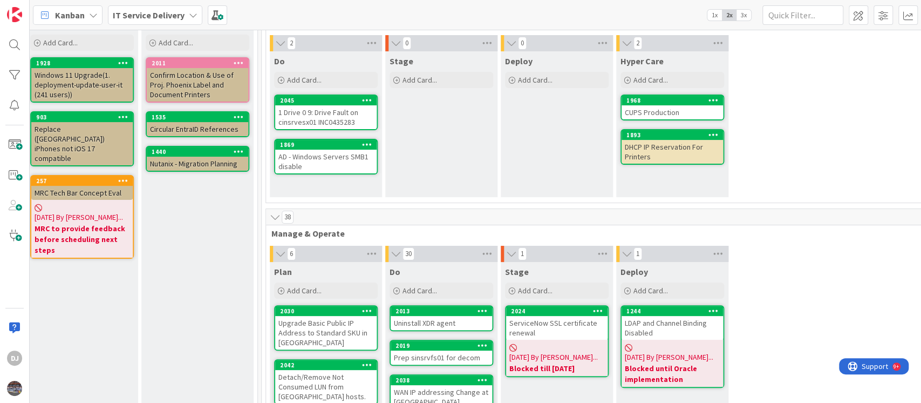
scroll to position [0, 358]
